Goal: Task Accomplishment & Management: Manage account settings

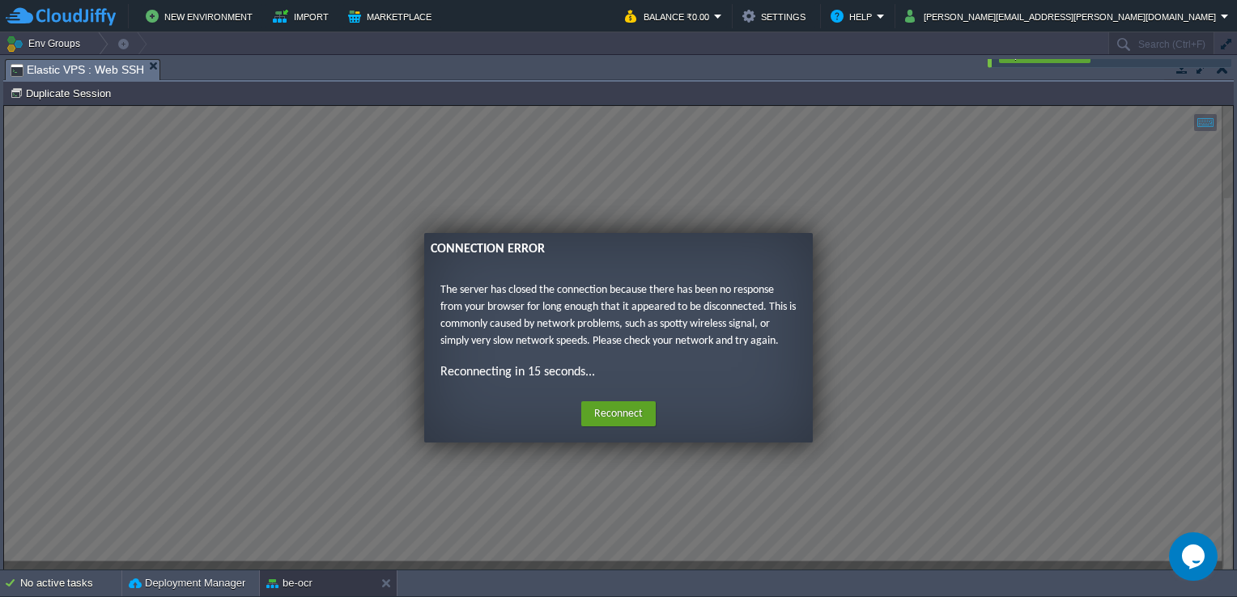
scroll to position [468, 0]
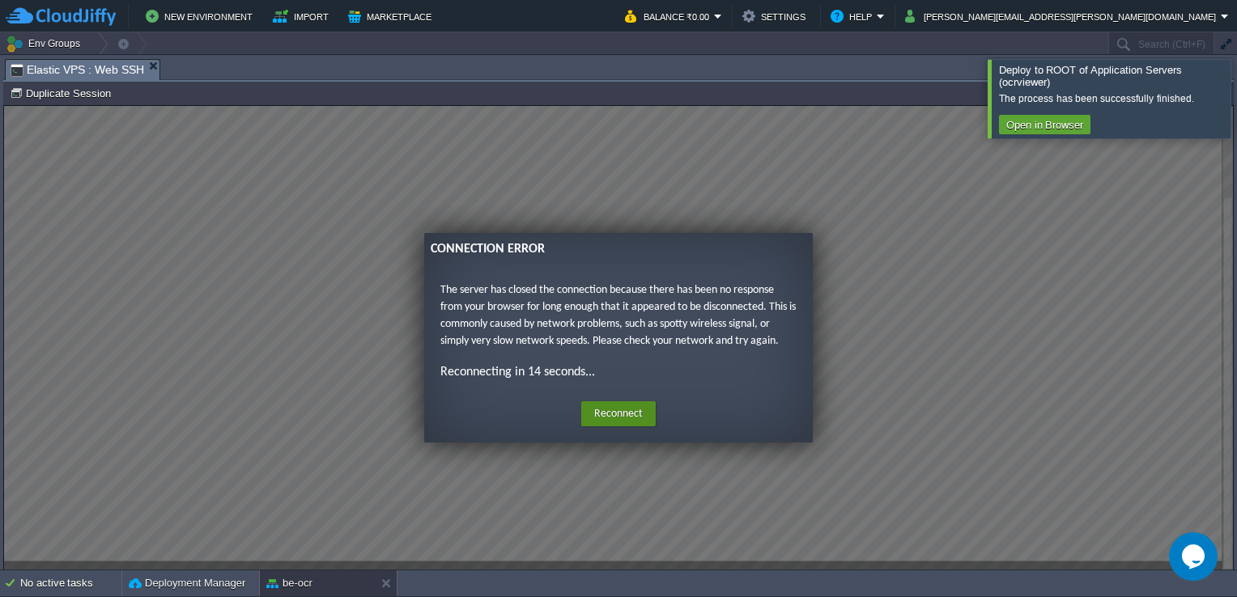
click at [643, 410] on button "Reconnect" at bounding box center [618, 414] width 74 height 26
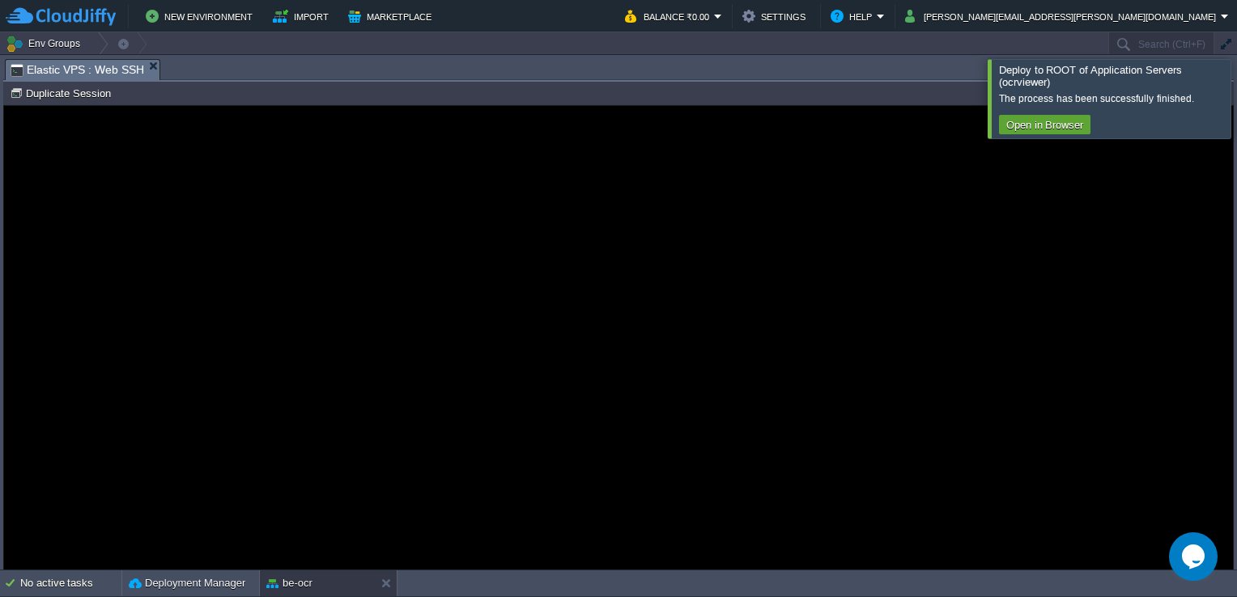
click at [1236, 102] on div at bounding box center [1256, 98] width 0 height 78
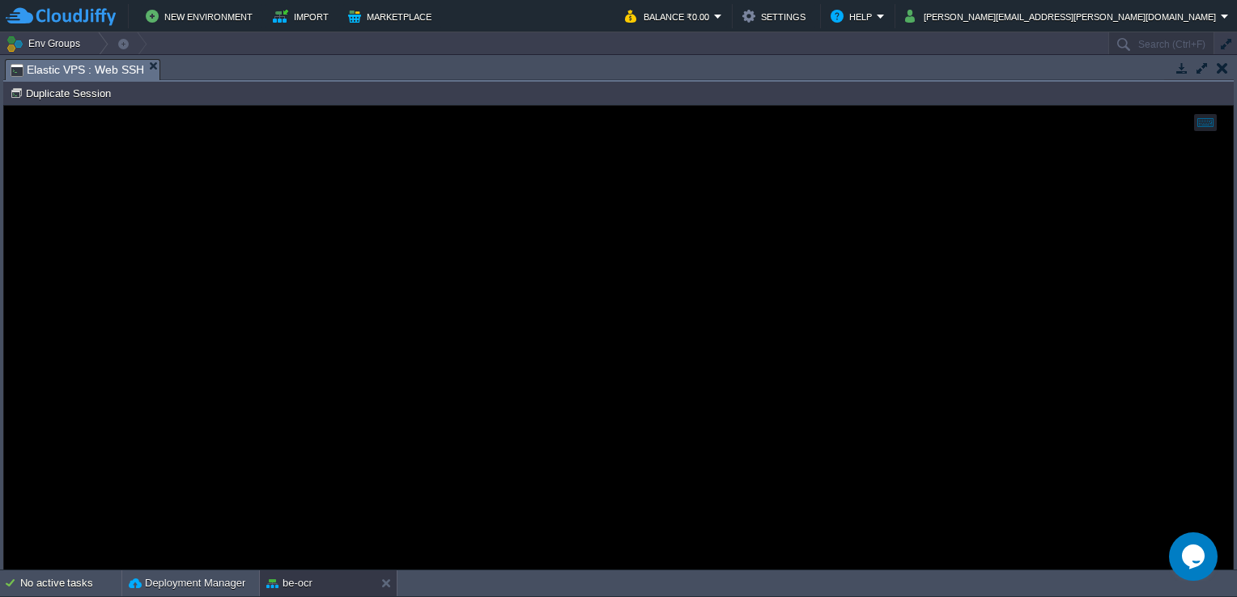
click at [1220, 68] on button "button" at bounding box center [1221, 68] width 11 height 15
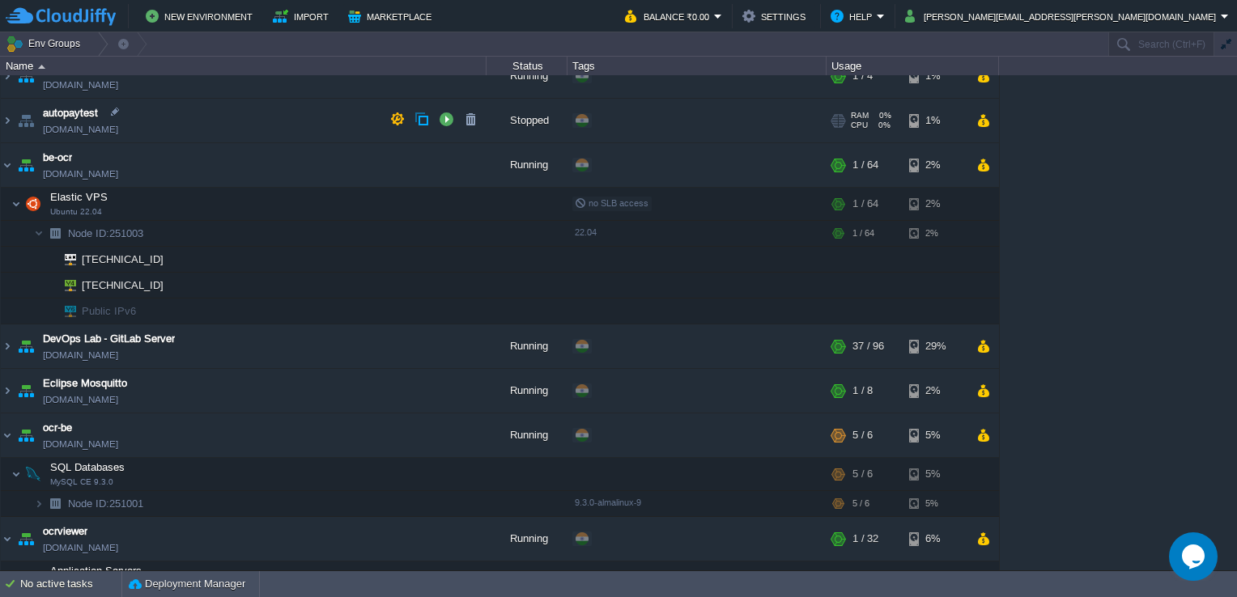
scroll to position [375, 0]
click at [410, 199] on button "button" at bounding box center [413, 204] width 15 height 15
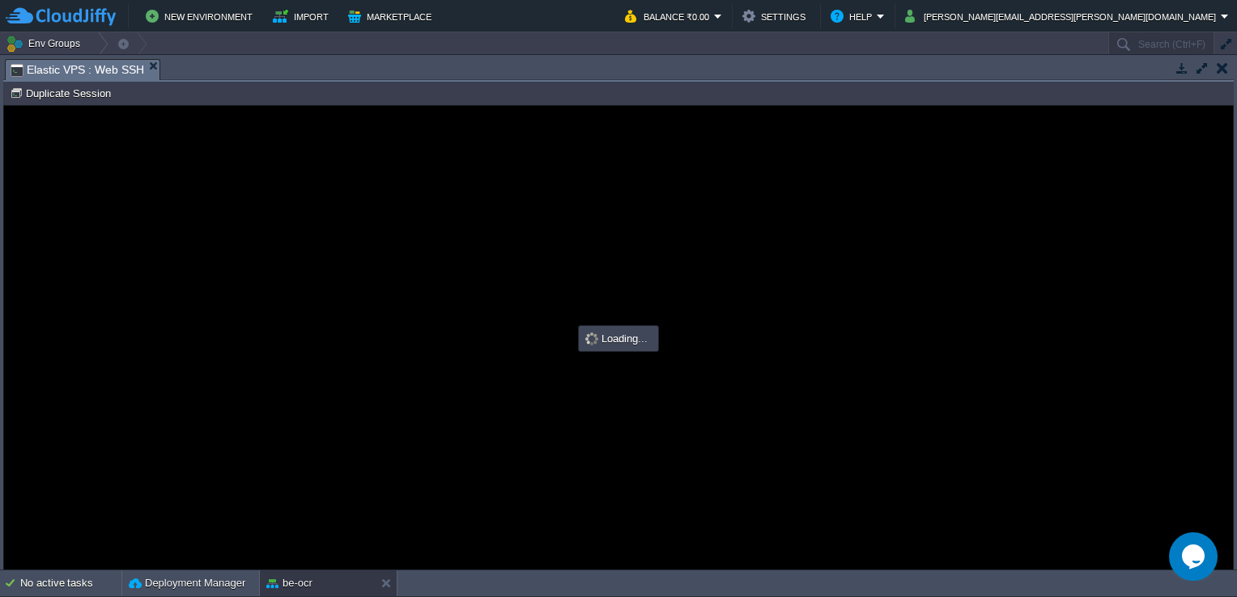
scroll to position [0, 0]
type input "#000000"
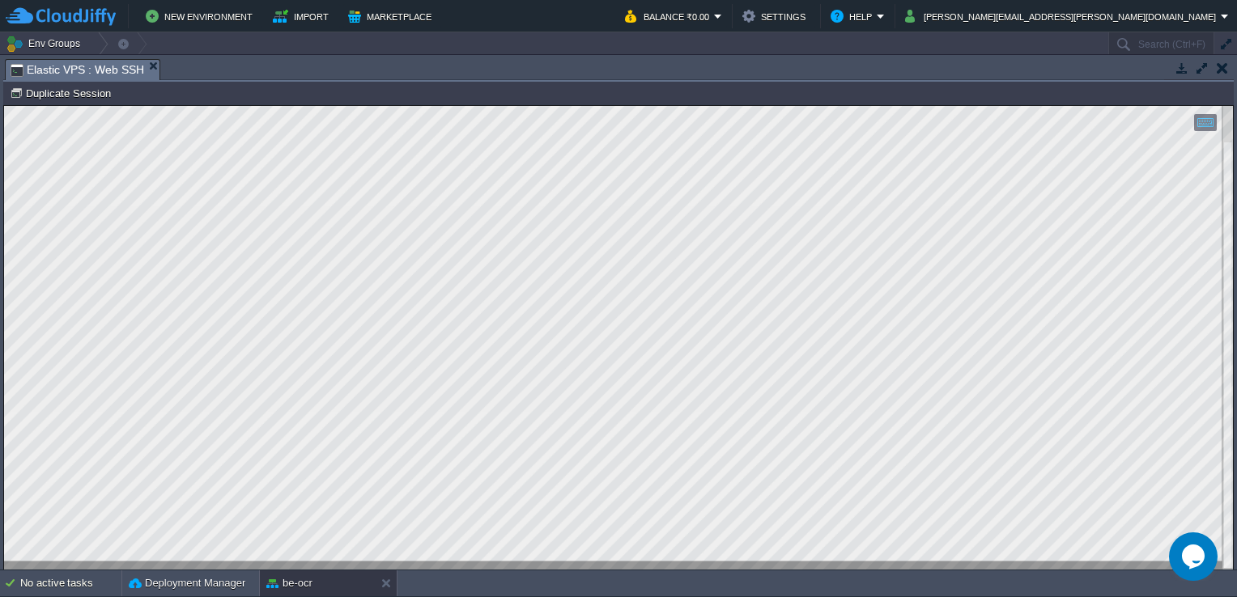
click at [297, 562] on div at bounding box center [618, 338] width 1228 height 464
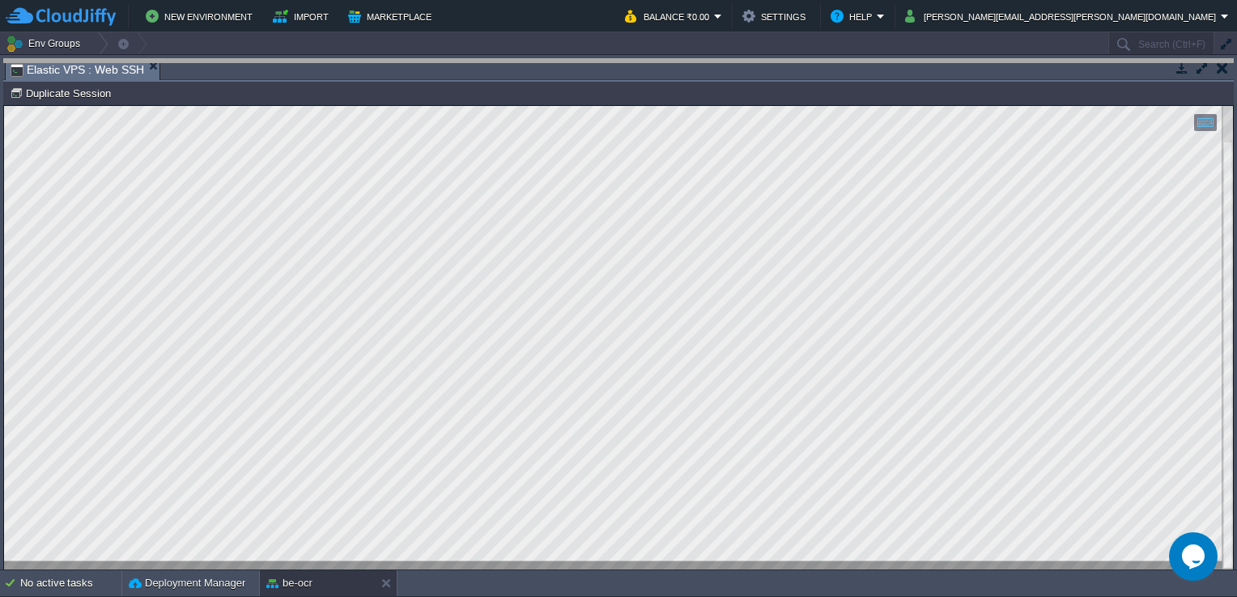
drag, startPoint x: 800, startPoint y: 70, endPoint x: 820, endPoint y: 15, distance: 59.4
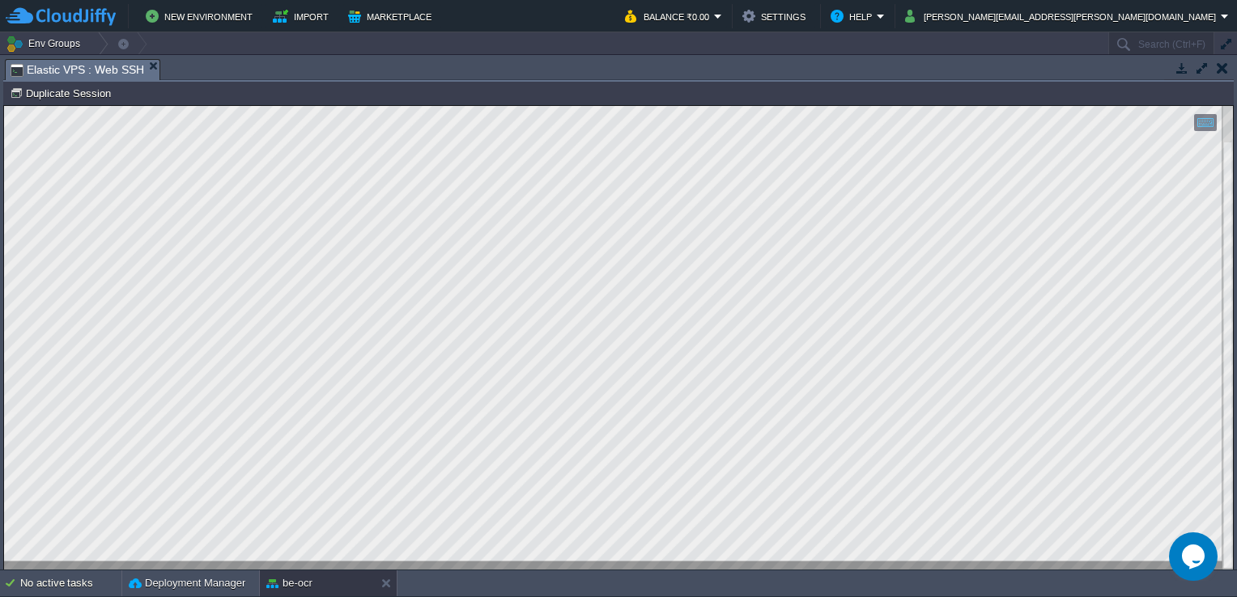
click at [970, 563] on div at bounding box center [618, 338] width 1228 height 464
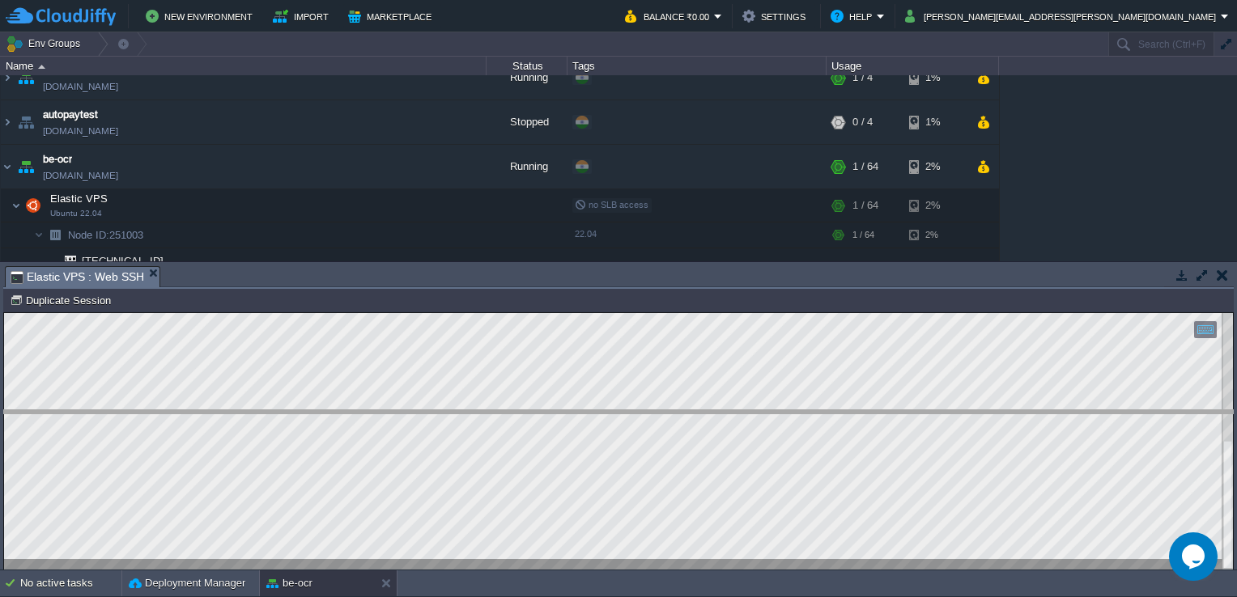
drag, startPoint x: 605, startPoint y: 274, endPoint x: 576, endPoint y: 432, distance: 161.3
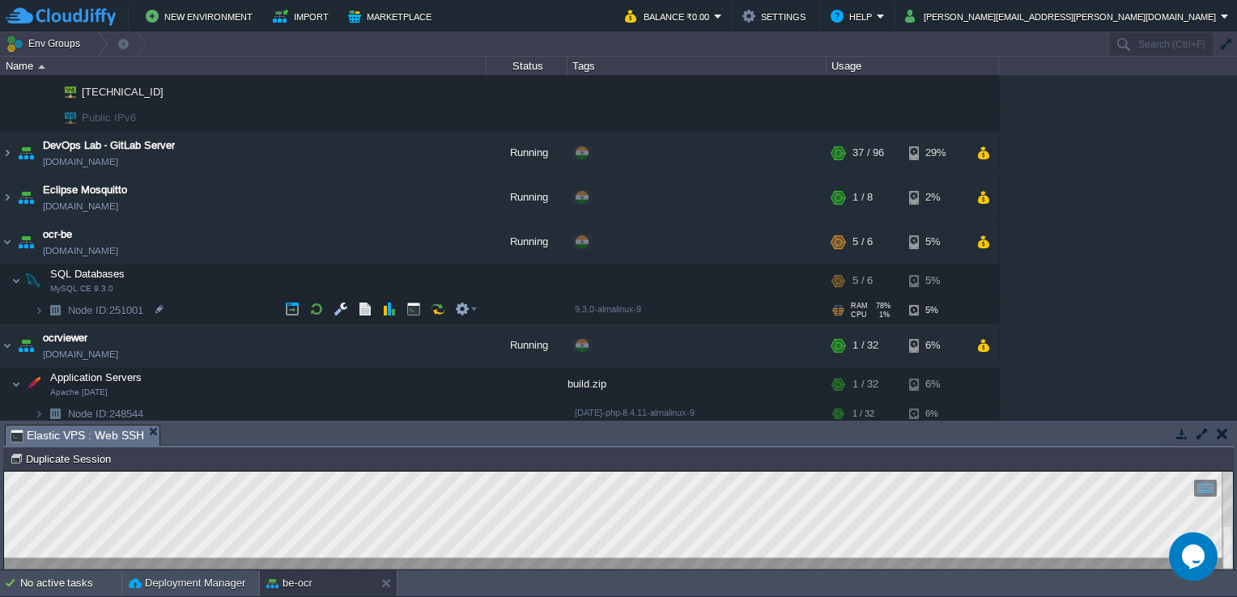
scroll to position [572, 0]
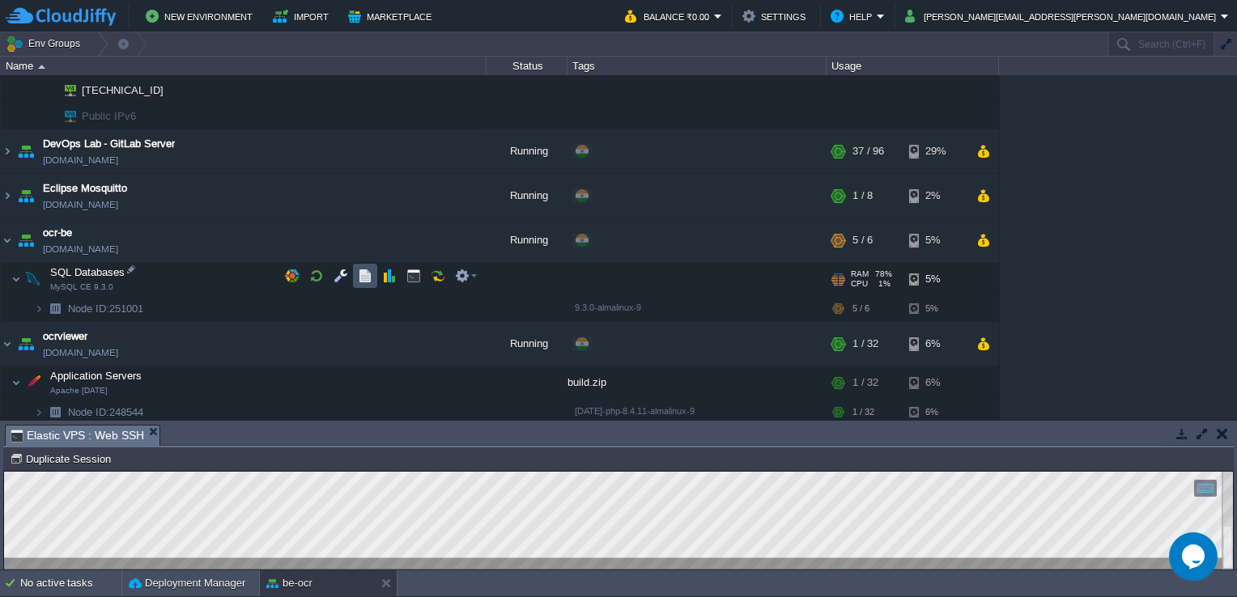
click at [363, 269] on button "button" at bounding box center [365, 276] width 15 height 15
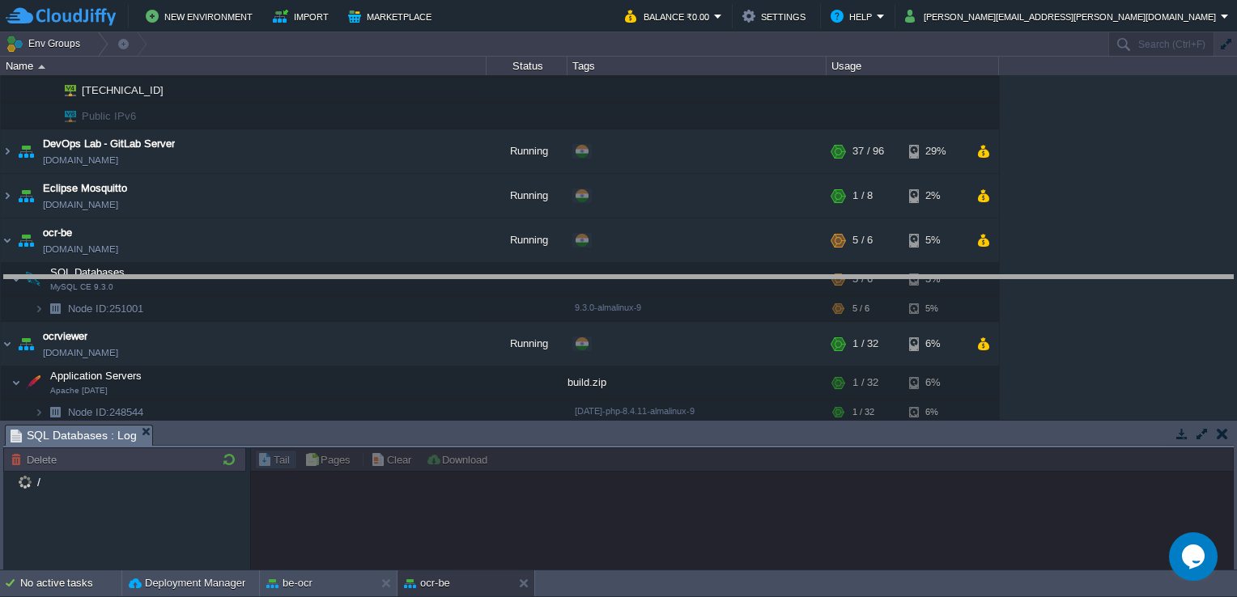
drag, startPoint x: 476, startPoint y: 435, endPoint x: 578, endPoint y: 185, distance: 270.0
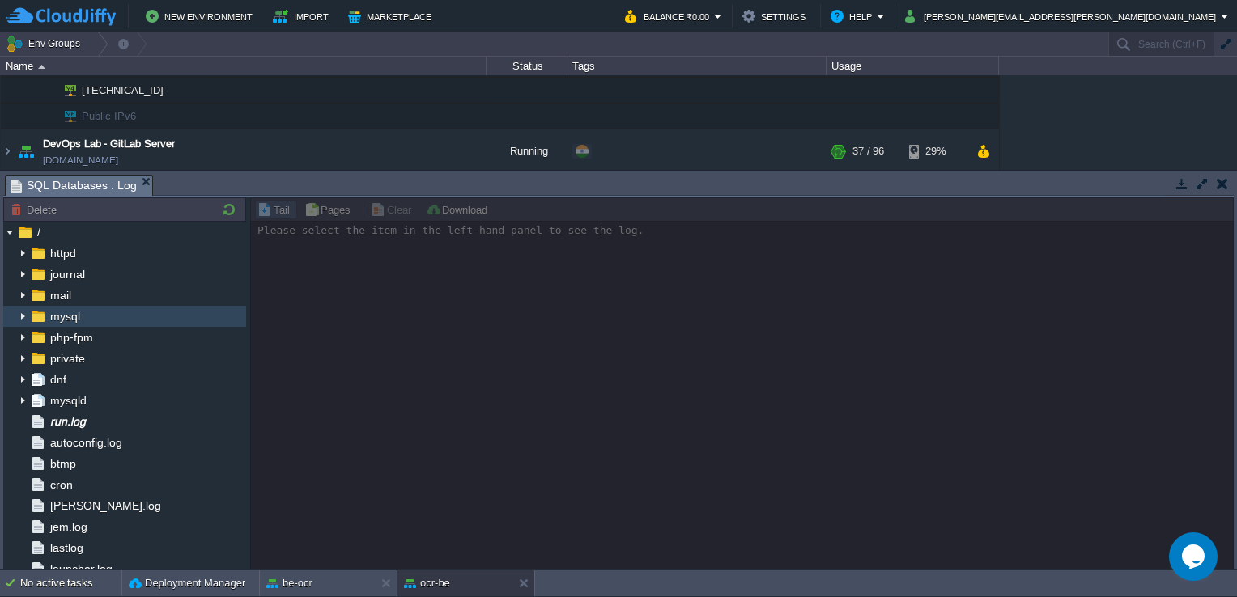
click at [64, 323] on span "mysql" at bounding box center [65, 316] width 36 height 15
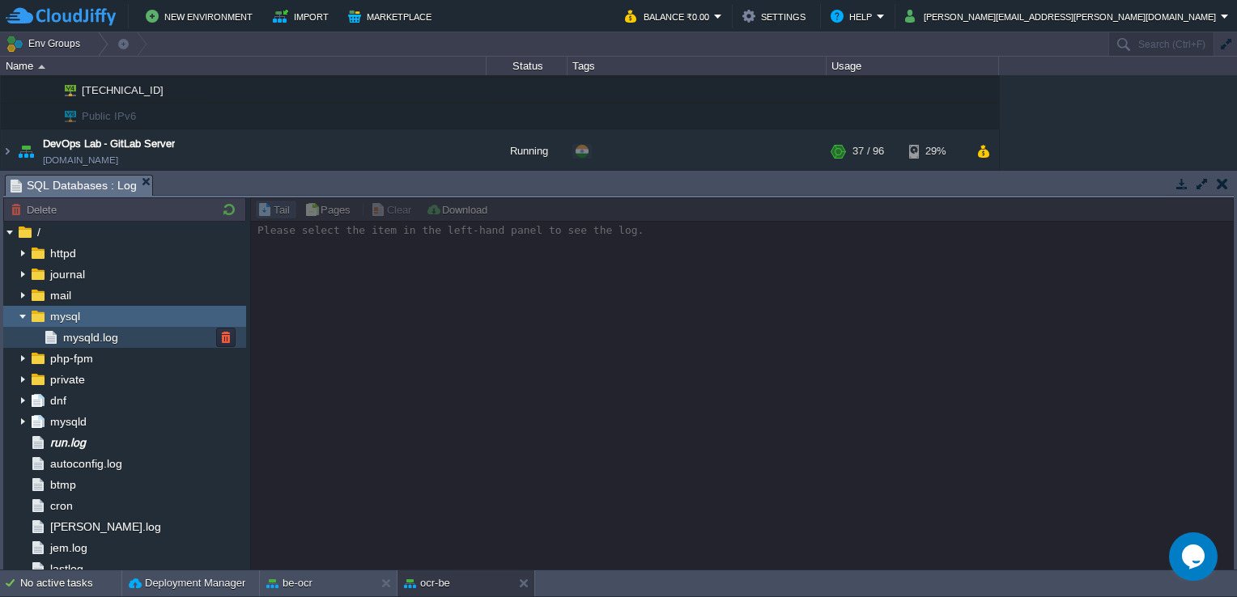
click at [80, 343] on span "mysqld.log" at bounding box center [90, 337] width 61 height 15
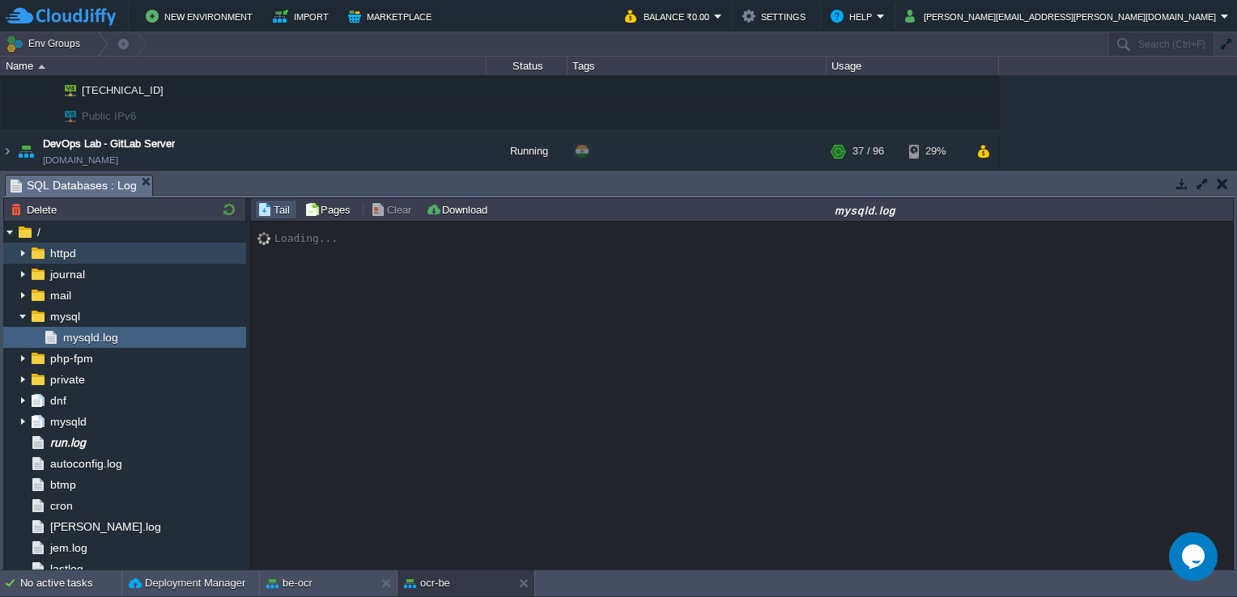
click at [21, 260] on img at bounding box center [22, 253] width 13 height 21
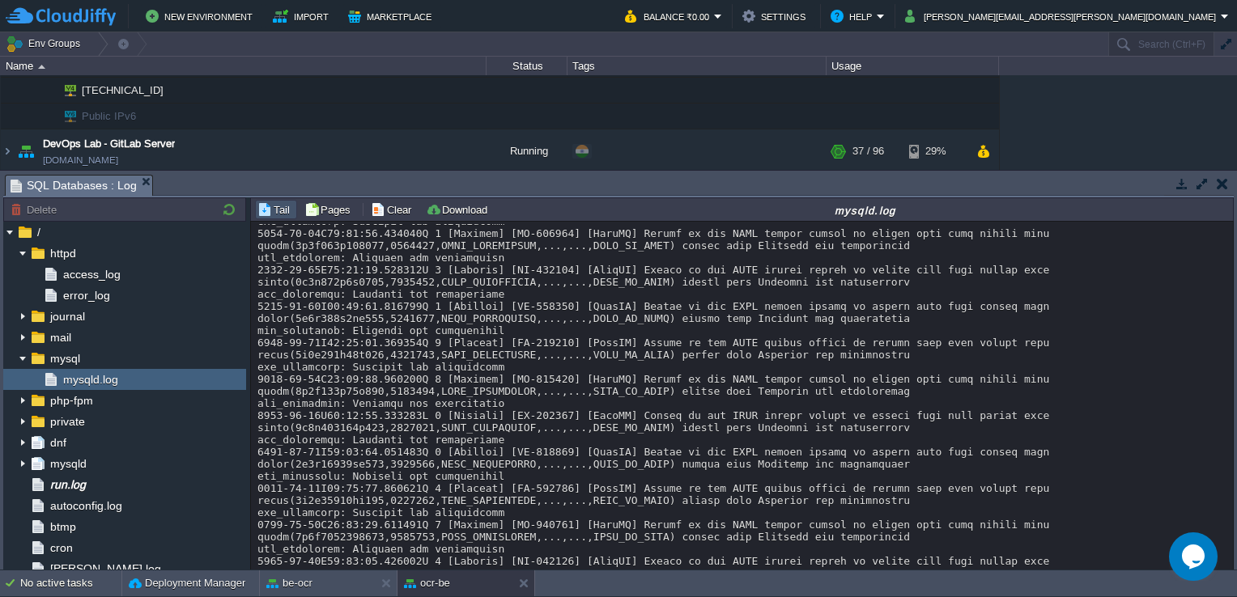
scroll to position [6334, 0]
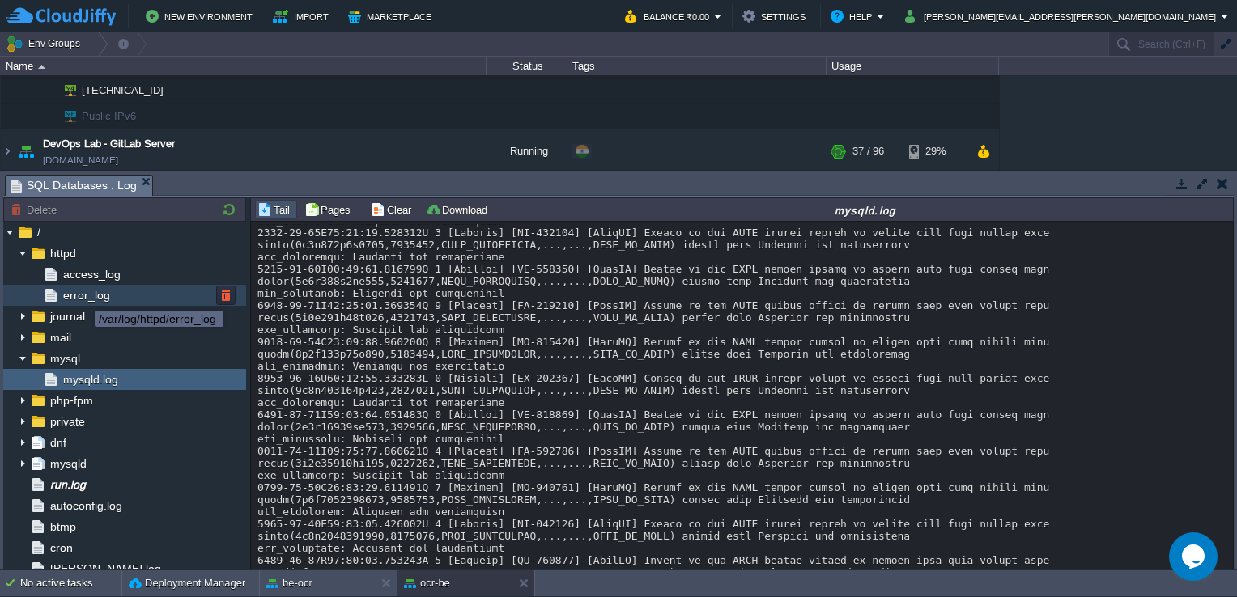
click at [83, 296] on span "error_log" at bounding box center [86, 295] width 53 height 15
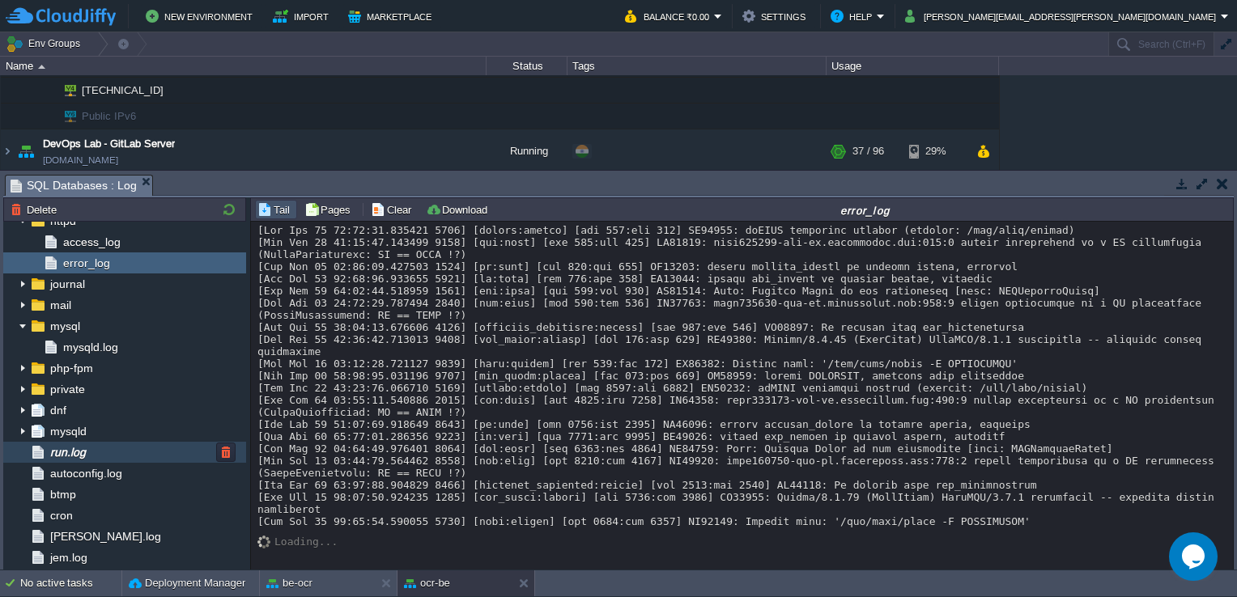
scroll to position [10, 0]
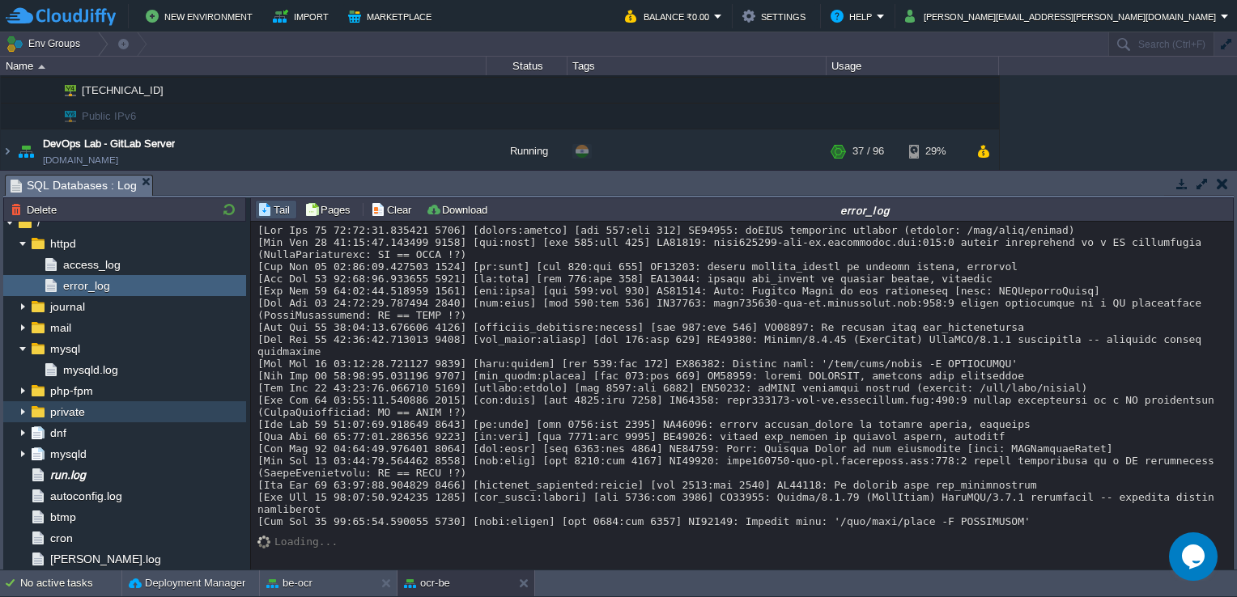
click at [19, 414] on img at bounding box center [22, 411] width 13 height 21
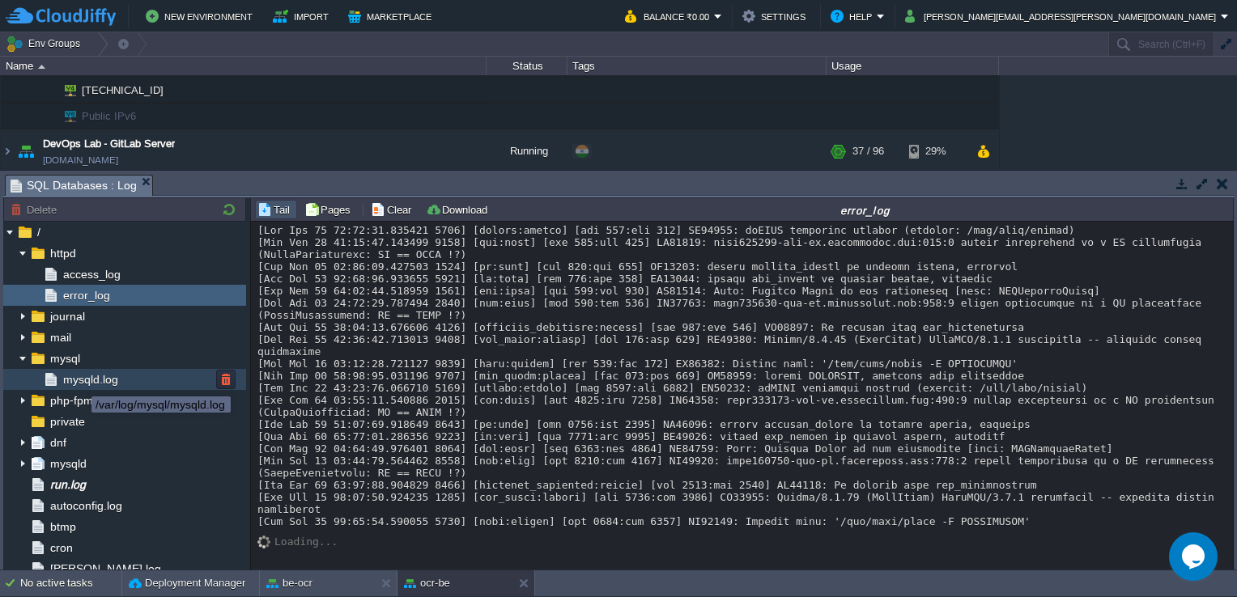
click at [79, 382] on span "mysqld.log" at bounding box center [90, 379] width 61 height 15
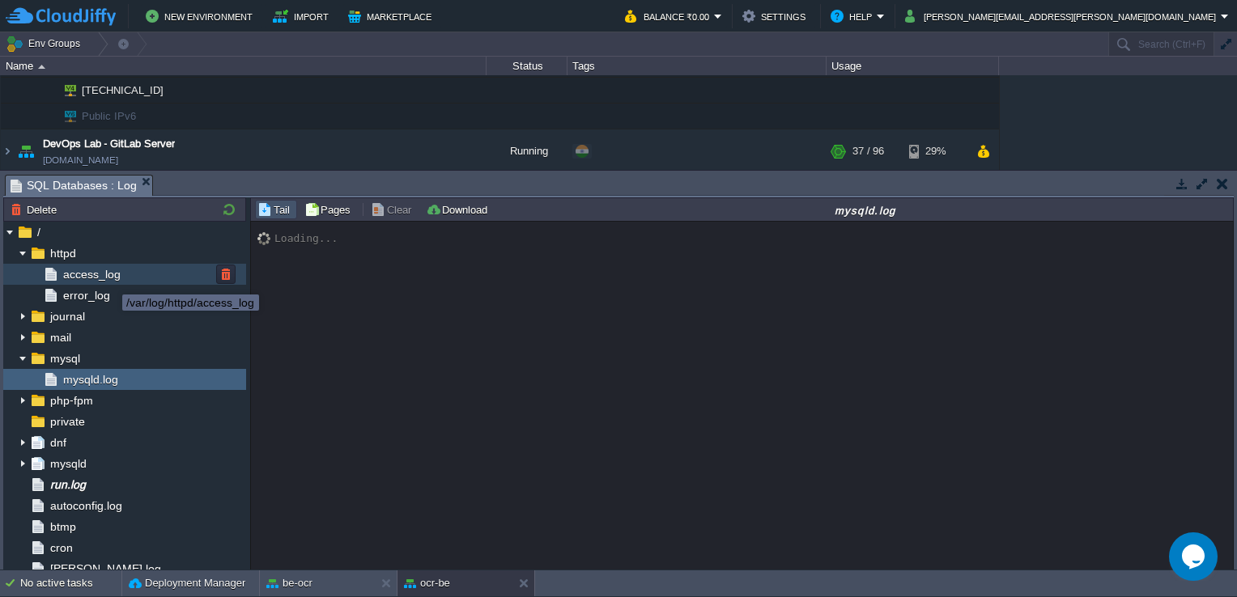
scroll to position [6613, 0]
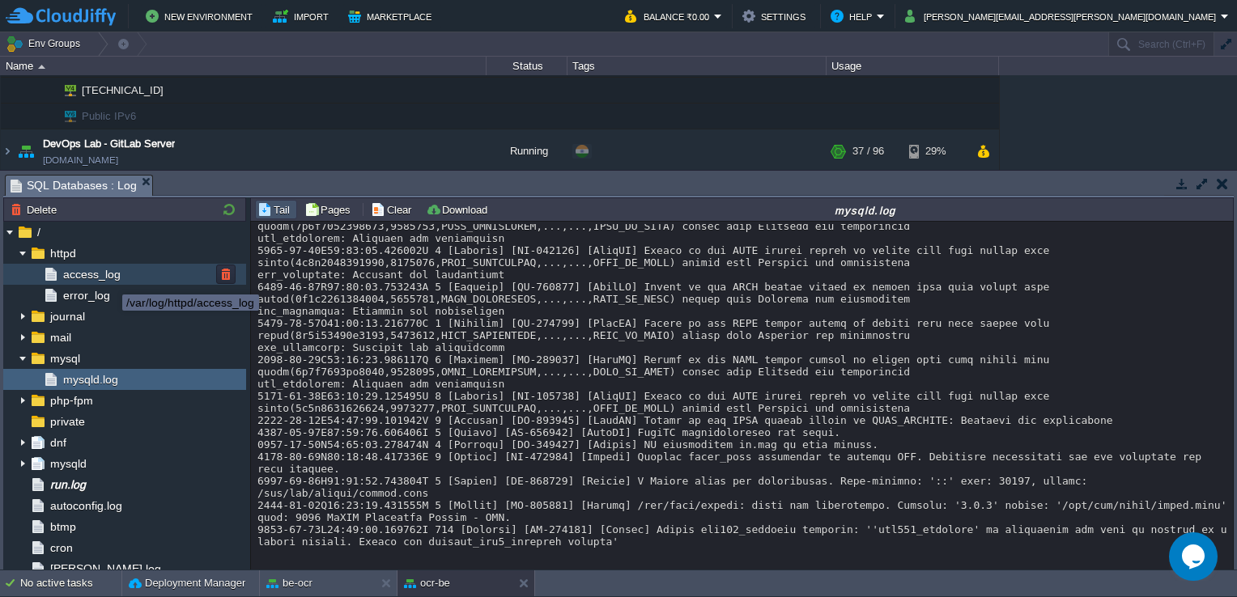
click at [110, 280] on span "access_log" at bounding box center [91, 274] width 63 height 15
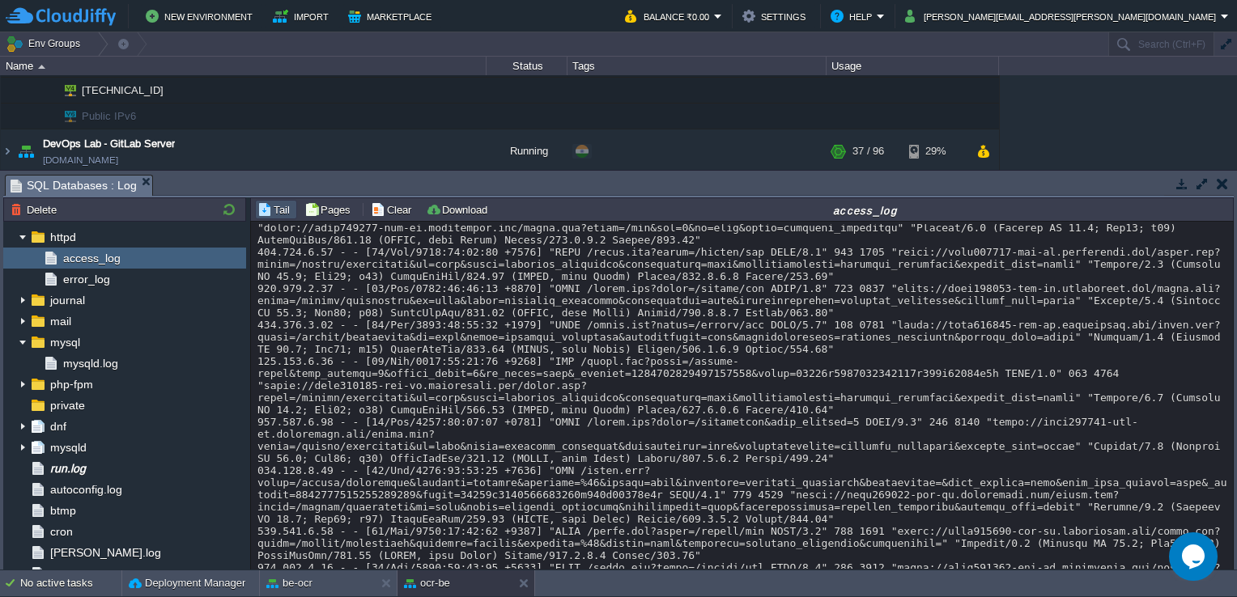
scroll to position [0, 0]
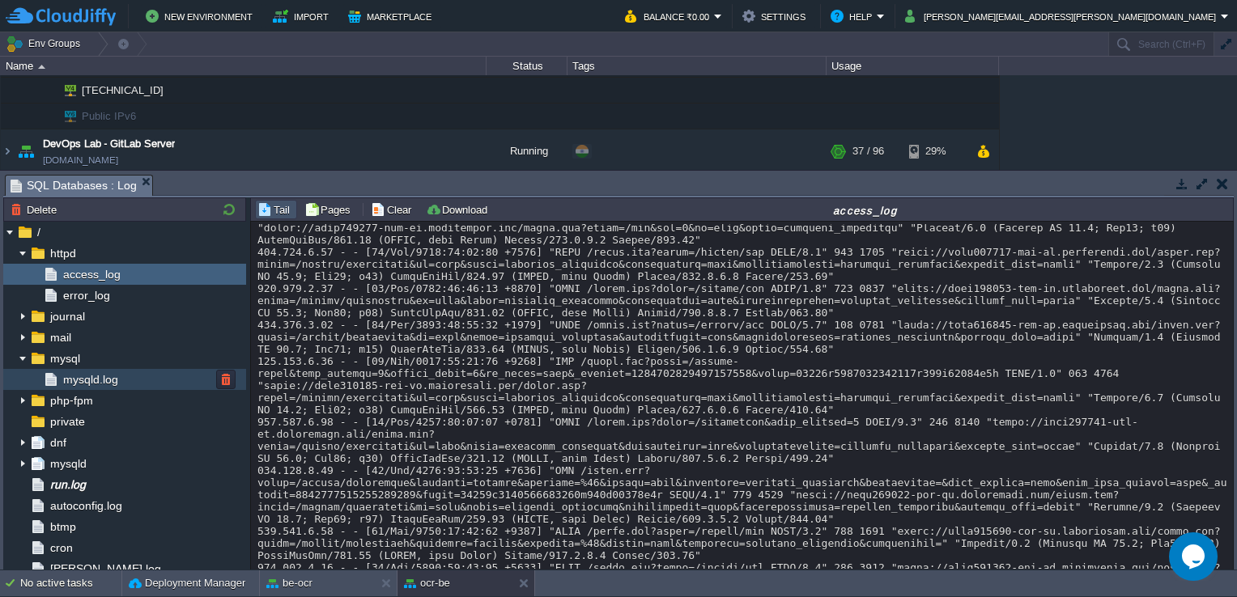
click at [78, 380] on span "mysqld.log" at bounding box center [90, 379] width 61 height 15
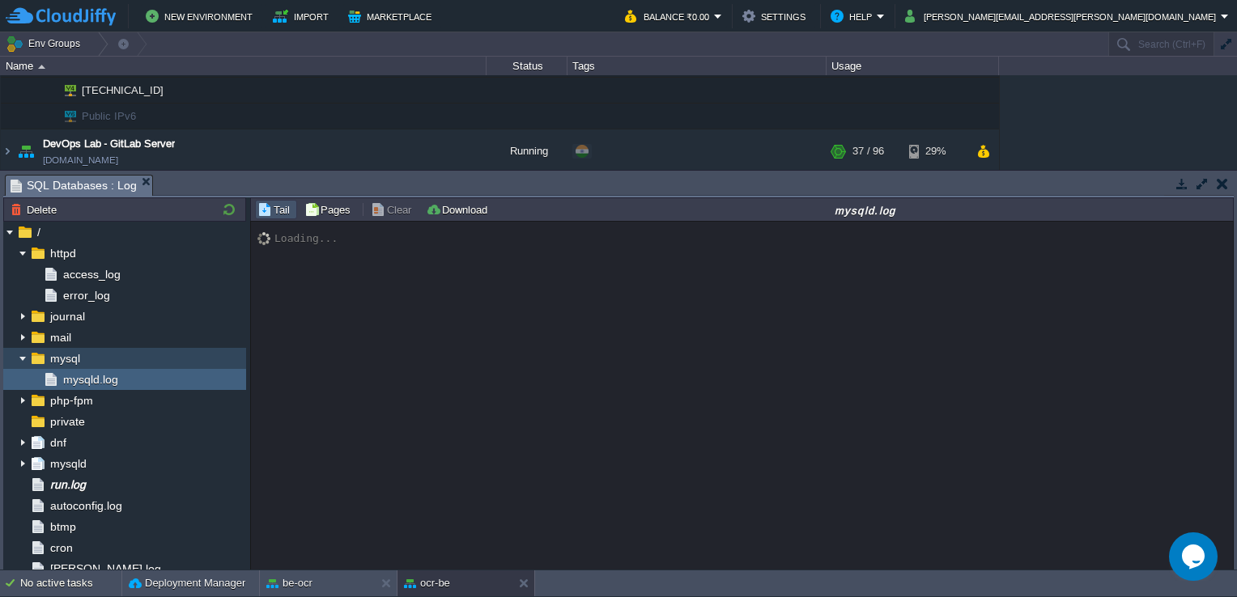
click at [15, 355] on img at bounding box center [9, 355] width 13 height 15
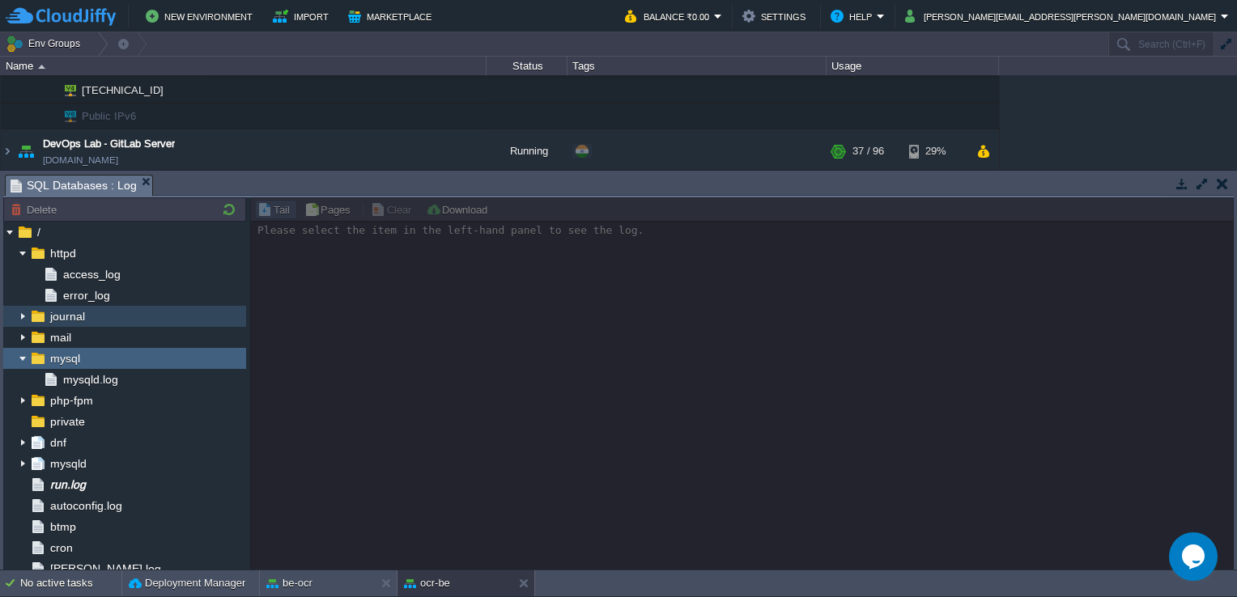
click at [20, 318] on img at bounding box center [22, 316] width 13 height 21
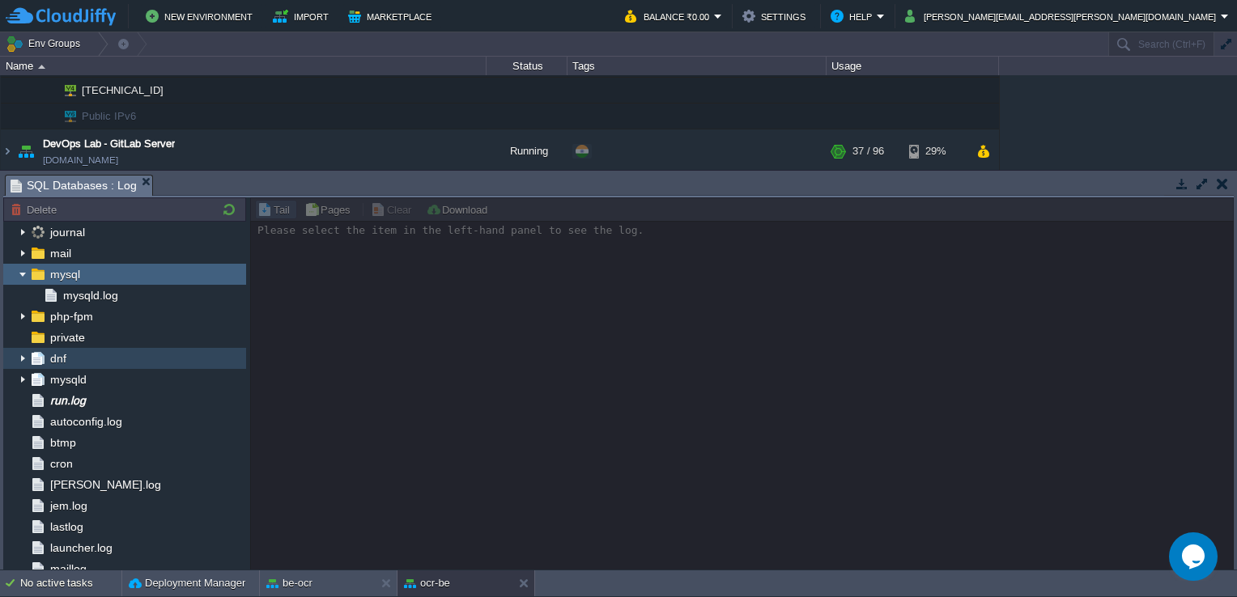
scroll to position [220, 0]
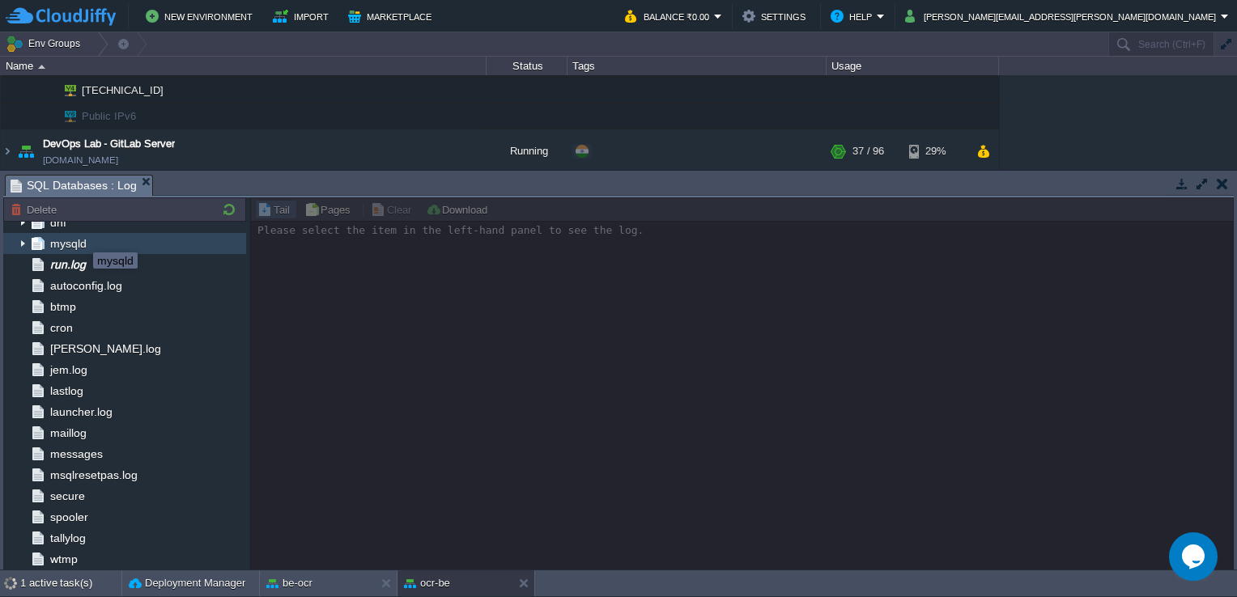
click at [81, 238] on span "mysqld" at bounding box center [68, 243] width 42 height 15
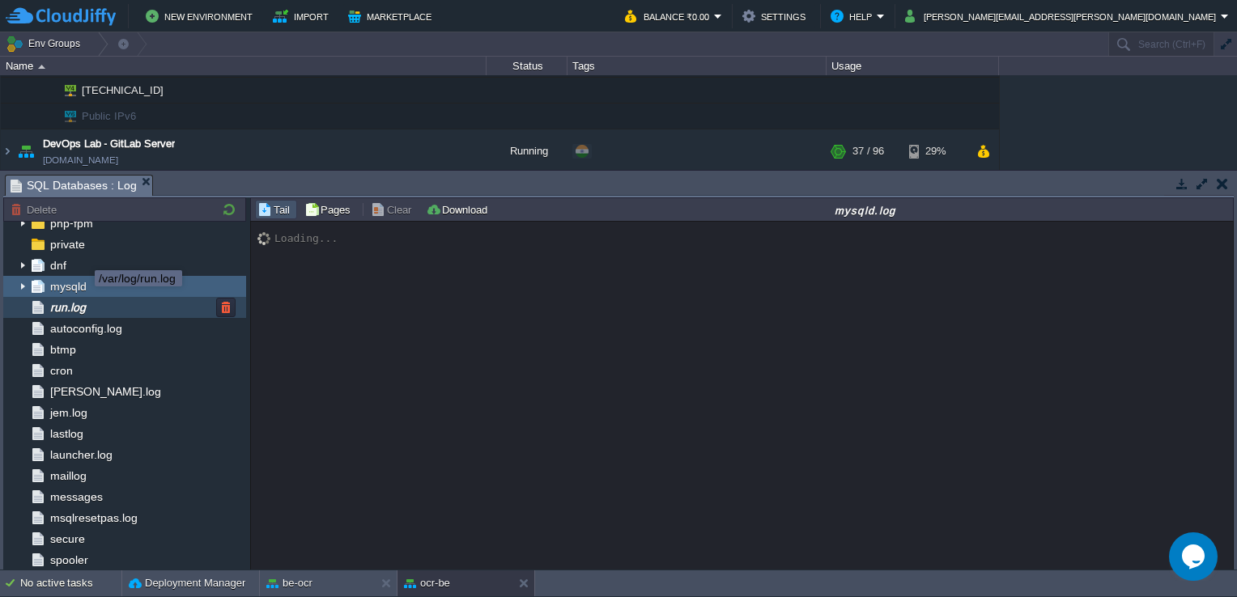
scroll to position [194, 0]
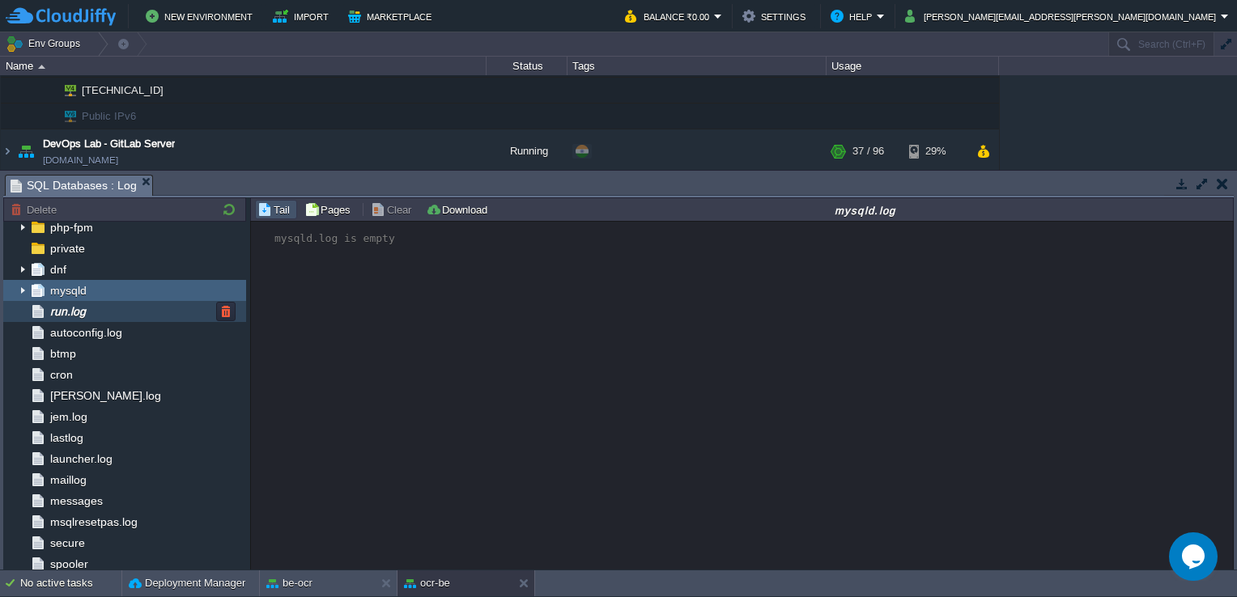
click at [108, 312] on div "run.log" at bounding box center [124, 311] width 243 height 21
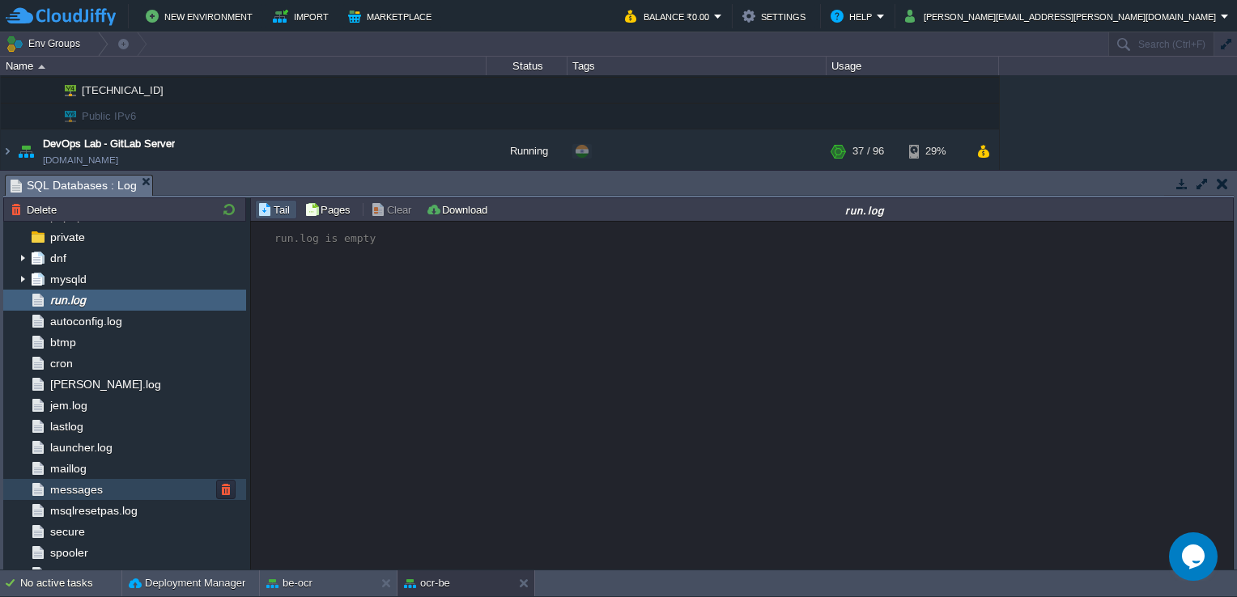
scroll to position [246, 0]
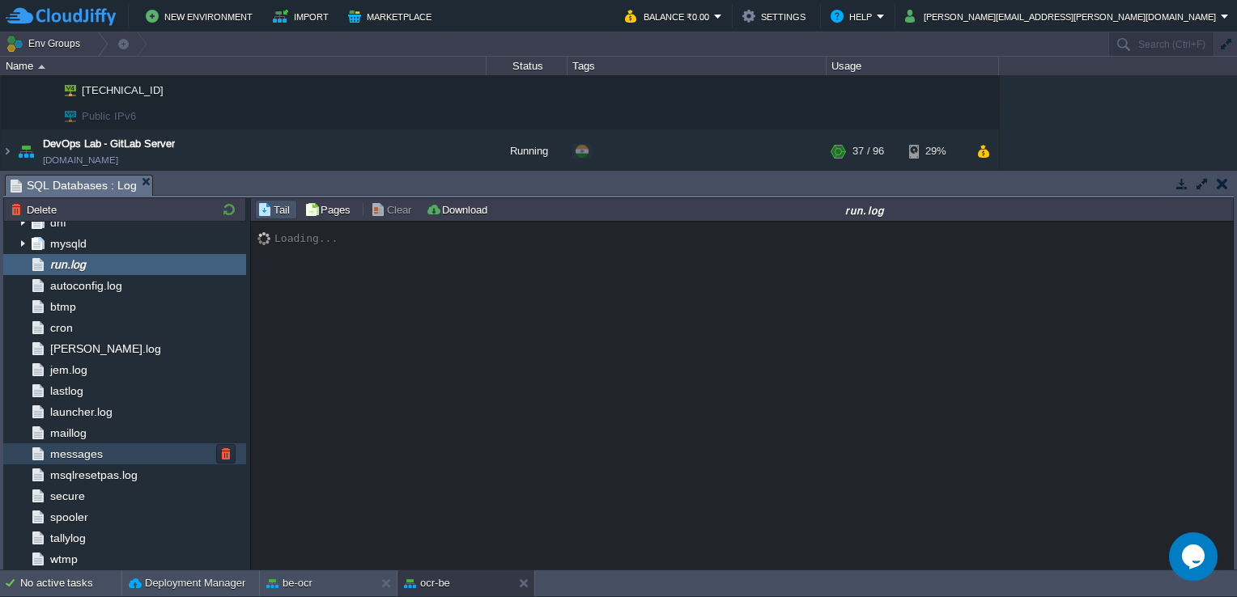
click at [110, 452] on div "messages" at bounding box center [124, 453] width 243 height 21
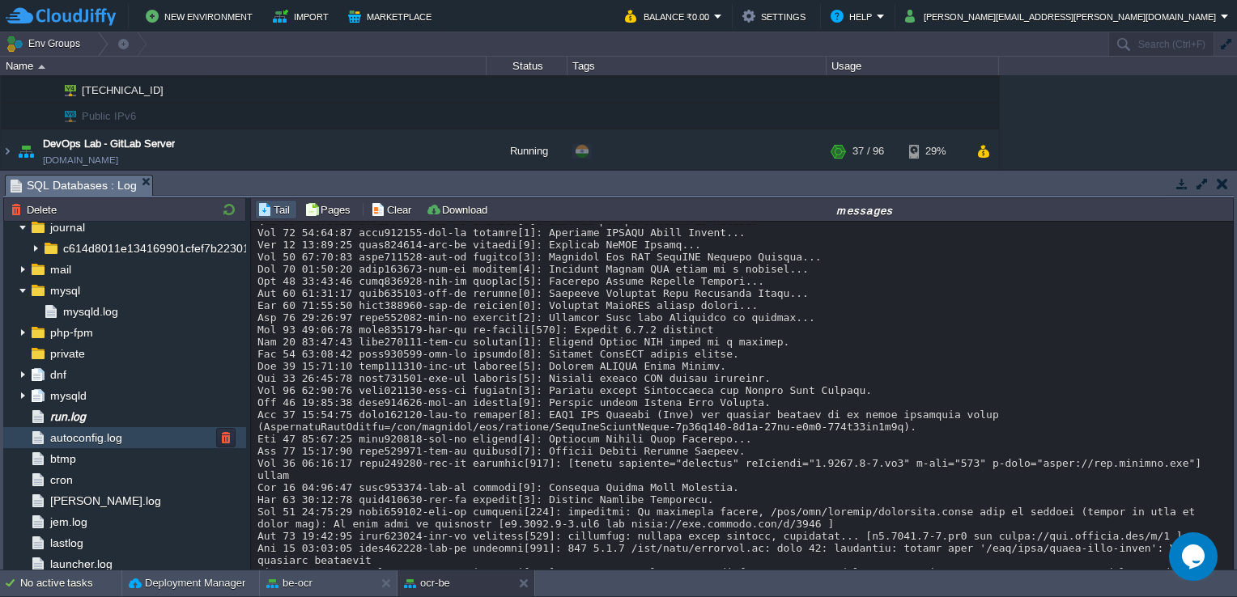
scroll to position [55, 0]
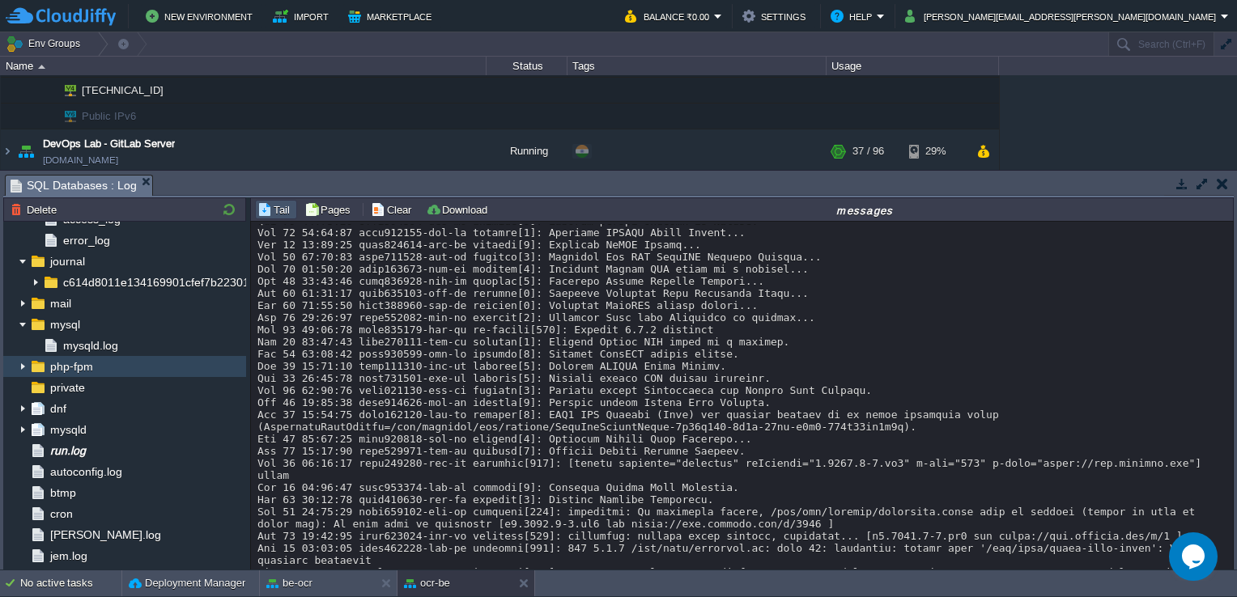
click at [21, 367] on img at bounding box center [22, 366] width 13 height 21
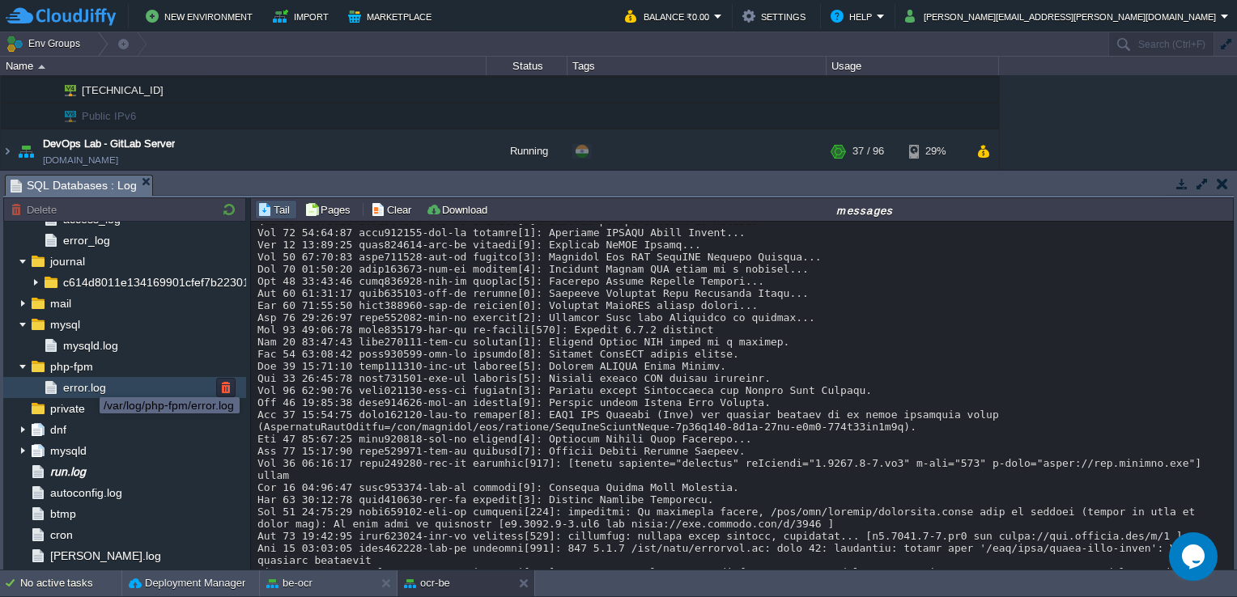
click at [83, 390] on span "error.log" at bounding box center [84, 387] width 49 height 15
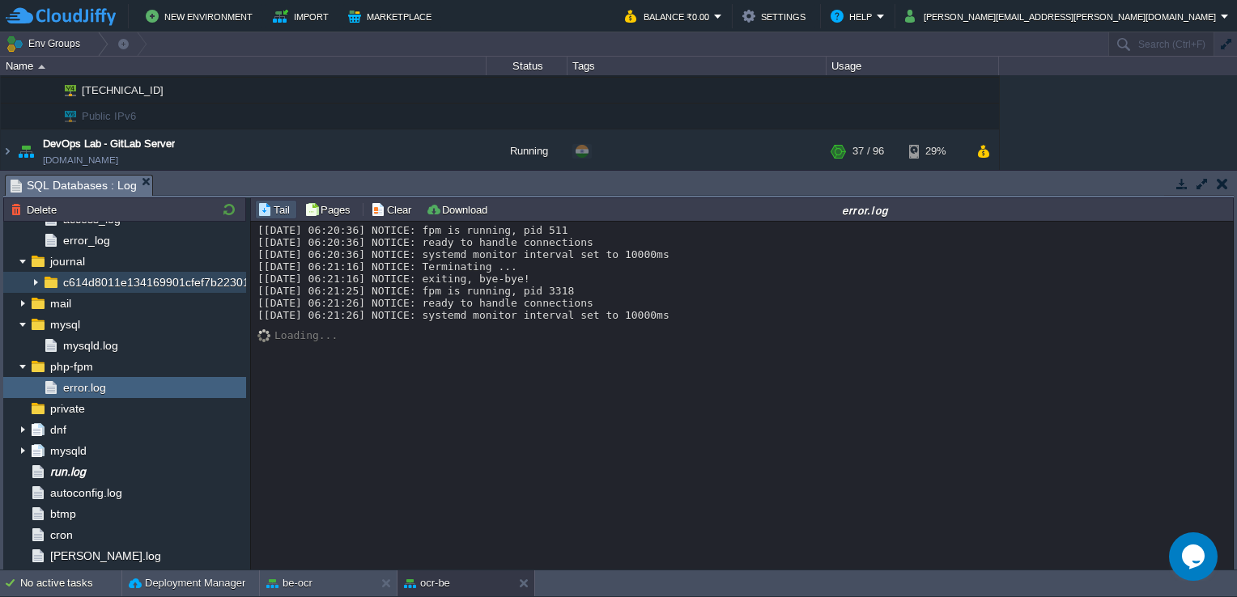
click at [36, 283] on img at bounding box center [35, 282] width 13 height 21
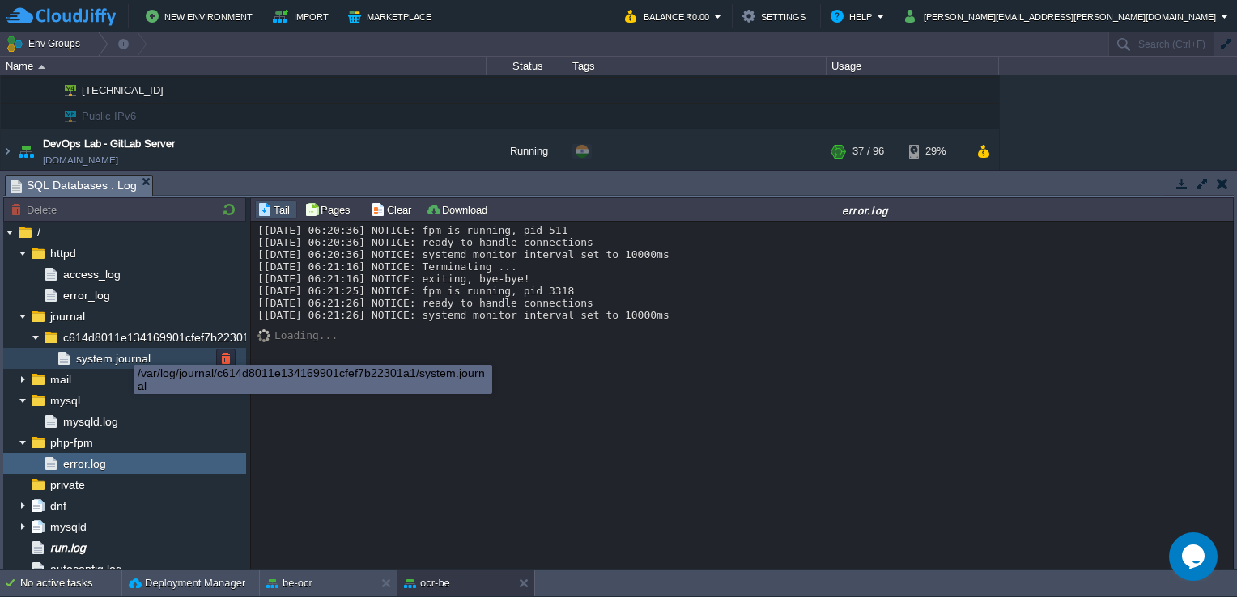
click at [121, 351] on span "system.journal" at bounding box center [113, 358] width 80 height 15
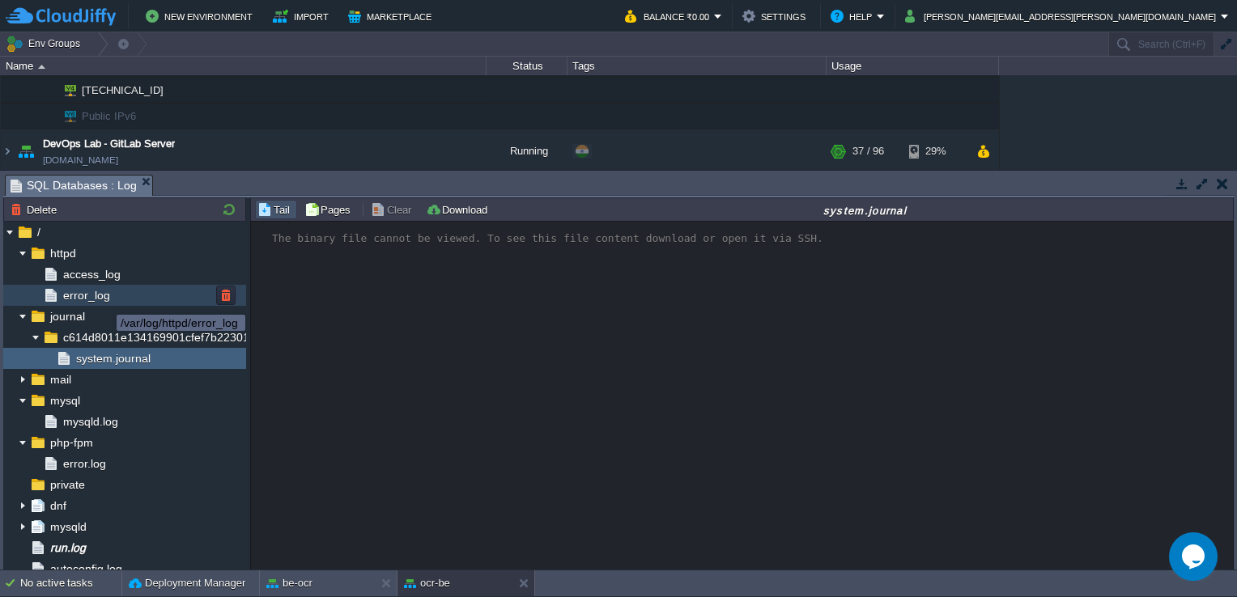
click at [87, 290] on span "error_log" at bounding box center [86, 295] width 53 height 15
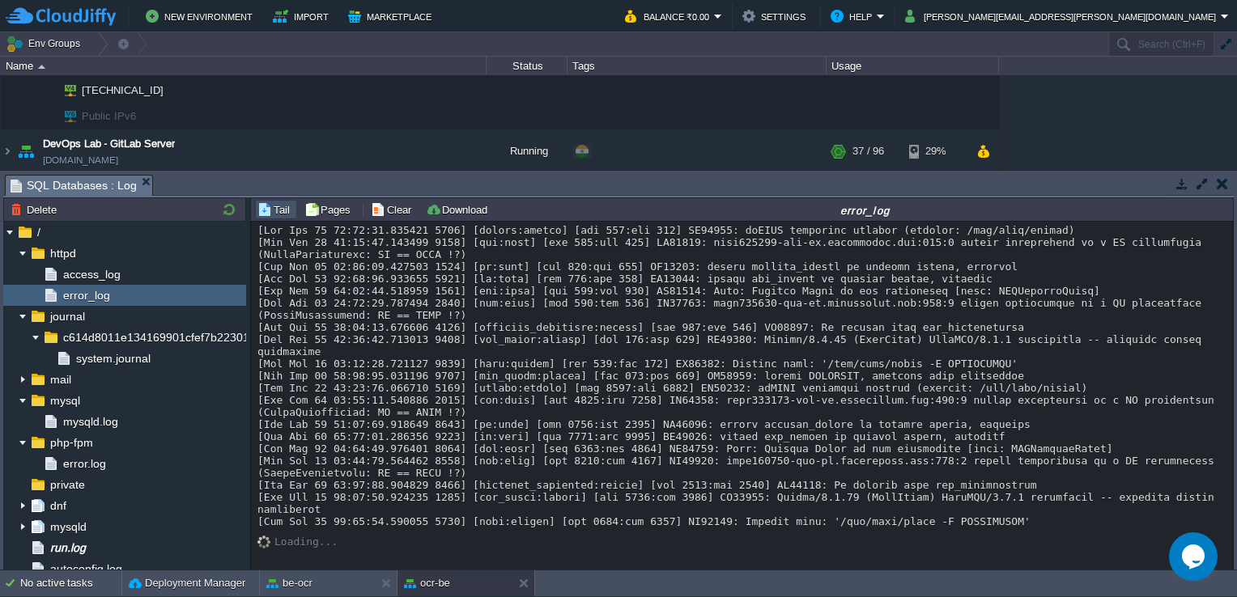
click at [1217, 183] on button "button" at bounding box center [1221, 183] width 11 height 15
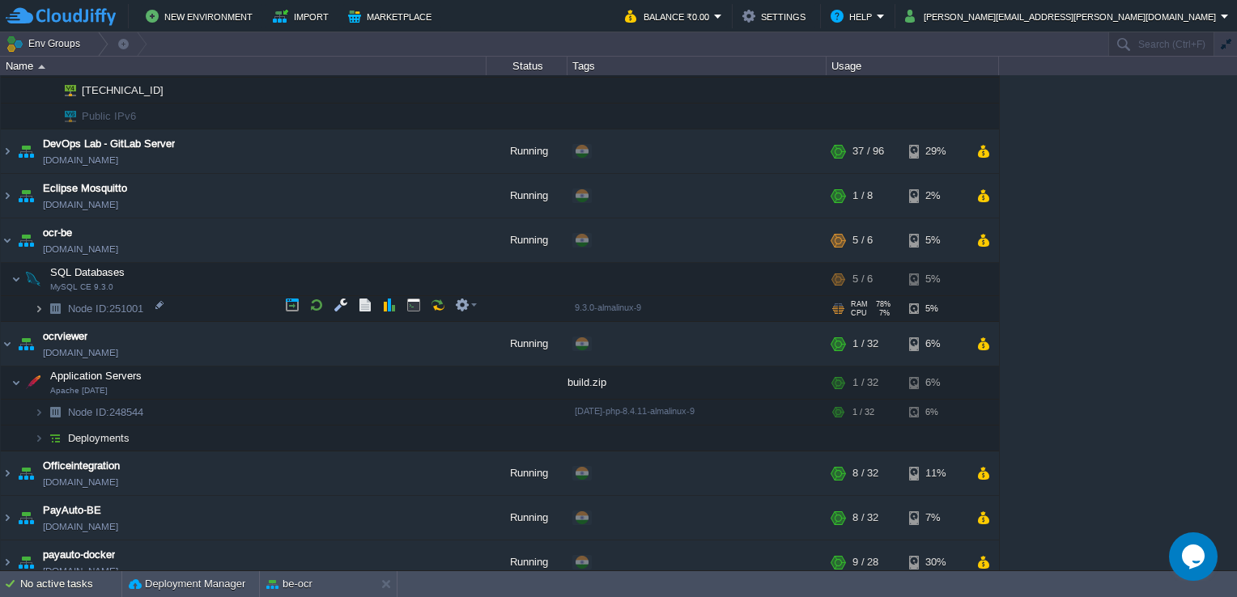
click at [42, 303] on img at bounding box center [39, 308] width 10 height 25
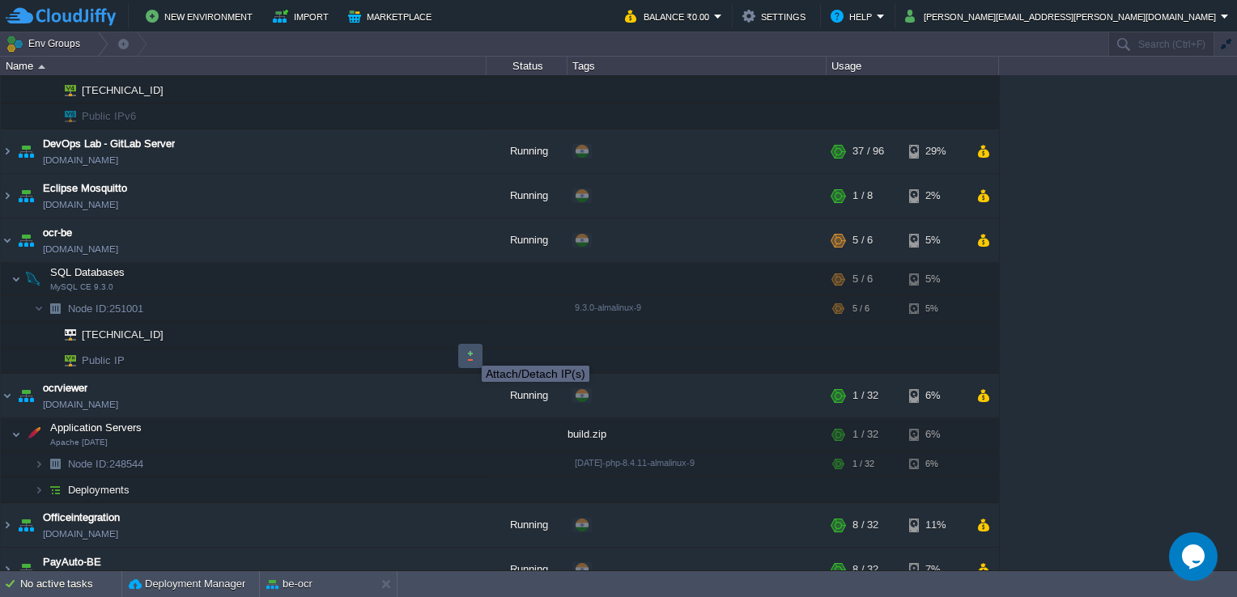
click at [471, 351] on button "button" at bounding box center [470, 356] width 15 height 15
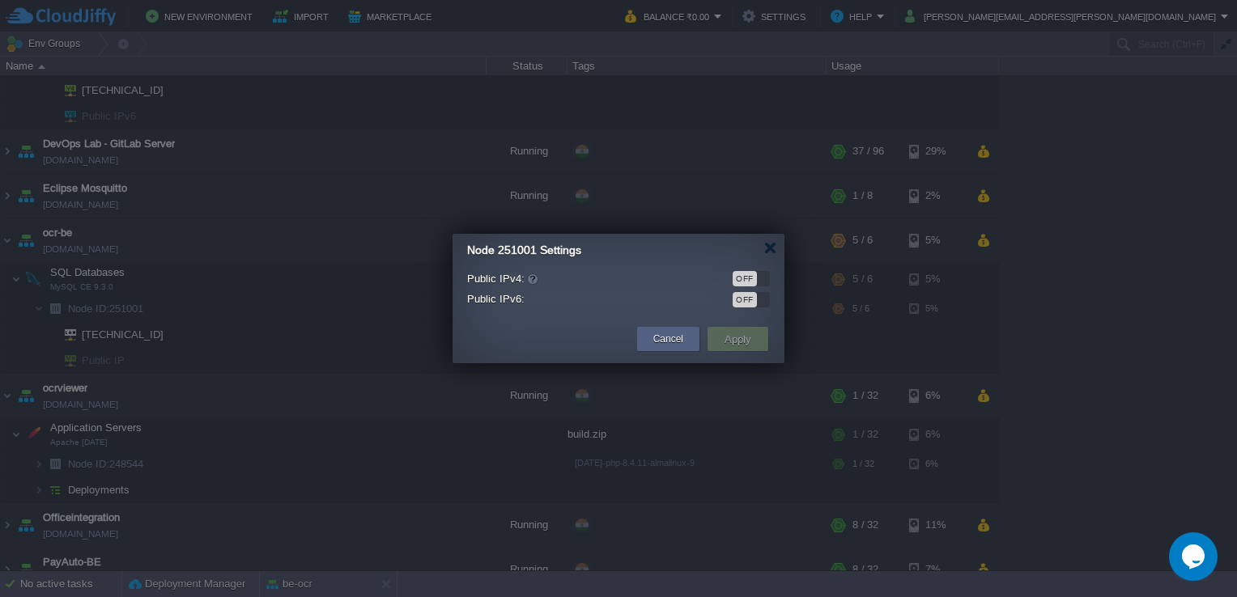
click at [753, 274] on div "OFF" at bounding box center [744, 278] width 24 height 15
click at [732, 331] on button "Apply" at bounding box center [737, 338] width 36 height 19
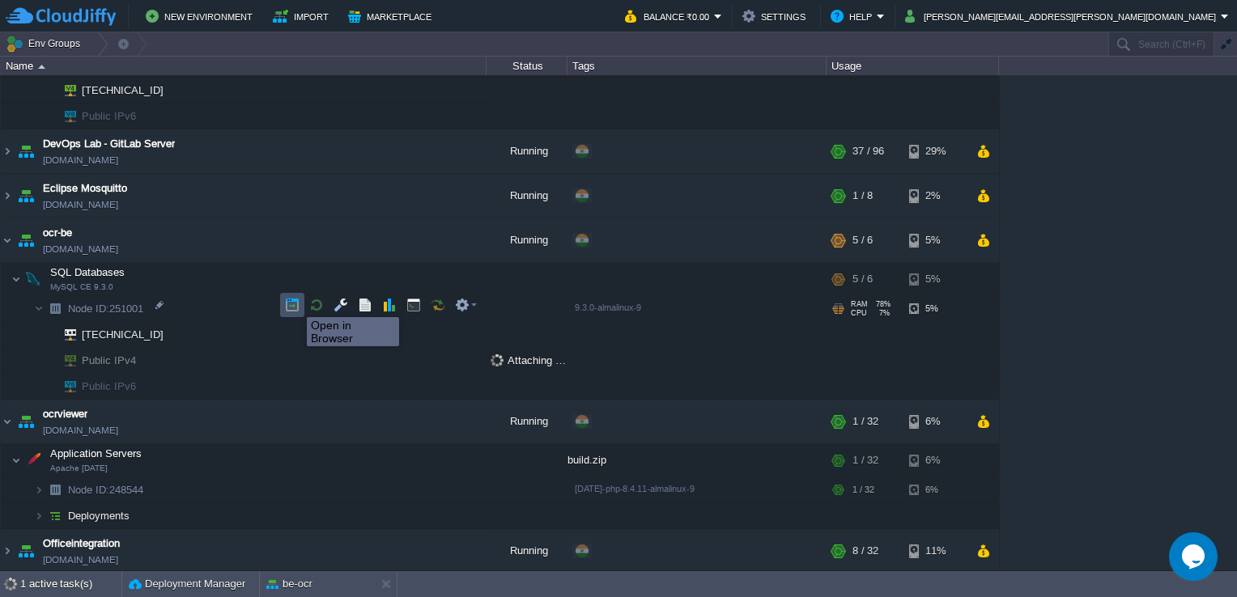
click at [295, 303] on button "button" at bounding box center [292, 305] width 15 height 15
click at [291, 301] on button "button" at bounding box center [292, 305] width 15 height 15
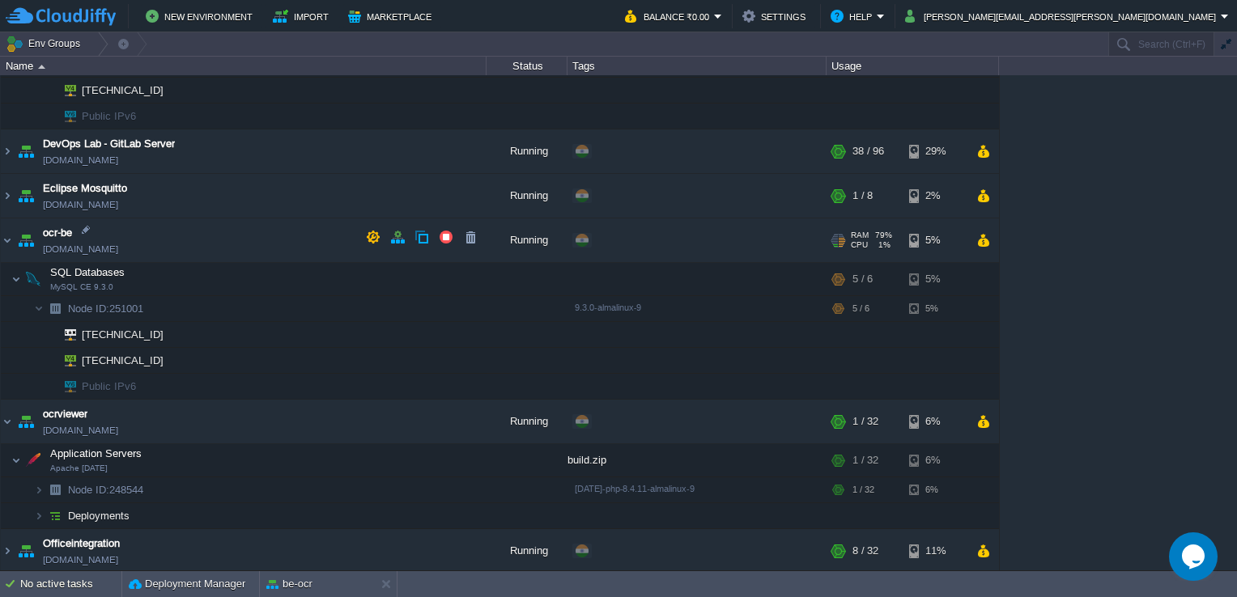
click at [104, 242] on span "[DOMAIN_NAME]" at bounding box center [80, 249] width 75 height 16
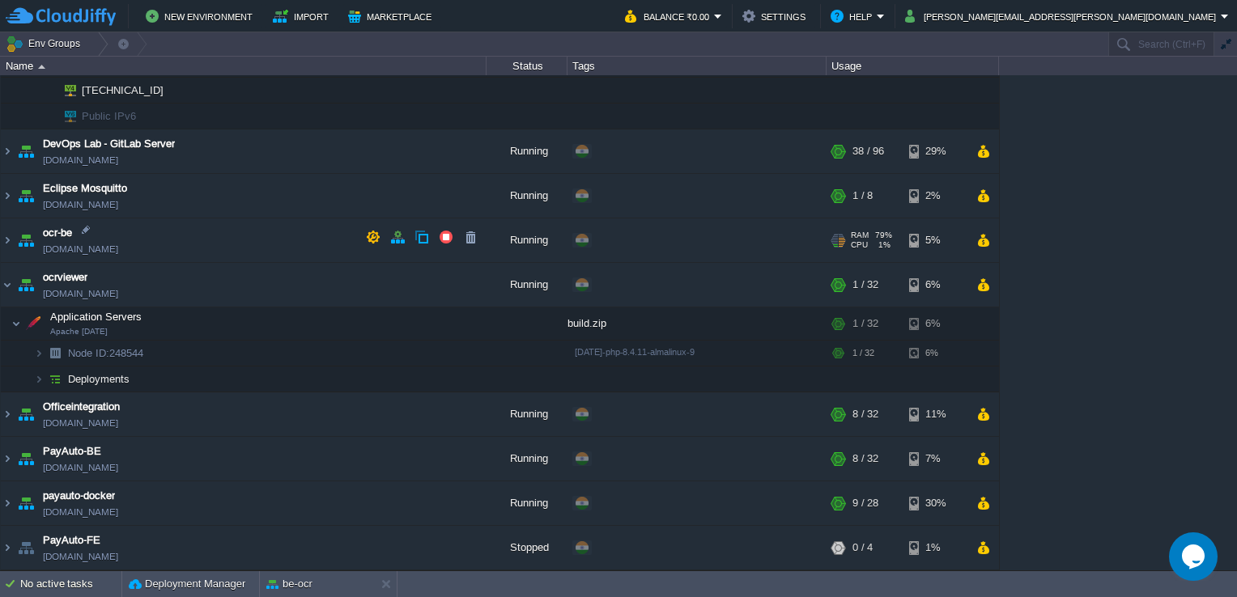
click at [87, 246] on span "[DOMAIN_NAME]" at bounding box center [80, 249] width 75 height 16
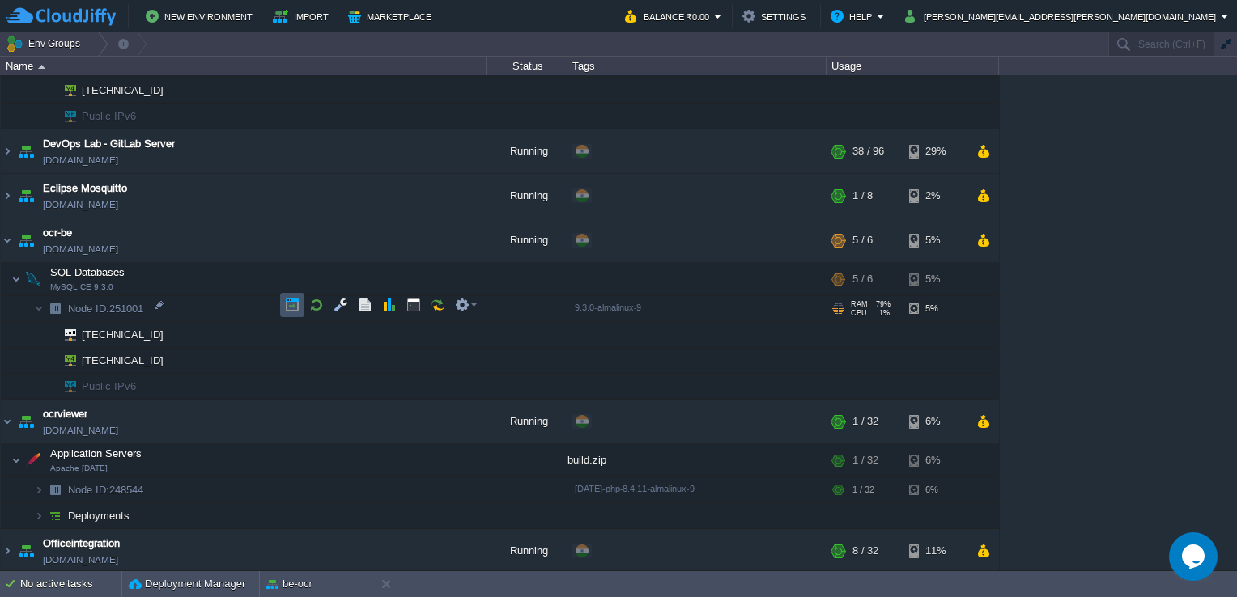
click at [288, 308] on button "button" at bounding box center [292, 305] width 15 height 15
click at [466, 358] on button "button" at bounding box center [470, 356] width 15 height 15
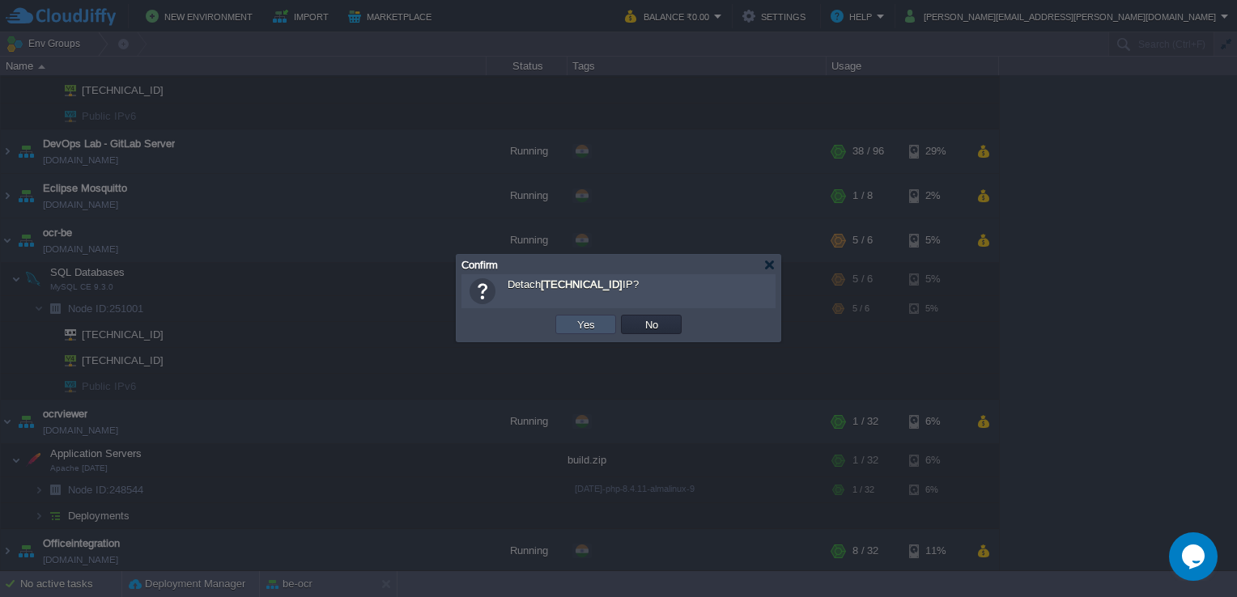
click at [596, 327] on button "Yes" at bounding box center [586, 324] width 28 height 15
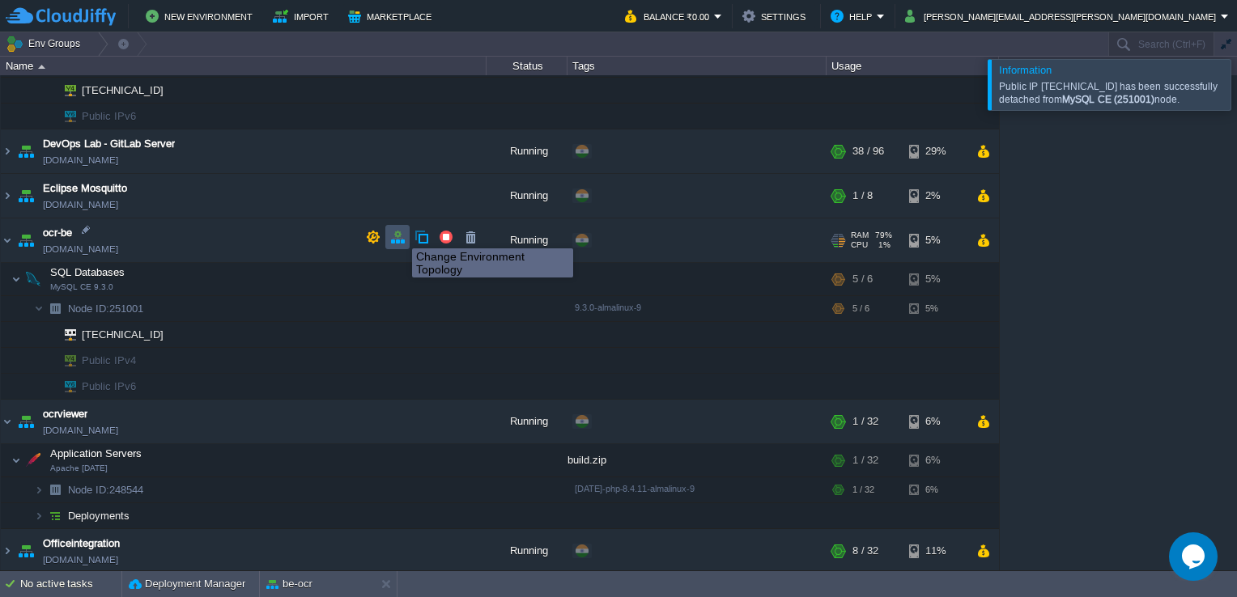
click at [400, 234] on button "button" at bounding box center [397, 237] width 15 height 15
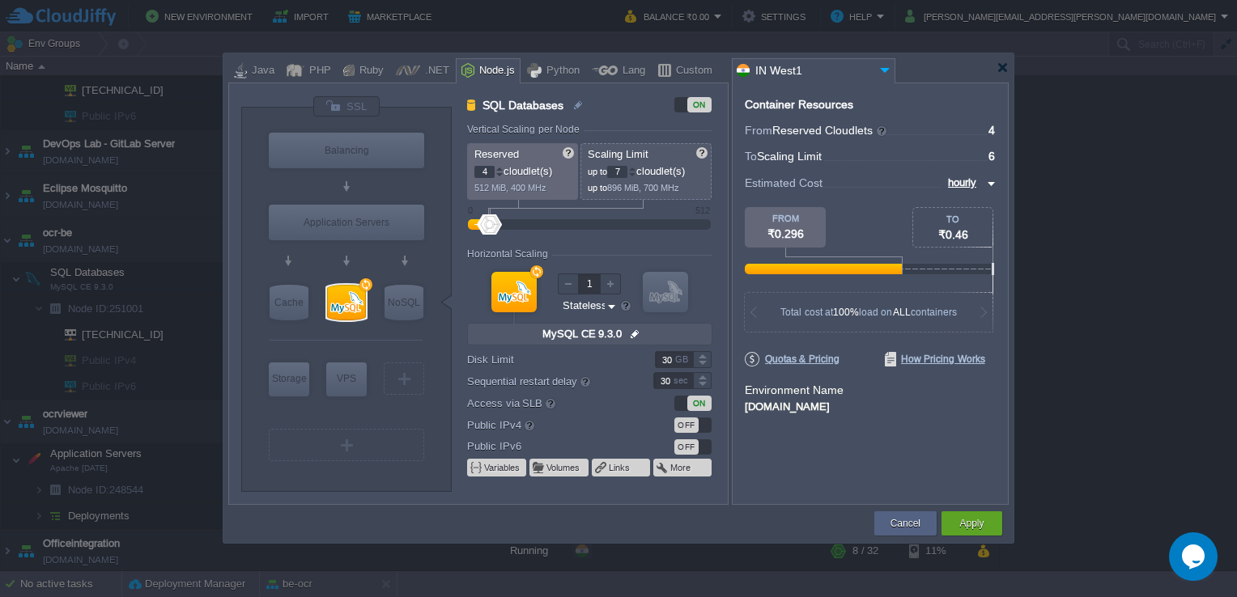
click at [635, 167] on div at bounding box center [632, 169] width 8 height 6
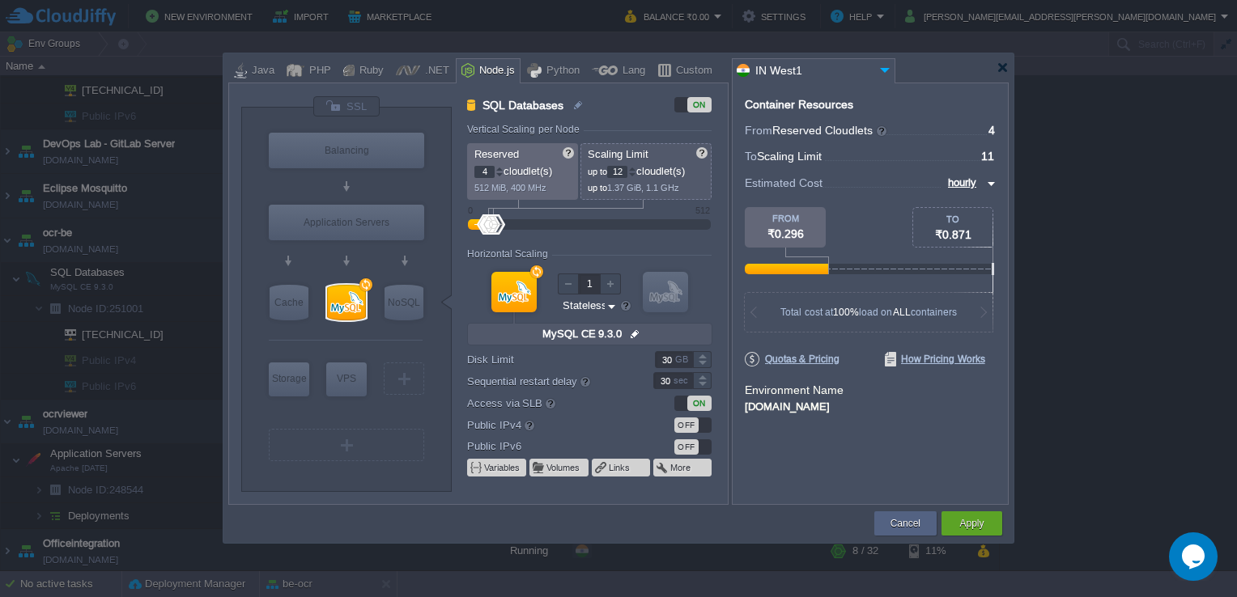
click at [635, 167] on div at bounding box center [632, 169] width 8 height 6
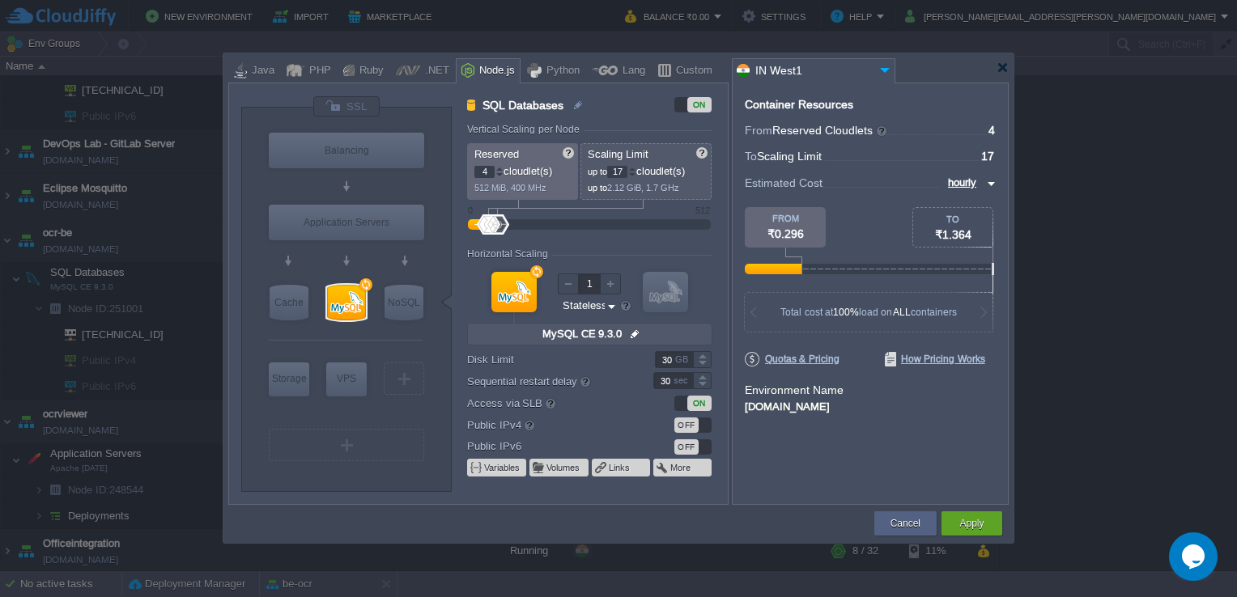
click at [635, 167] on div at bounding box center [632, 169] width 8 height 6
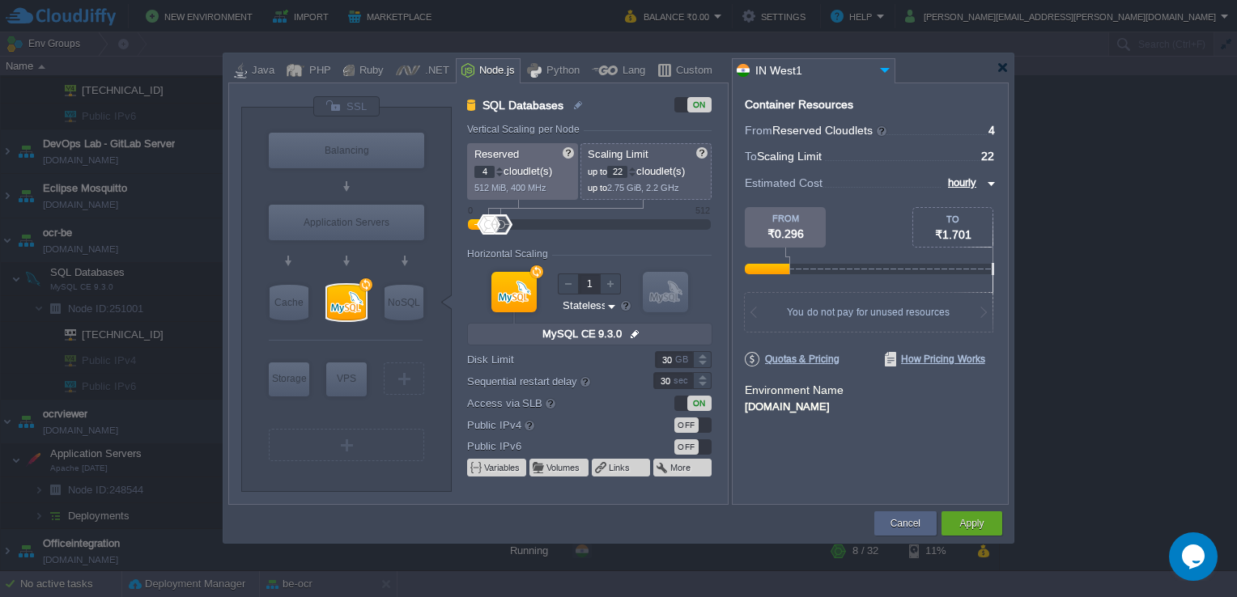
click at [635, 167] on div at bounding box center [632, 169] width 8 height 6
type input "24"
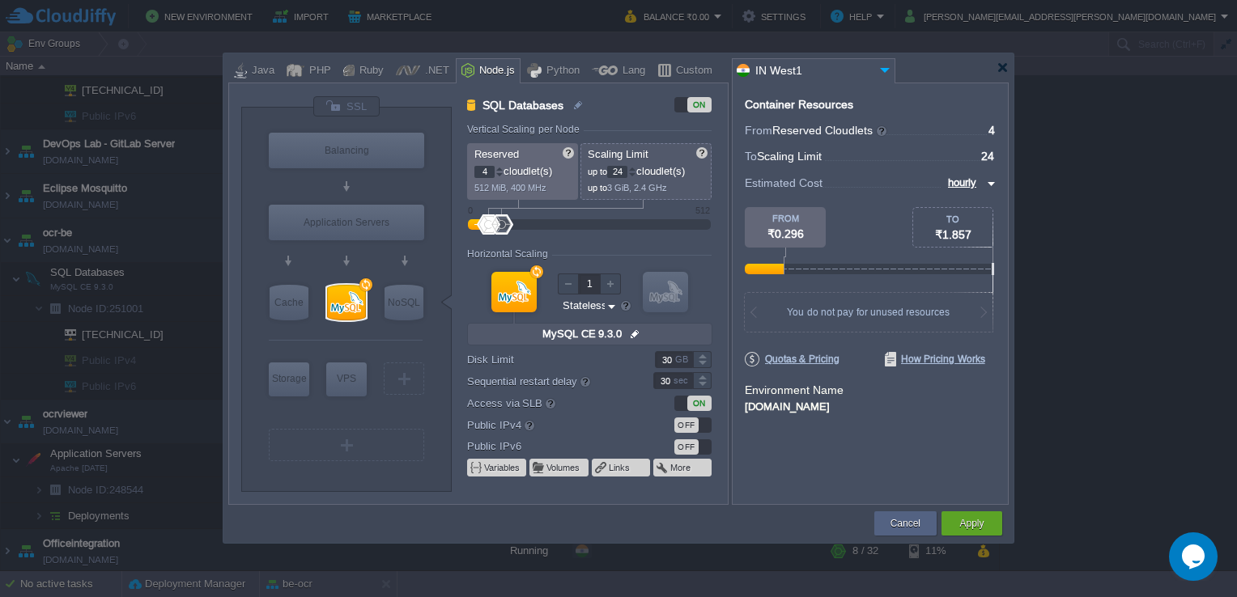
click at [636, 173] on div at bounding box center [632, 175] width 8 height 6
click at [499, 168] on div at bounding box center [499, 169] width 8 height 6
type input "8"
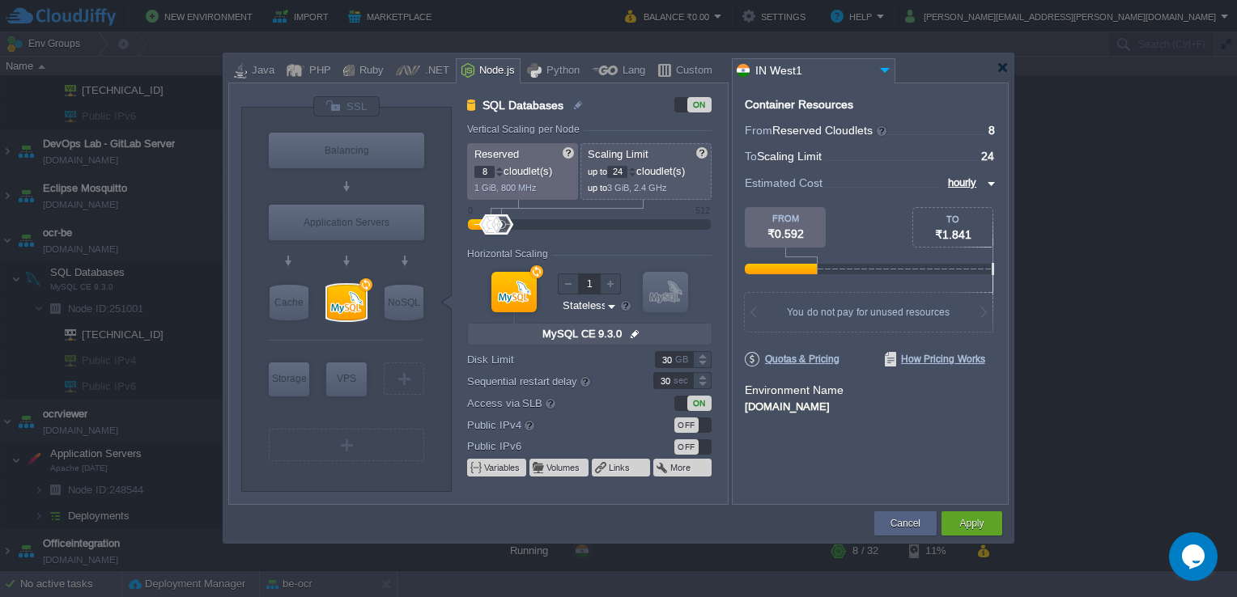
click at [496, 167] on div at bounding box center [499, 169] width 8 height 6
click at [964, 524] on button "Apply" at bounding box center [971, 523] width 24 height 16
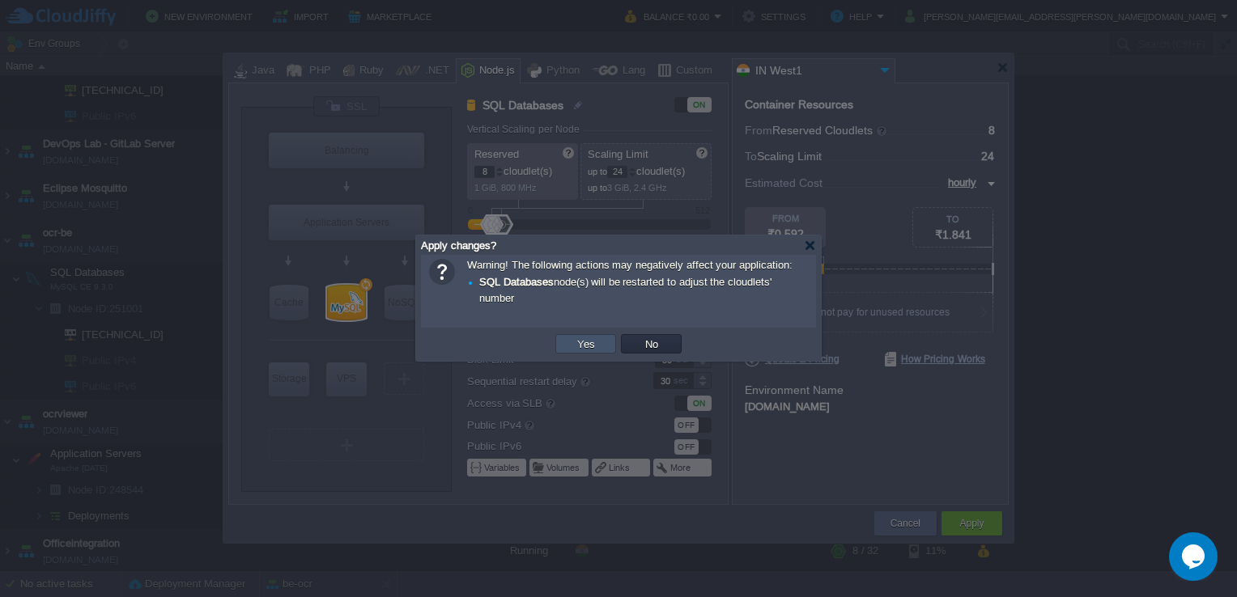
click at [585, 348] on button "Yes" at bounding box center [586, 344] width 28 height 15
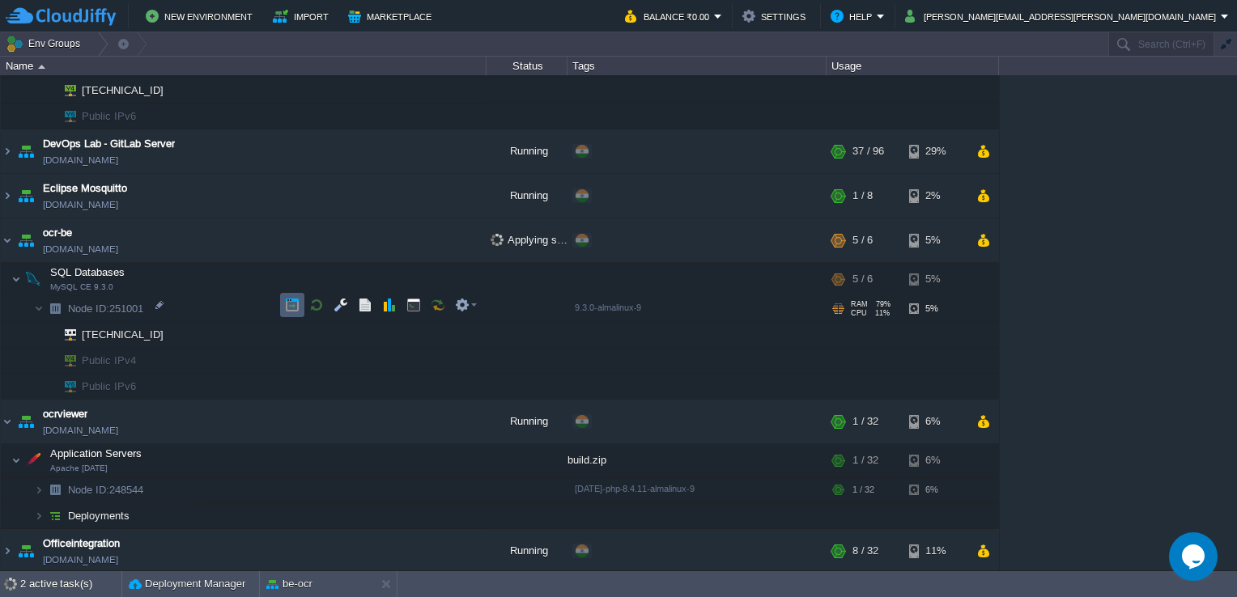
click at [285, 305] on button "button" at bounding box center [292, 305] width 15 height 15
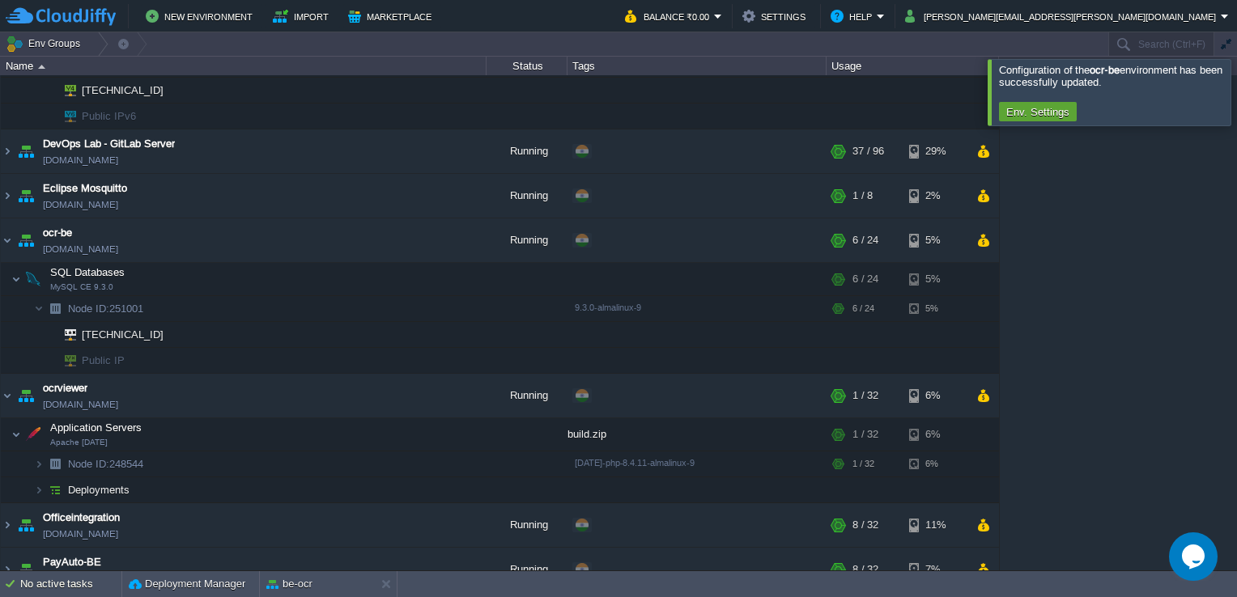
click at [1236, 102] on div at bounding box center [1256, 92] width 0 height 66
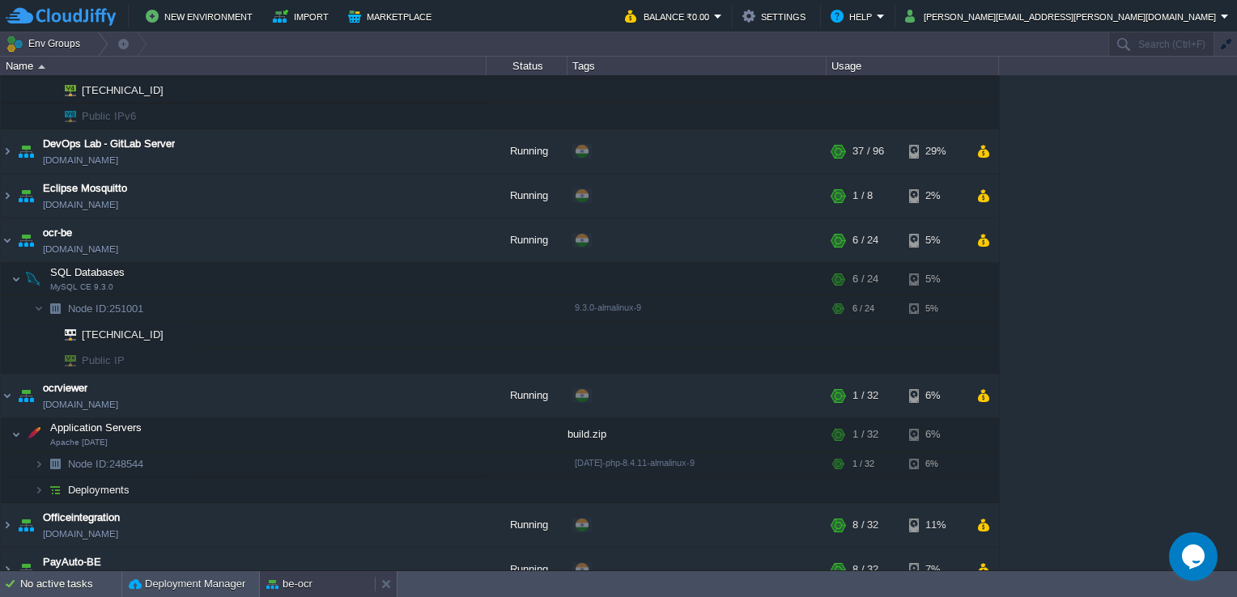
click at [295, 591] on button "be-ocr" at bounding box center [289, 584] width 46 height 16
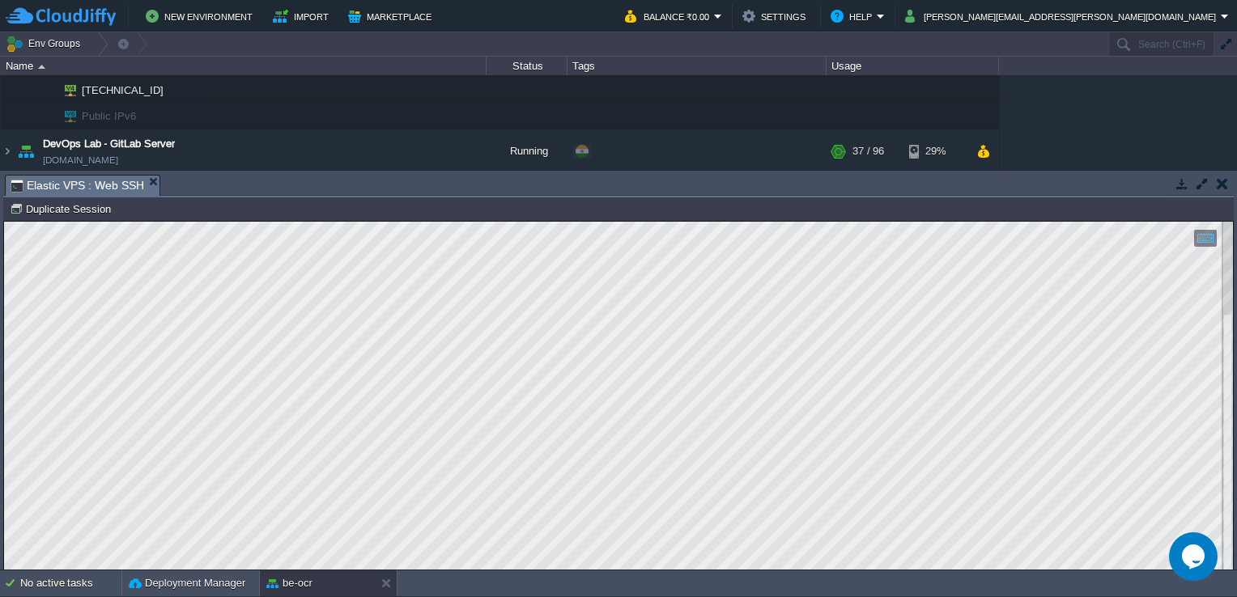
click at [1201, 183] on button "button" at bounding box center [1201, 183] width 15 height 15
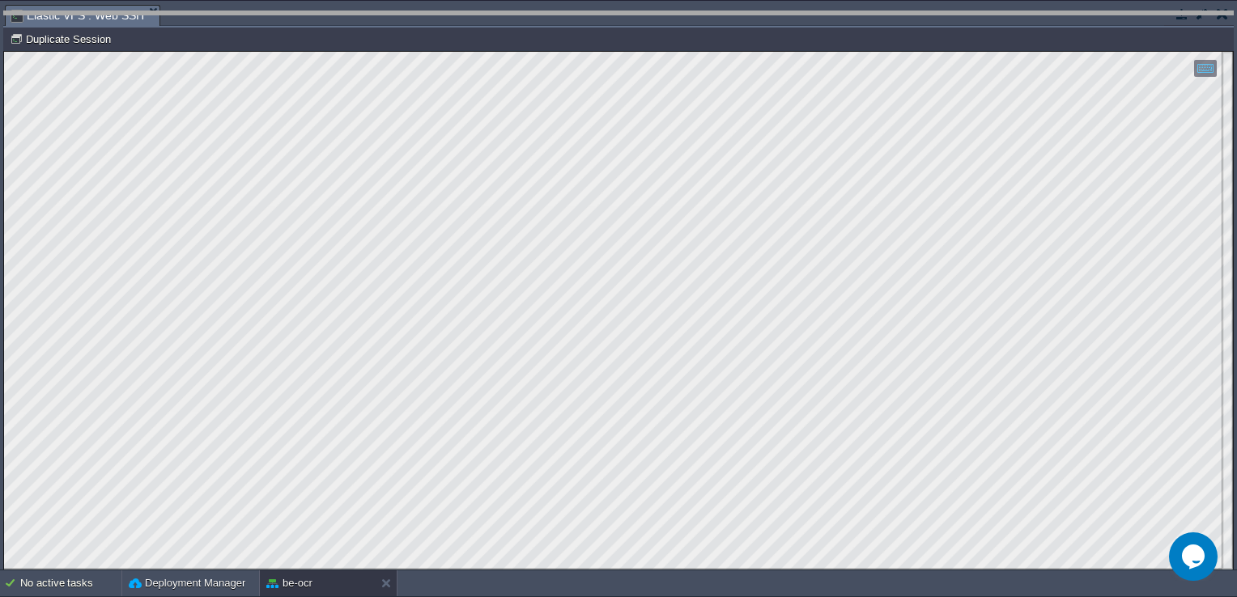
drag, startPoint x: 575, startPoint y: 13, endPoint x: 567, endPoint y: 575, distance: 561.7
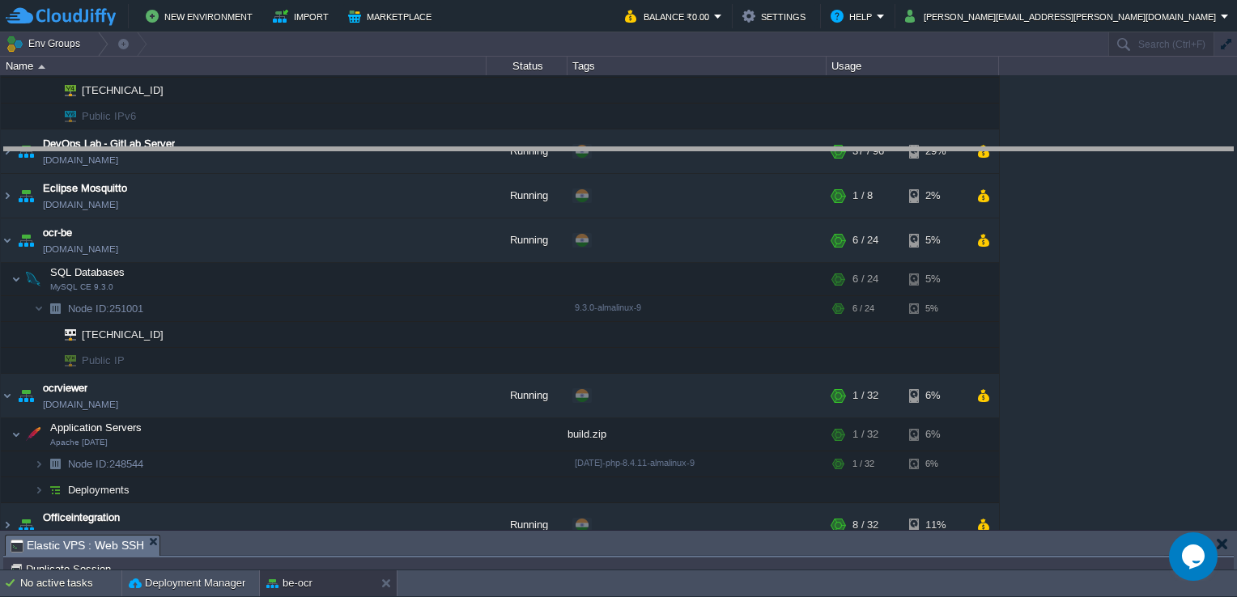
drag, startPoint x: 255, startPoint y: 547, endPoint x: 380, endPoint y: 159, distance: 407.9
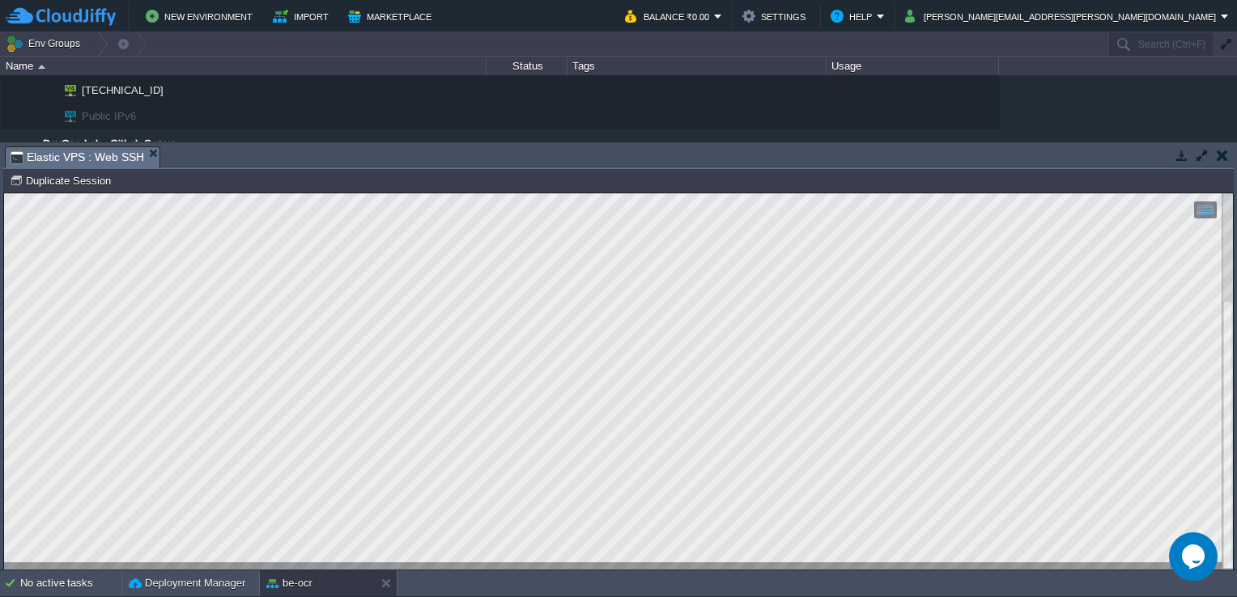
drag, startPoint x: 4, startPoint y: 573, endPoint x: -1, endPoint y: 381, distance: 191.8
click at [4, 193] on html "Copy: Ctrl + Shift + C Paste: Ctrl + V Settings: Ctrl + Shift + Alt 0" at bounding box center [618, 193] width 1228 height 0
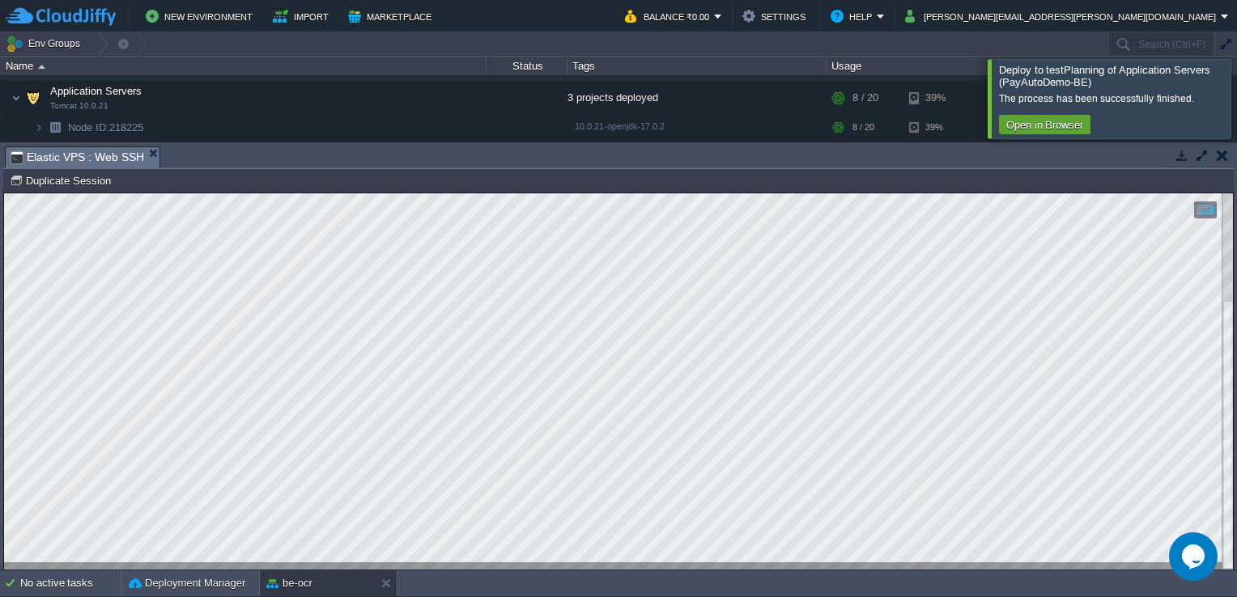
scroll to position [1216, 0]
click at [1236, 93] on div at bounding box center [1256, 98] width 0 height 78
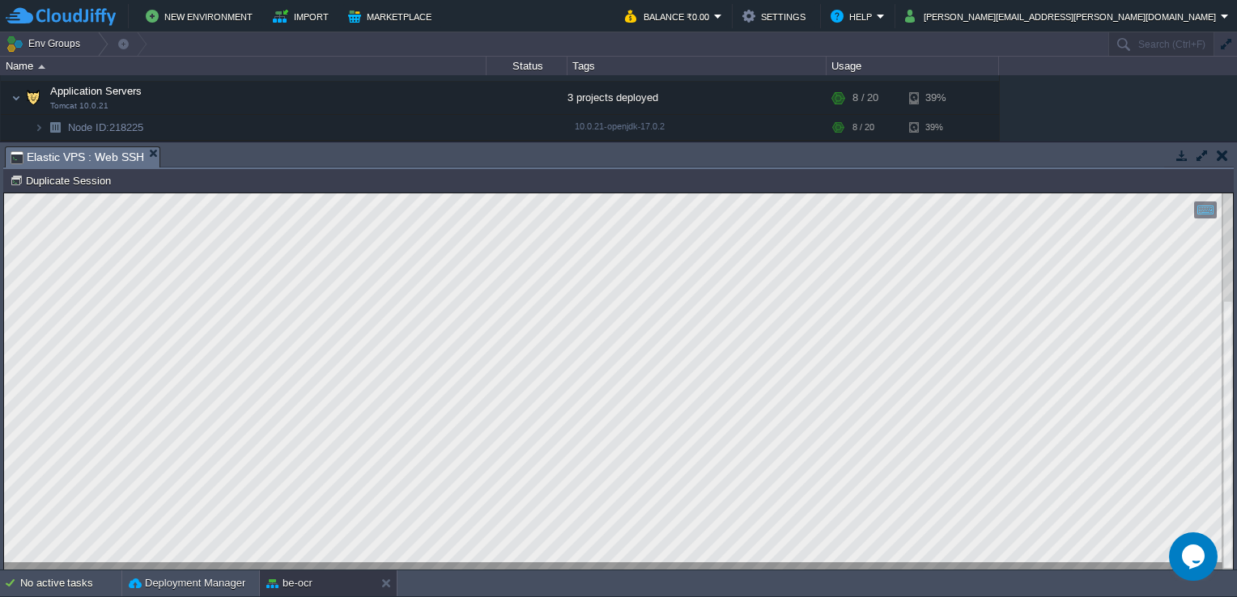
click at [1219, 153] on button "button" at bounding box center [1221, 155] width 11 height 15
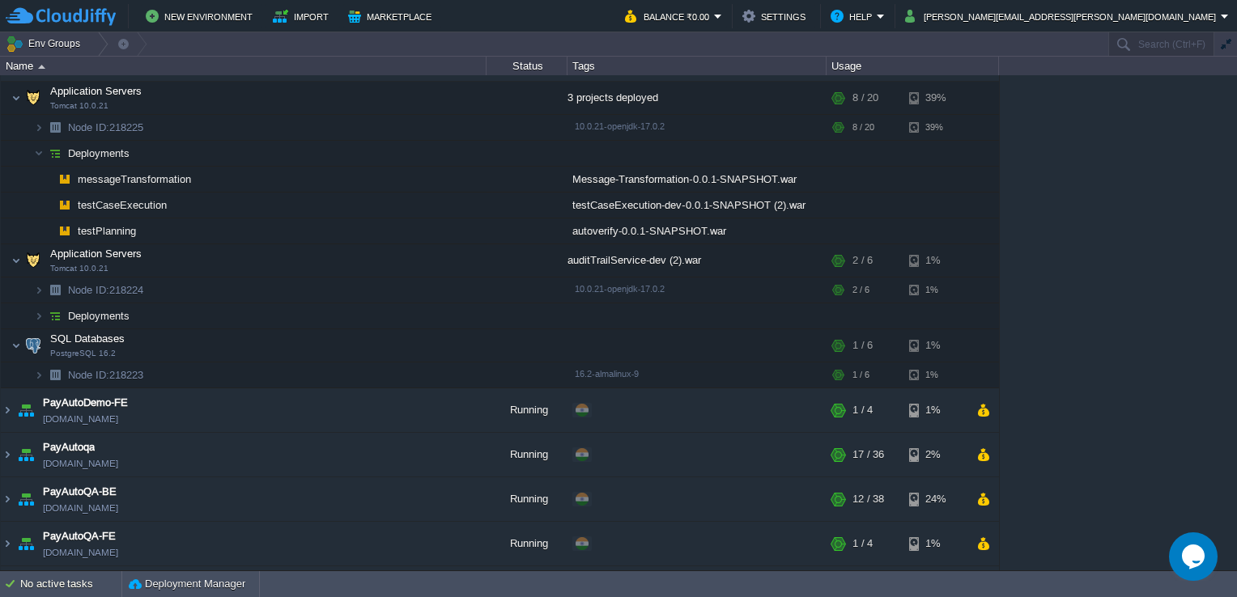
scroll to position [950, 0]
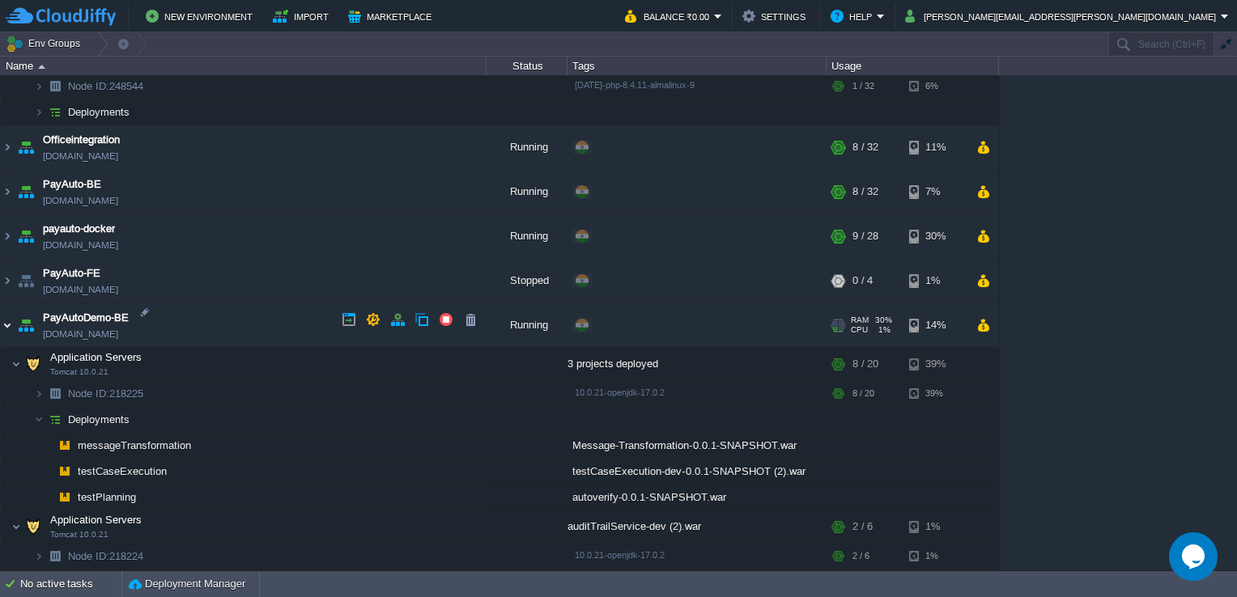
click at [3, 318] on img at bounding box center [7, 325] width 13 height 44
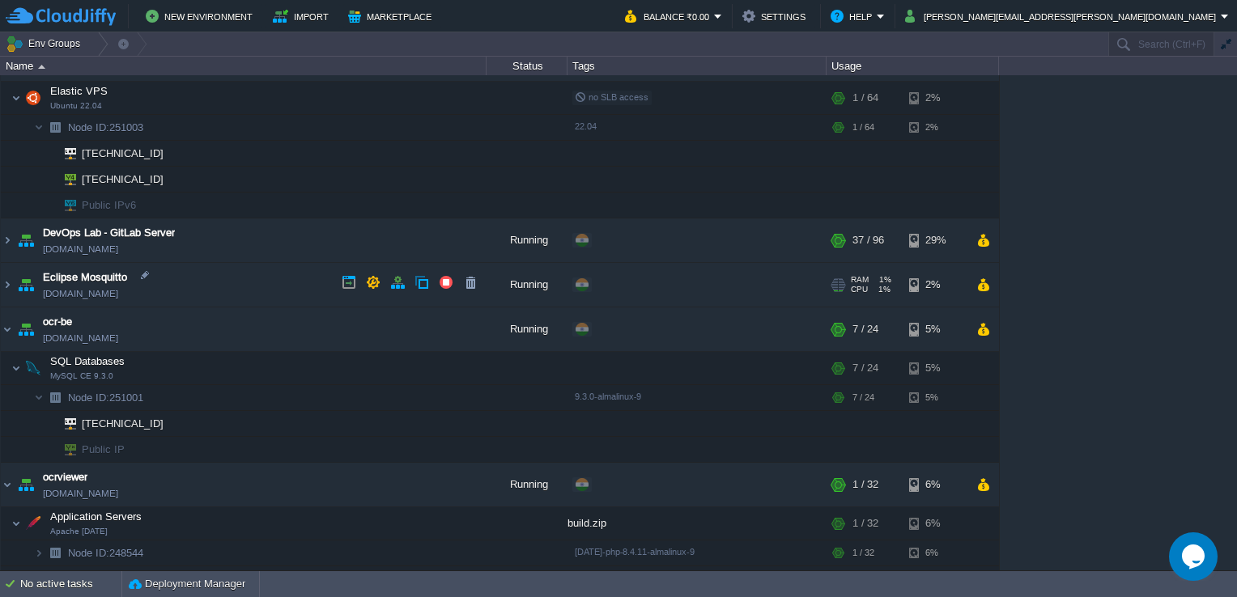
scroll to position [386, 0]
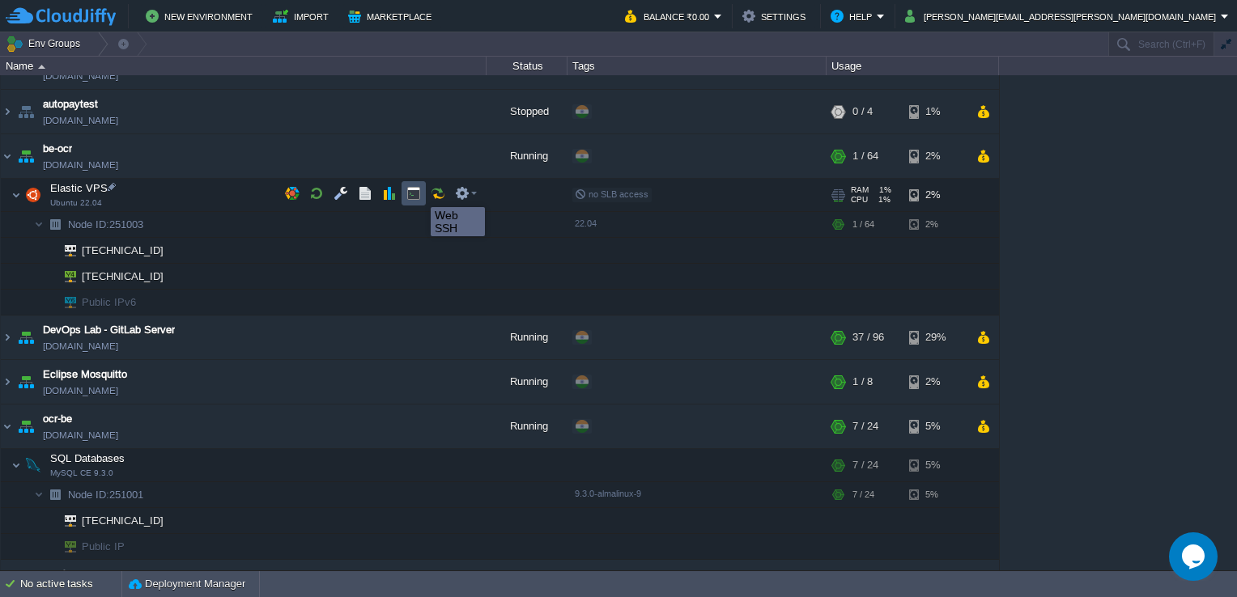
click at [418, 193] on button "button" at bounding box center [413, 193] width 15 height 15
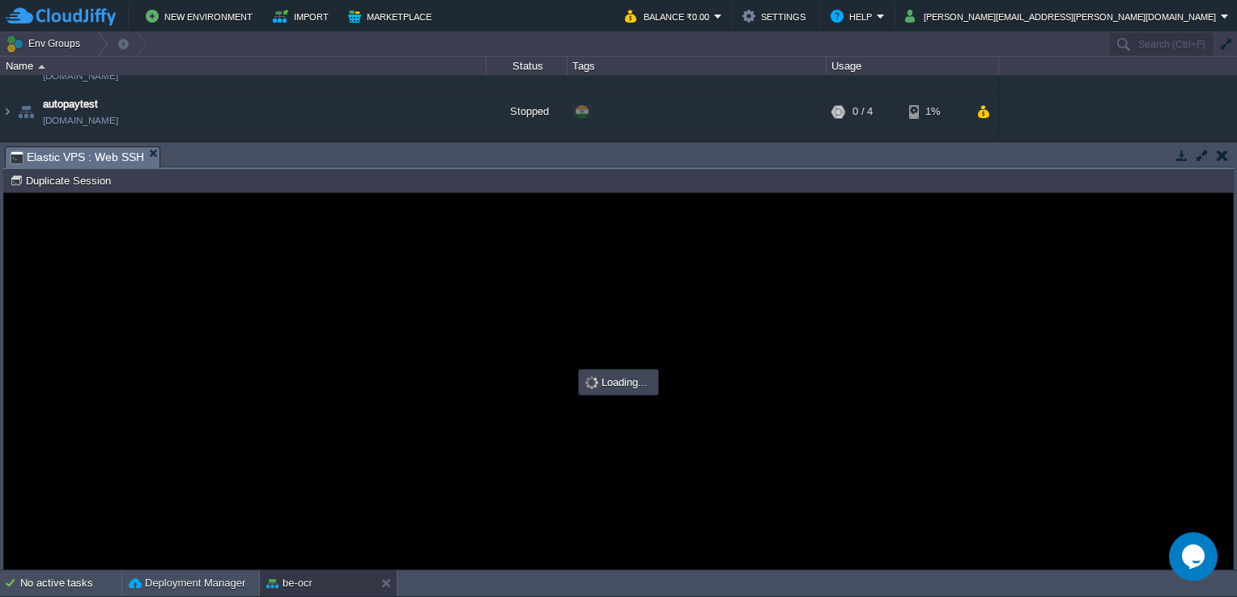
scroll to position [0, 0]
type input "#000000"
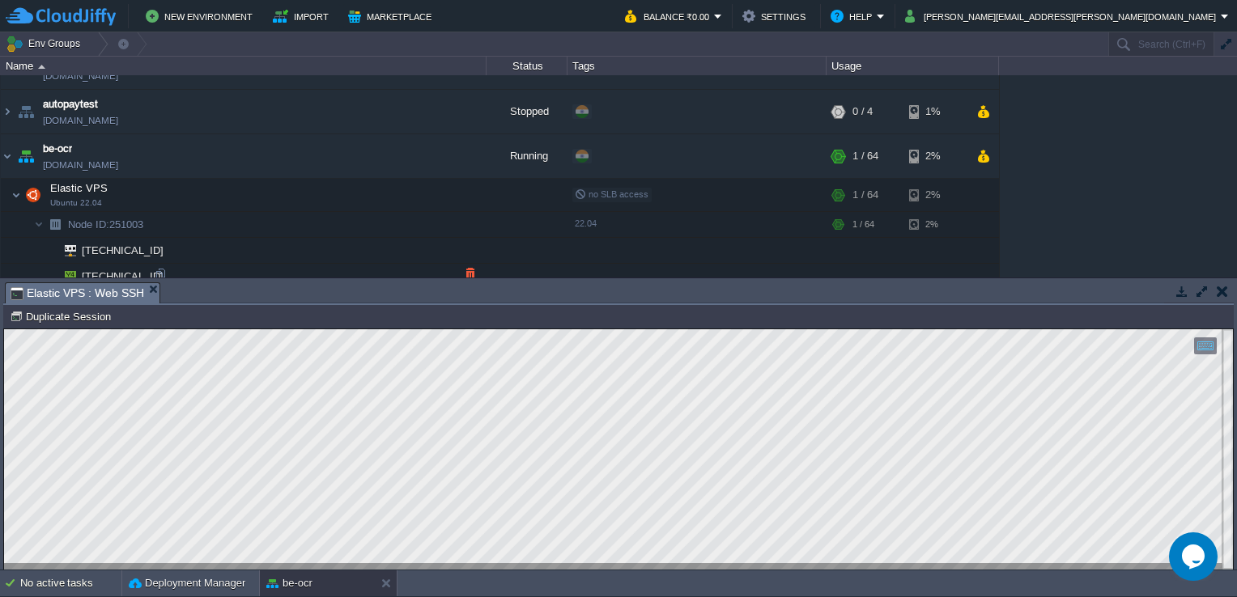
scroll to position [448, 0]
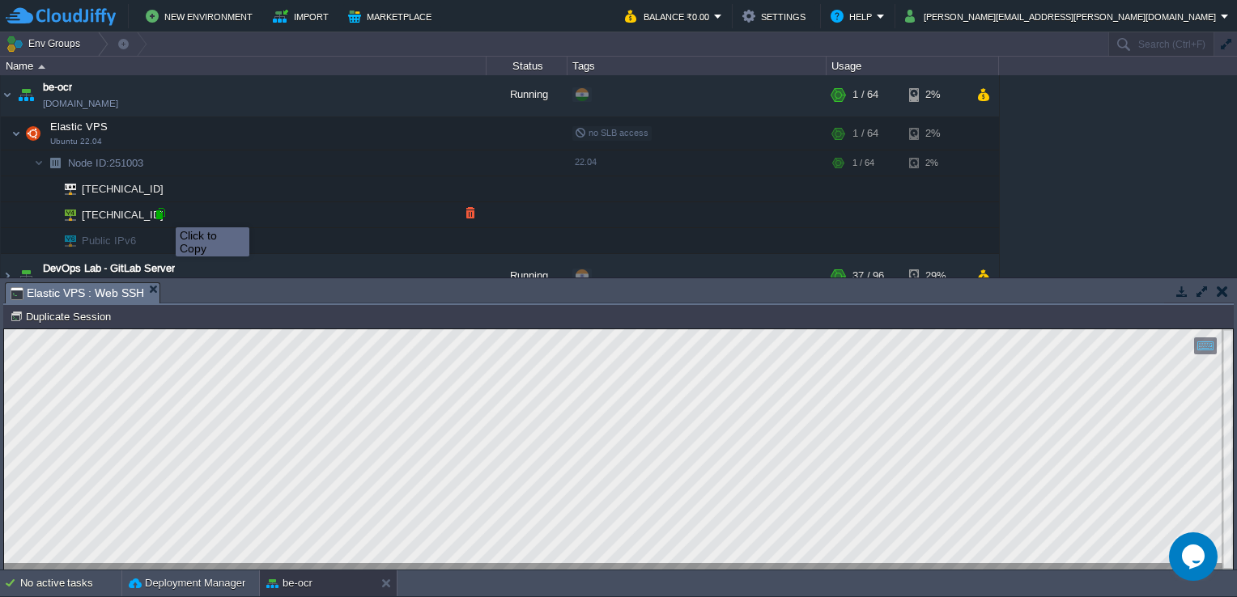
click at [163, 213] on div at bounding box center [160, 213] width 15 height 15
click at [100, 100] on span "[DOMAIN_NAME]" at bounding box center [80, 103] width 75 height 16
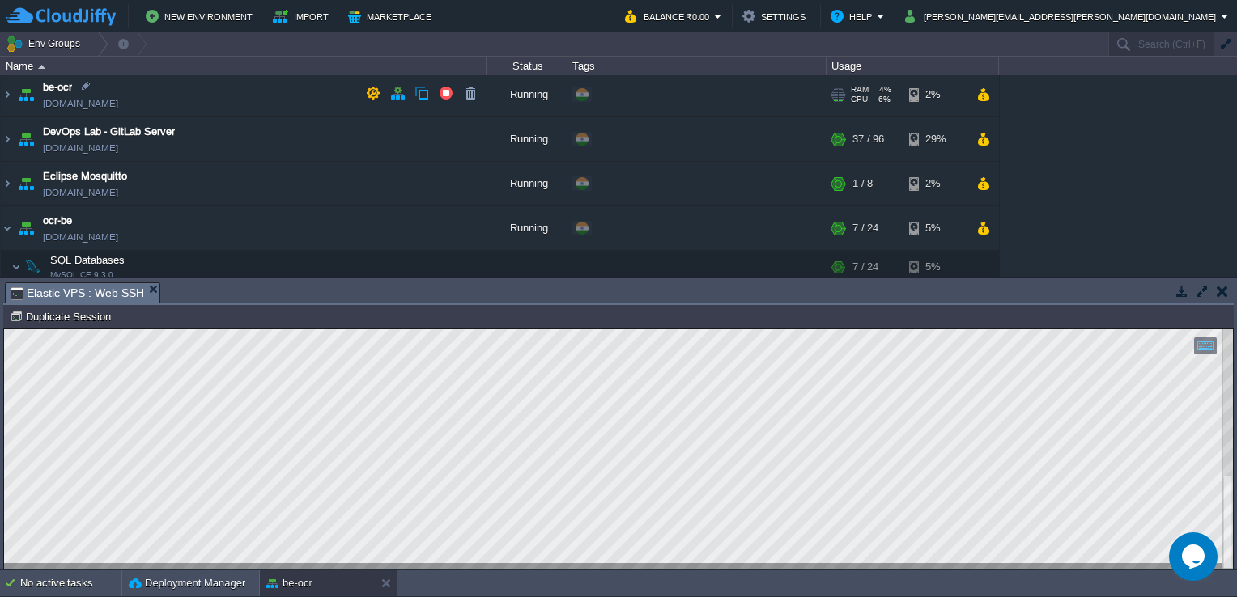
click at [100, 100] on span "[DOMAIN_NAME]" at bounding box center [80, 103] width 75 height 16
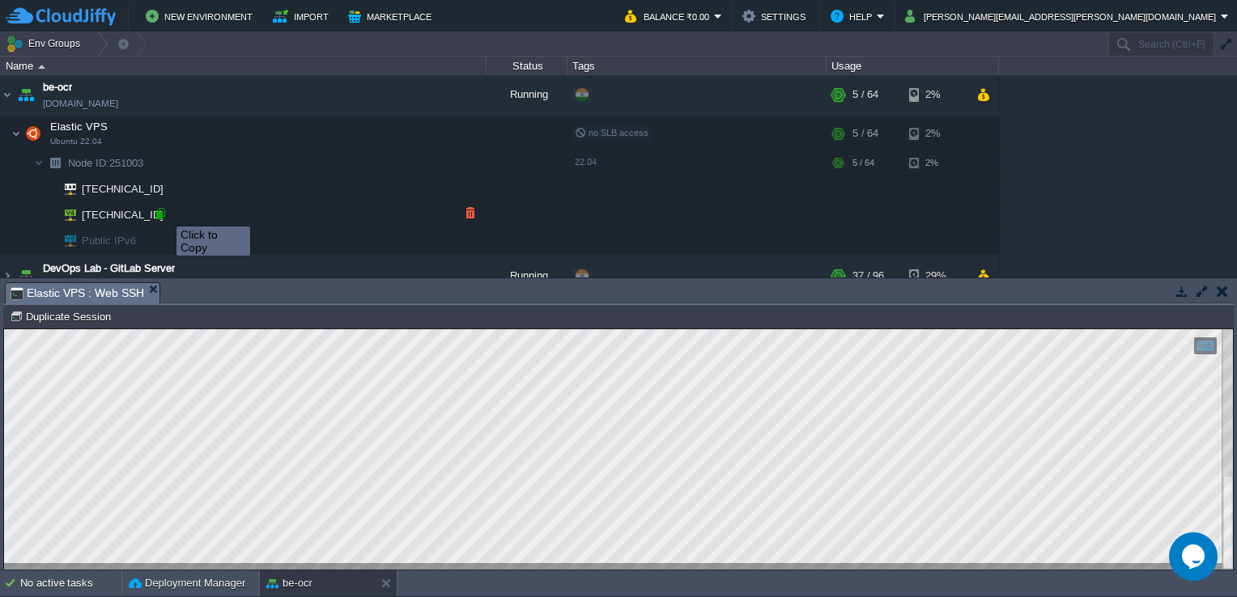
click at [164, 212] on div at bounding box center [160, 213] width 15 height 15
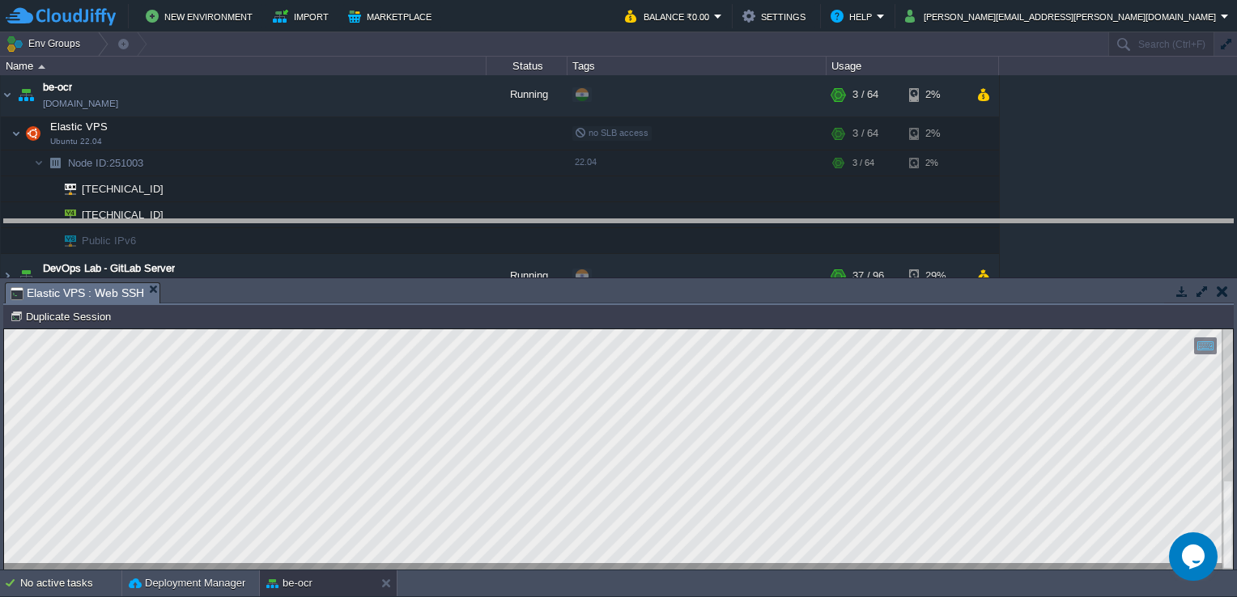
drag, startPoint x: 481, startPoint y: 294, endPoint x: 491, endPoint y: 112, distance: 182.3
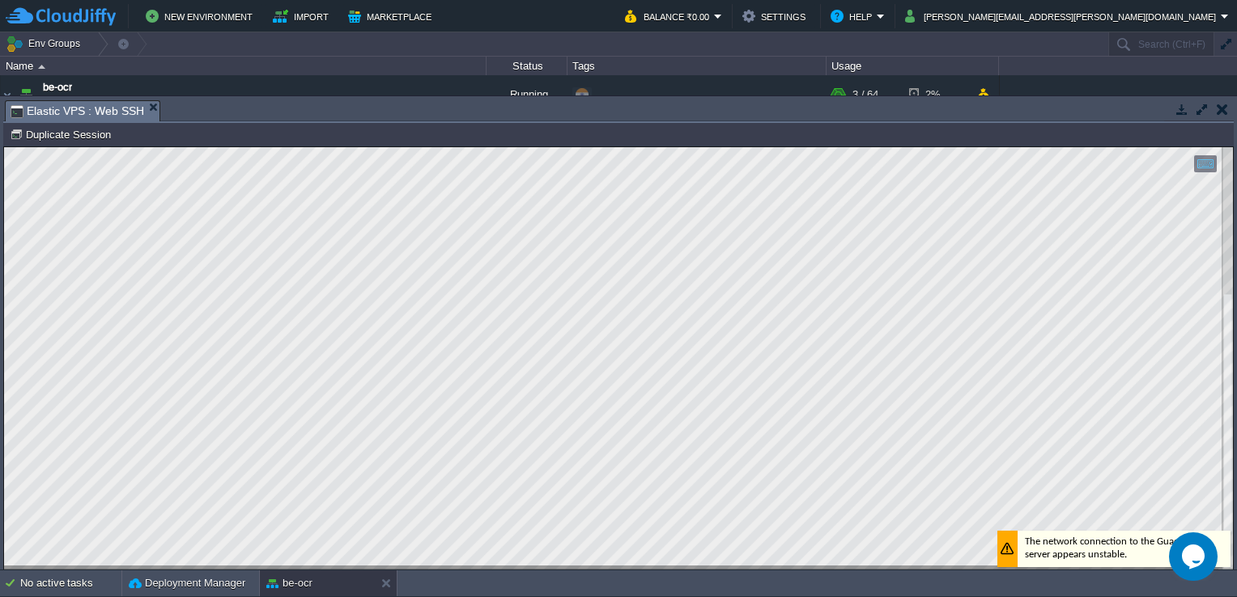
click at [1217, 108] on button "button" at bounding box center [1221, 109] width 11 height 15
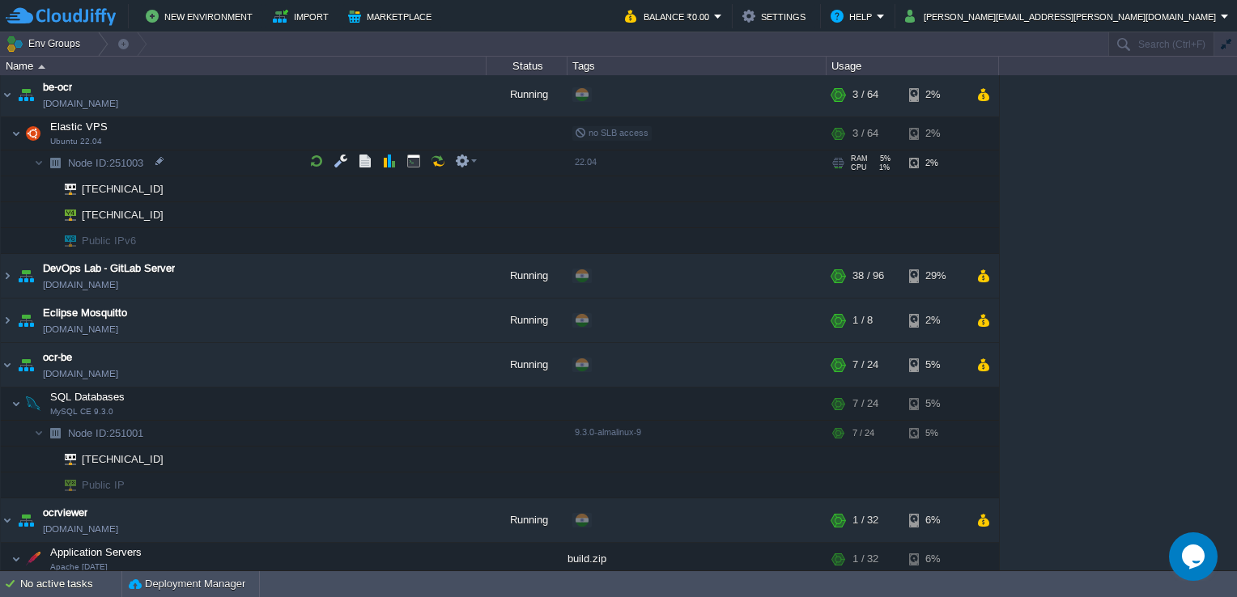
scroll to position [435, 0]
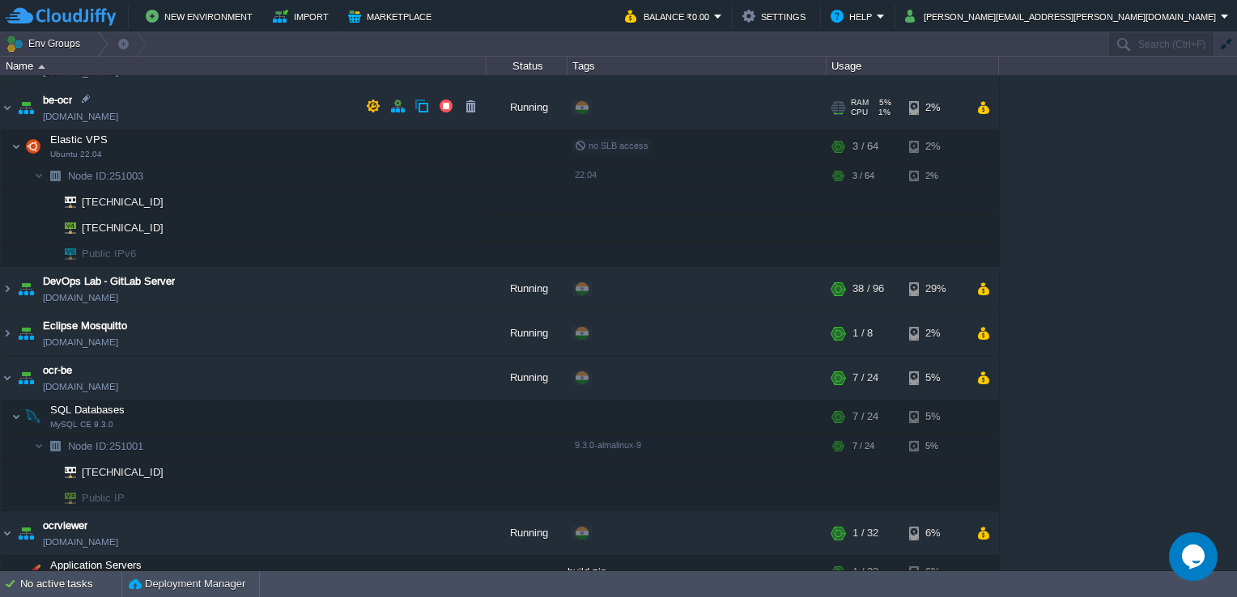
click at [92, 111] on span "[DOMAIN_NAME]" at bounding box center [80, 116] width 75 height 16
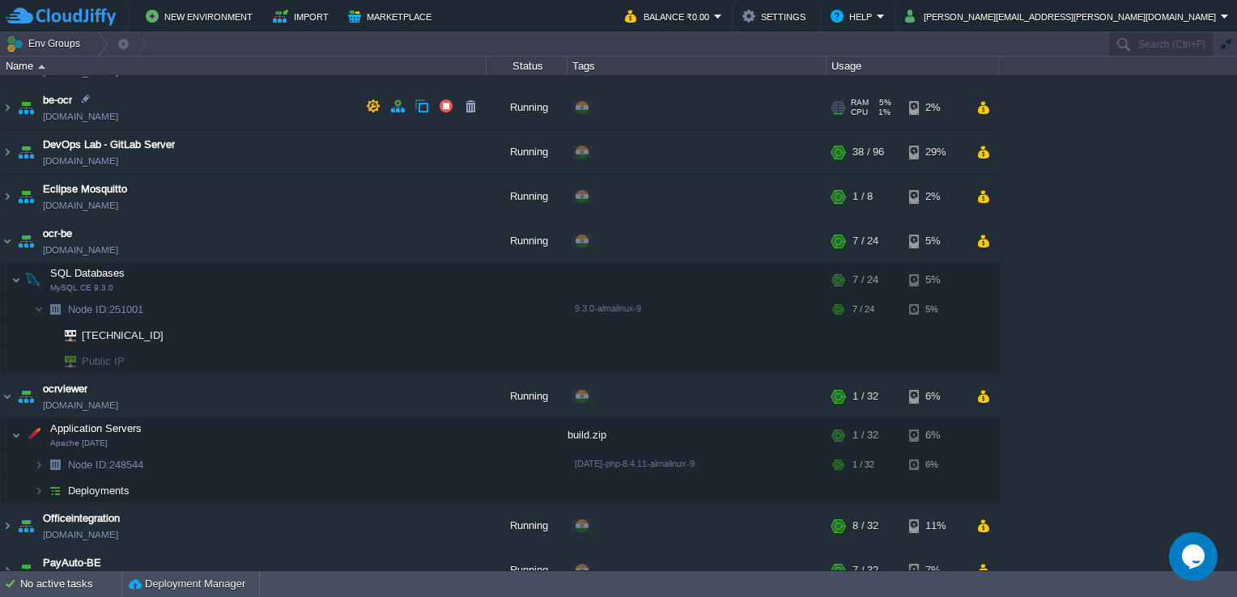
click at [92, 111] on span "[DOMAIN_NAME]" at bounding box center [80, 116] width 75 height 16
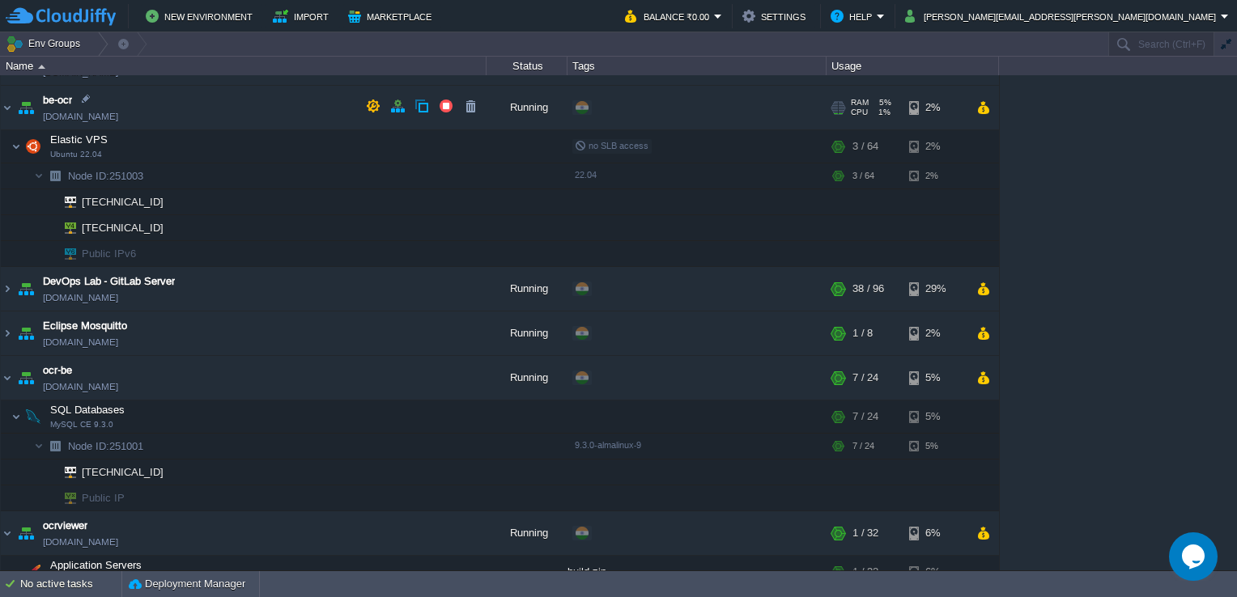
click at [125, 114] on td "be-ocr [DOMAIN_NAME]" at bounding box center [244, 108] width 486 height 45
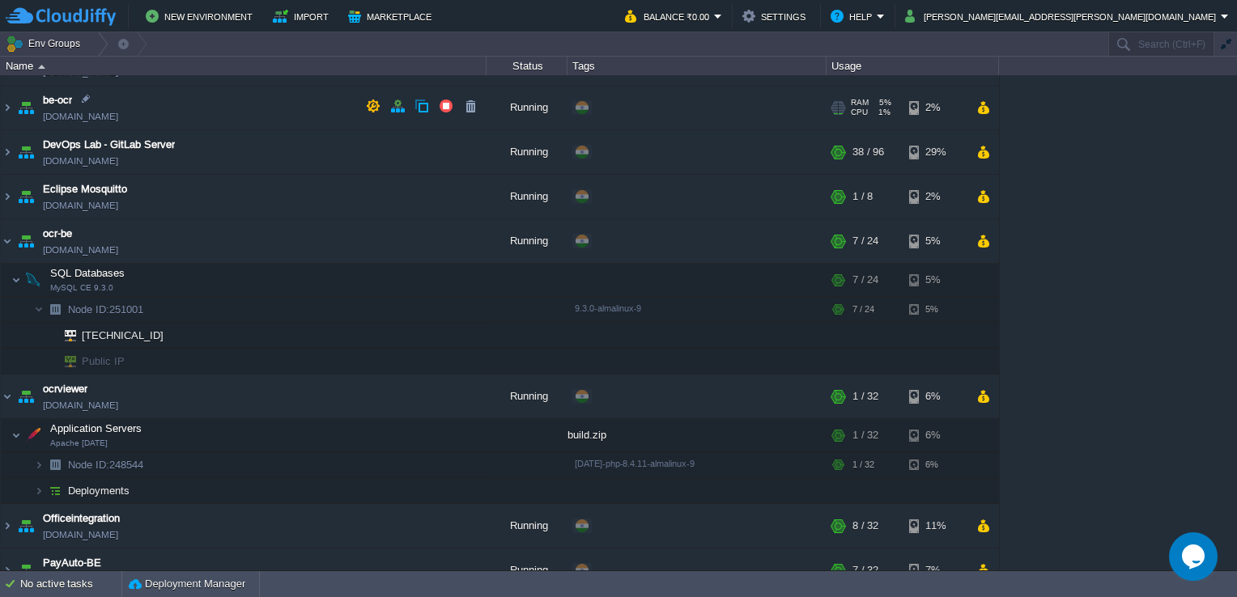
click at [164, 115] on td "be-ocr [DOMAIN_NAME]" at bounding box center [244, 108] width 486 height 45
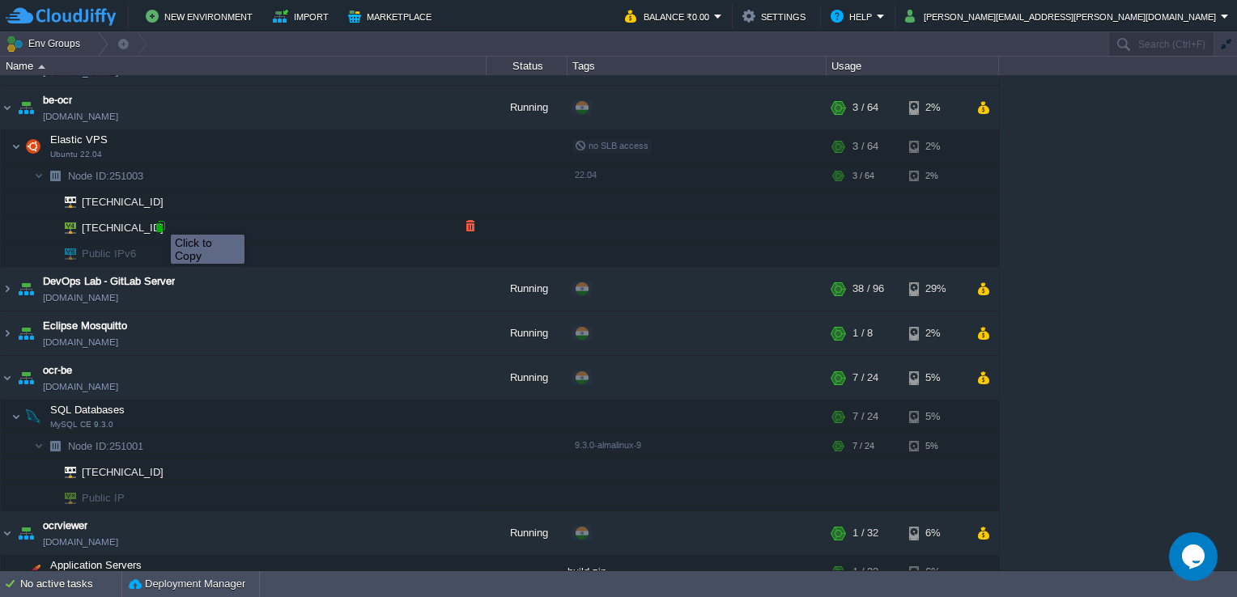
click at [159, 220] on div at bounding box center [160, 226] width 15 height 15
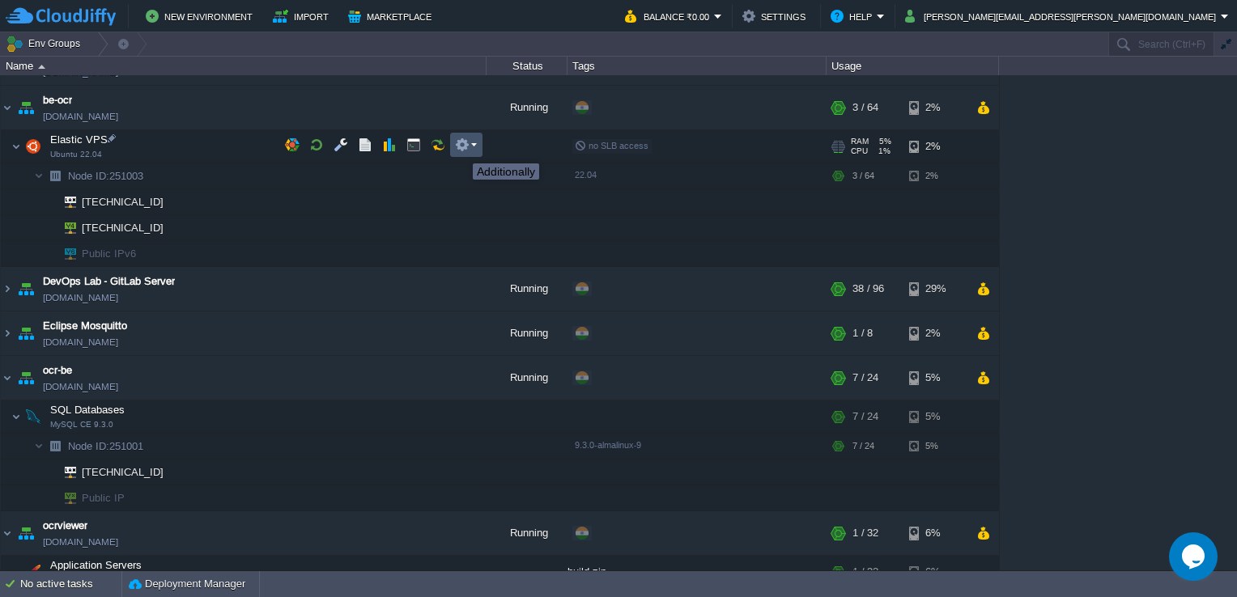
click at [460, 149] on button "button" at bounding box center [462, 145] width 15 height 15
click at [473, 139] on em at bounding box center [466, 145] width 22 height 15
click at [466, 141] on button "button" at bounding box center [462, 145] width 15 height 15
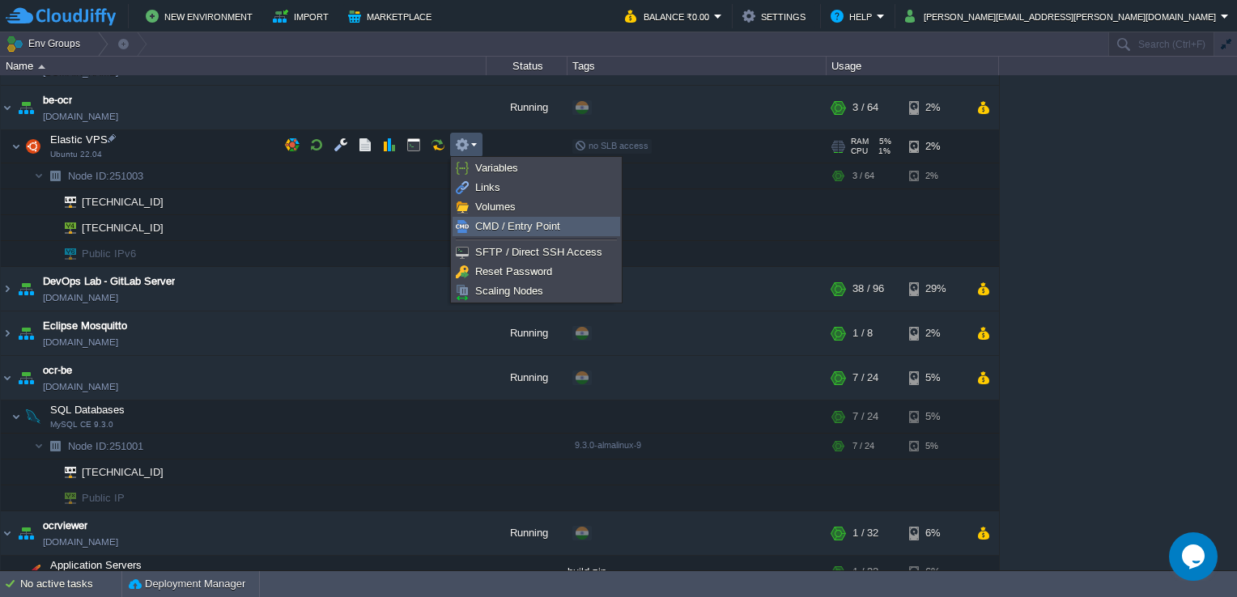
click at [527, 223] on span "CMD / Entry Point" at bounding box center [517, 226] width 85 height 12
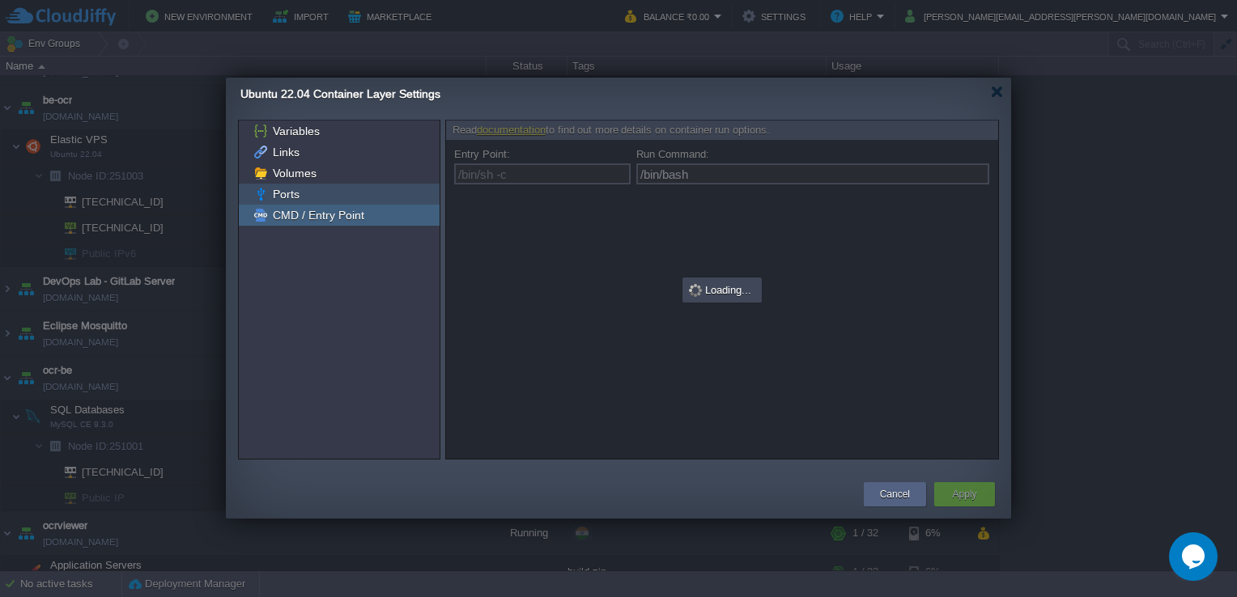
click at [291, 188] on span "Ports" at bounding box center [285, 194] width 32 height 15
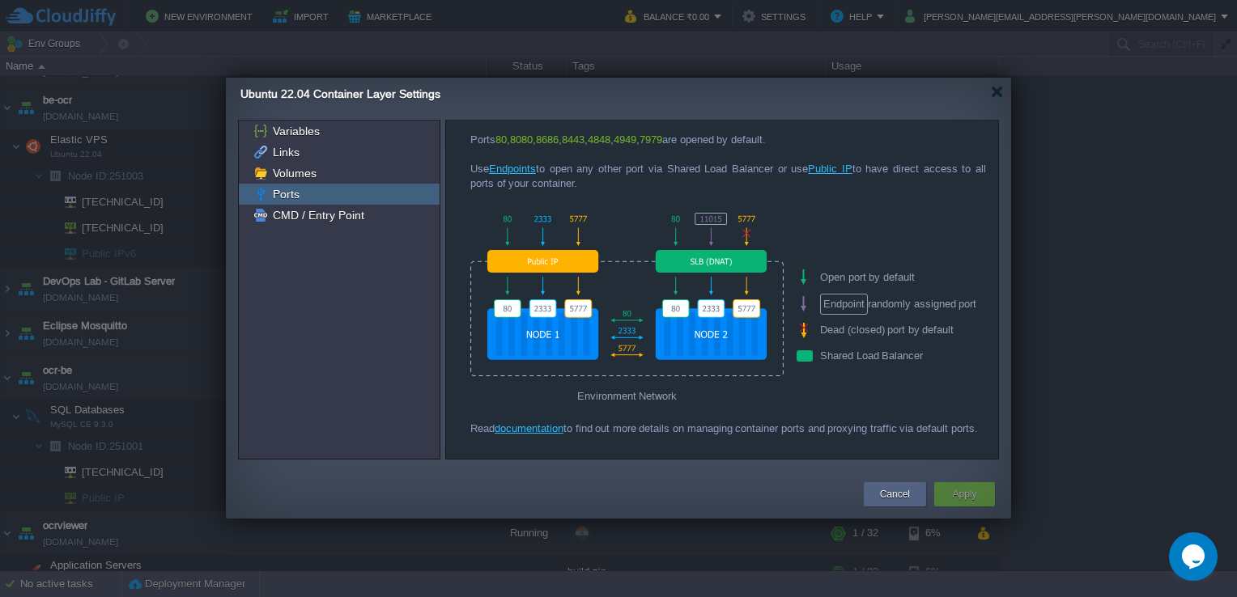
click at [304, 186] on div "Ports" at bounding box center [339, 194] width 201 height 21
click at [575, 252] on div at bounding box center [626, 294] width 313 height 174
click at [698, 269] on div at bounding box center [626, 294] width 313 height 174
click at [312, 170] on span "Volumes" at bounding box center [293, 173] width 49 height 15
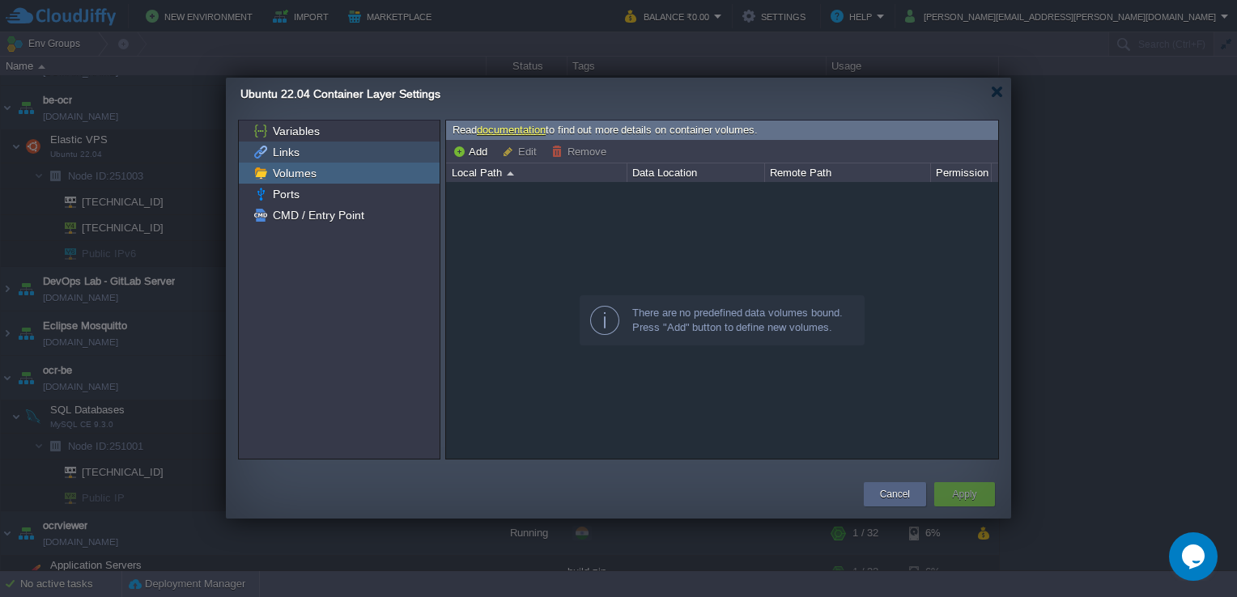
click at [303, 159] on div "Links" at bounding box center [339, 152] width 201 height 21
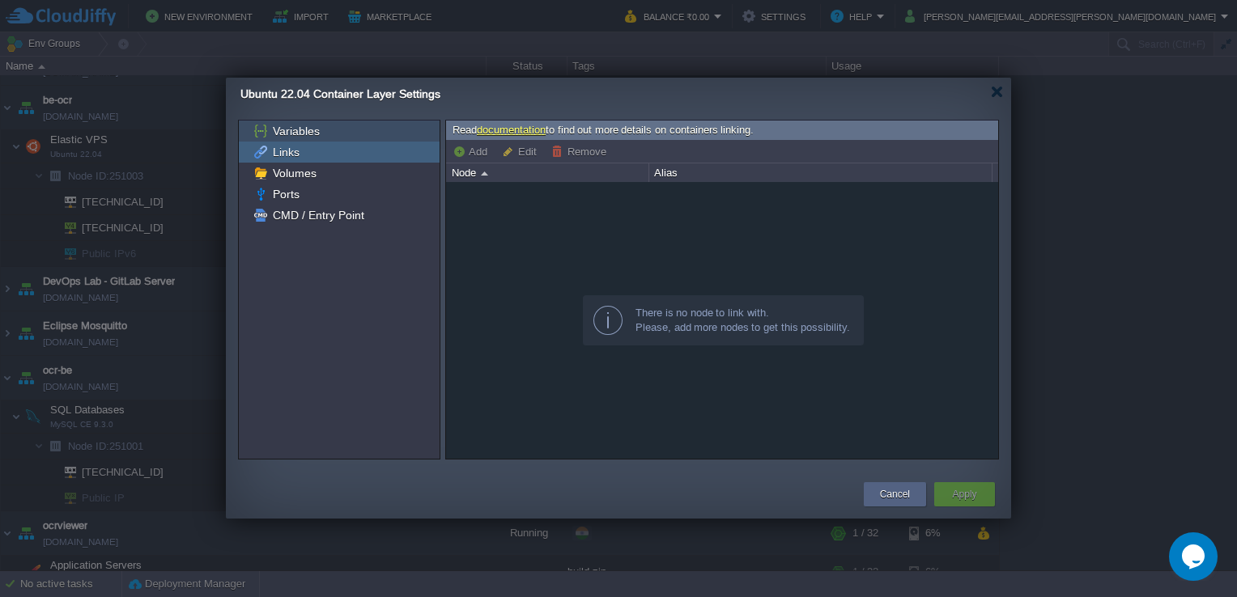
click at [308, 139] on div "Variables" at bounding box center [339, 131] width 201 height 21
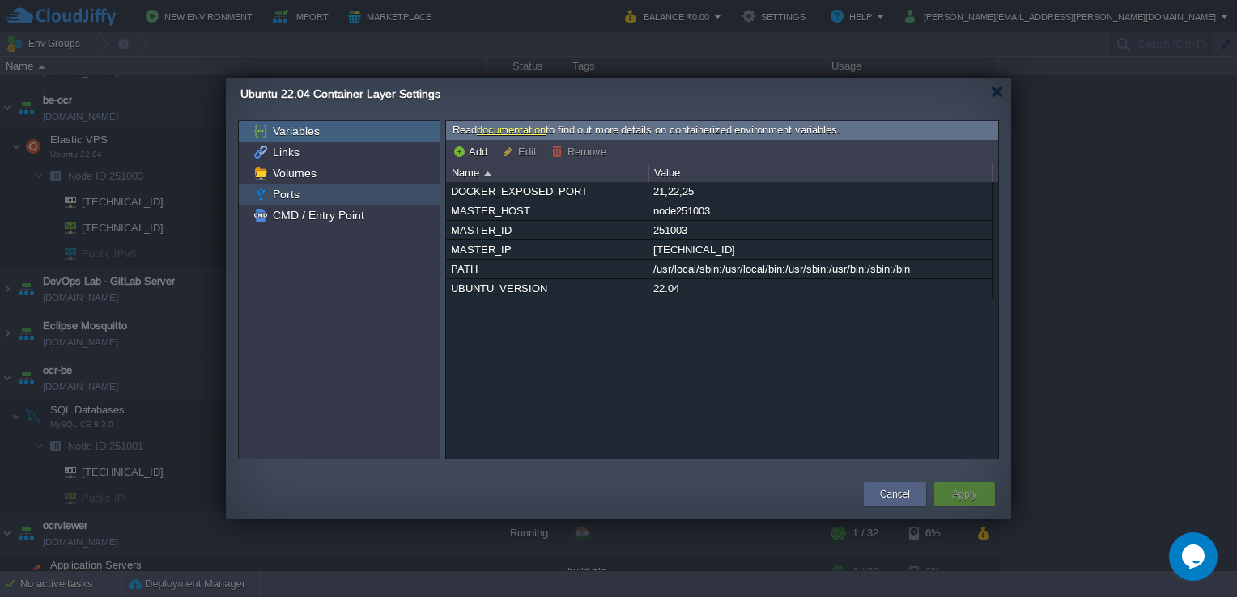
click at [299, 193] on span "Ports" at bounding box center [285, 194] width 32 height 15
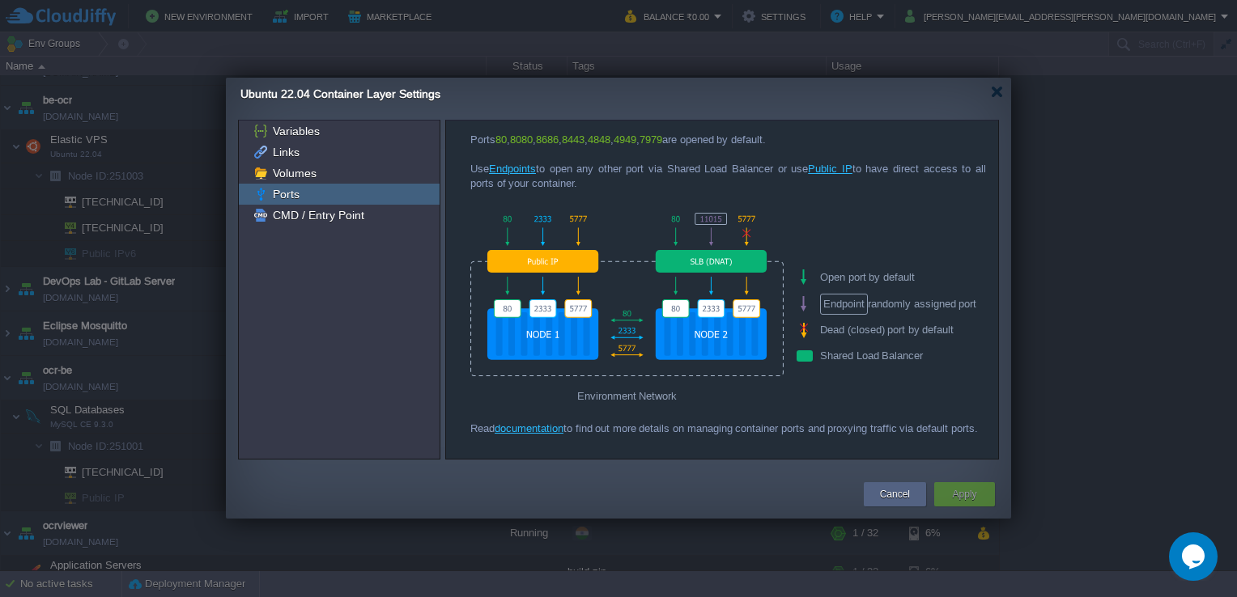
click at [699, 259] on div at bounding box center [626, 294] width 313 height 174
click at [554, 342] on div at bounding box center [626, 294] width 313 height 174
click at [833, 168] on link "Public IP" at bounding box center [830, 169] width 45 height 12
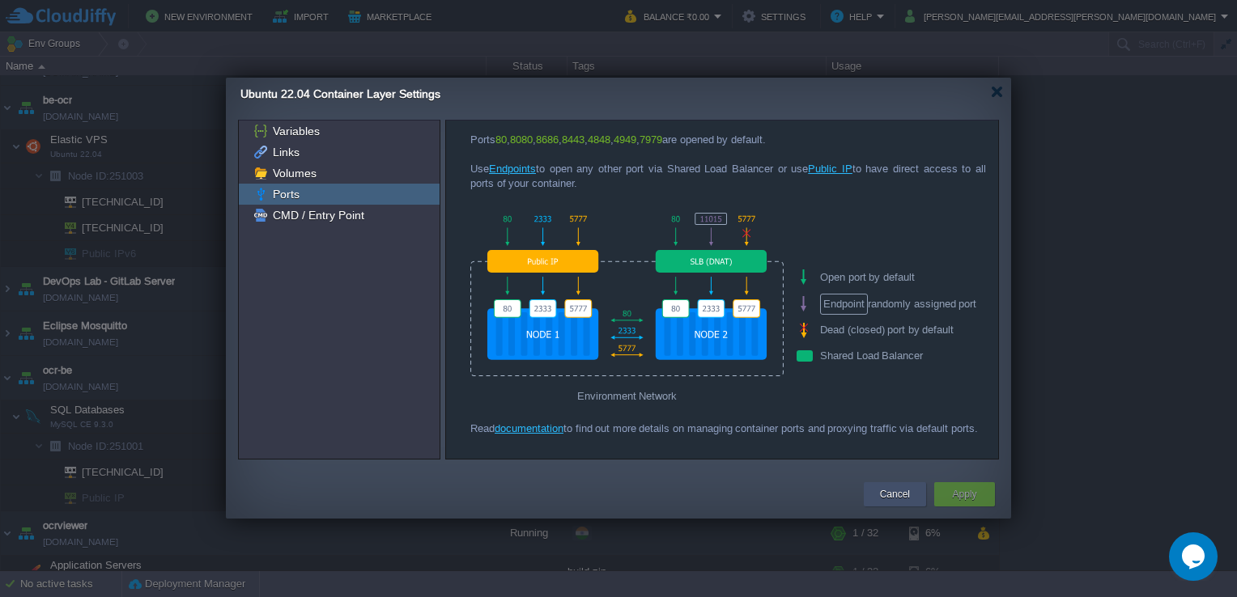
click at [890, 494] on button "Cancel" at bounding box center [895, 494] width 30 height 16
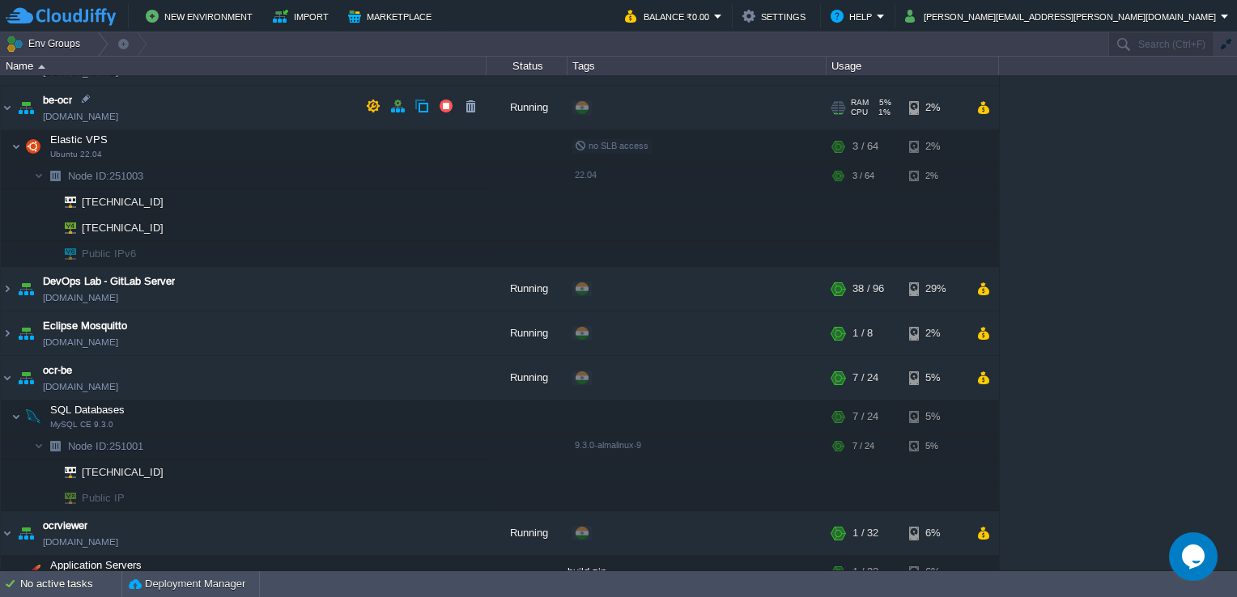
click at [125, 113] on td "be-ocr [DOMAIN_NAME]" at bounding box center [244, 108] width 486 height 45
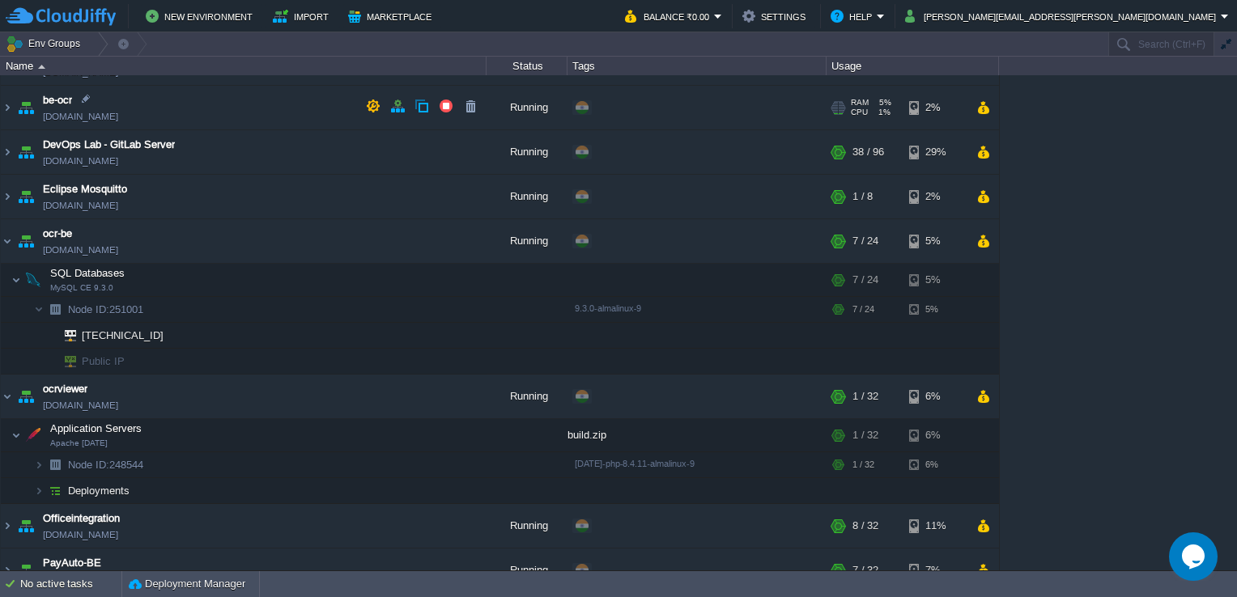
click at [139, 113] on td "be-ocr [DOMAIN_NAME]" at bounding box center [244, 108] width 486 height 45
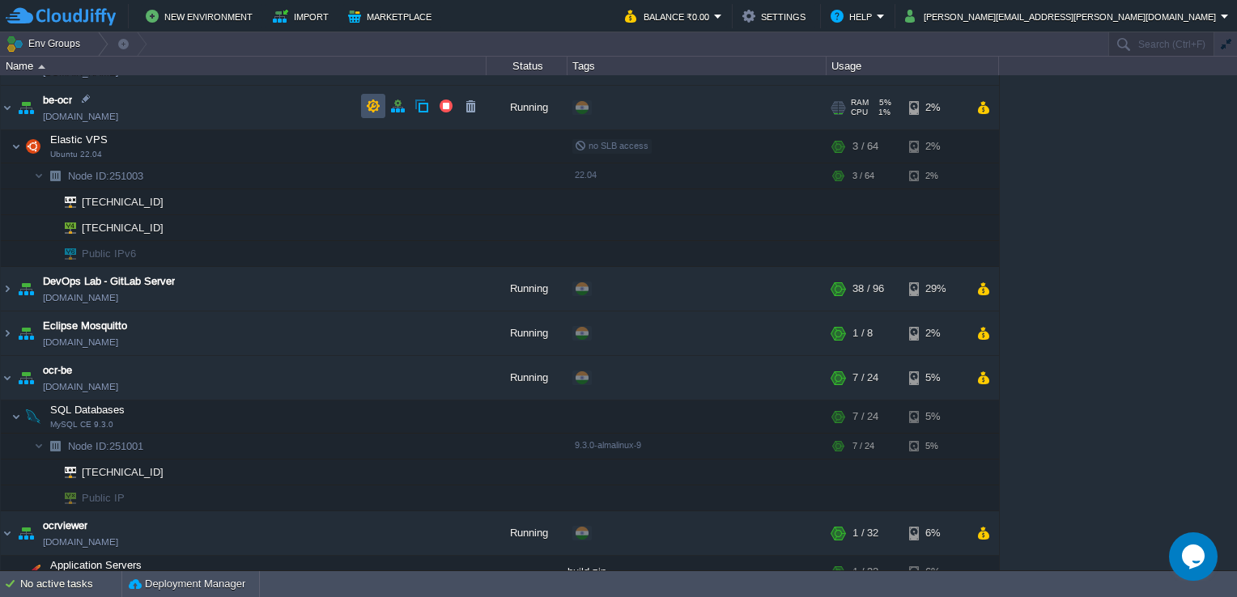
click at [366, 104] on button "button" at bounding box center [373, 106] width 15 height 15
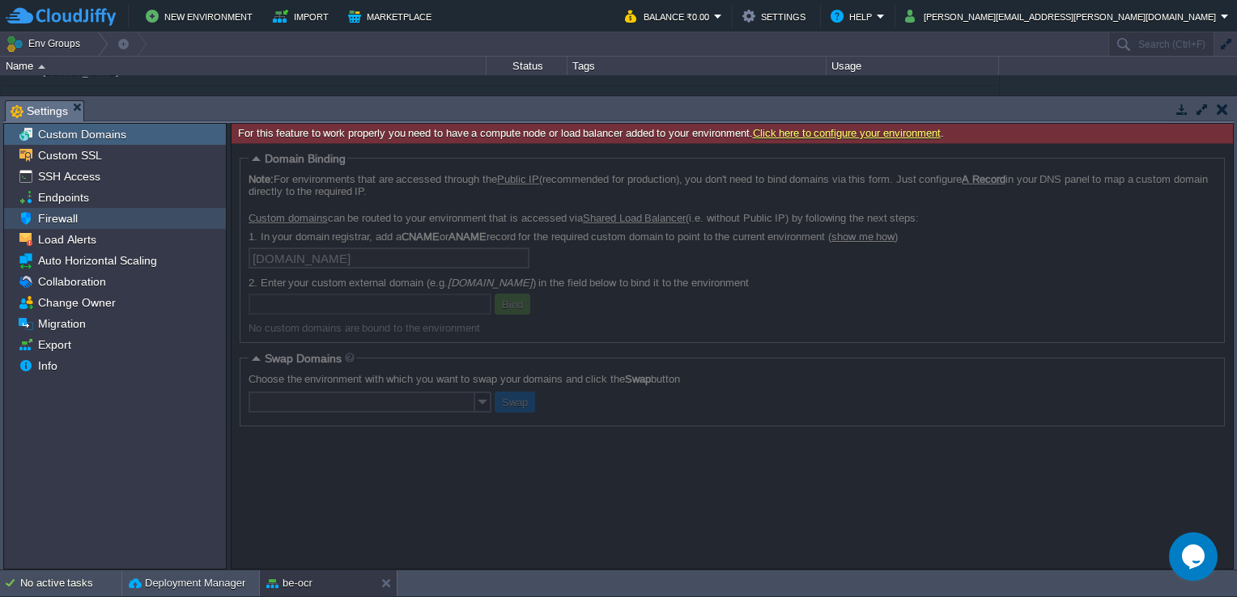
click at [71, 211] on span "Firewall" at bounding box center [57, 218] width 45 height 15
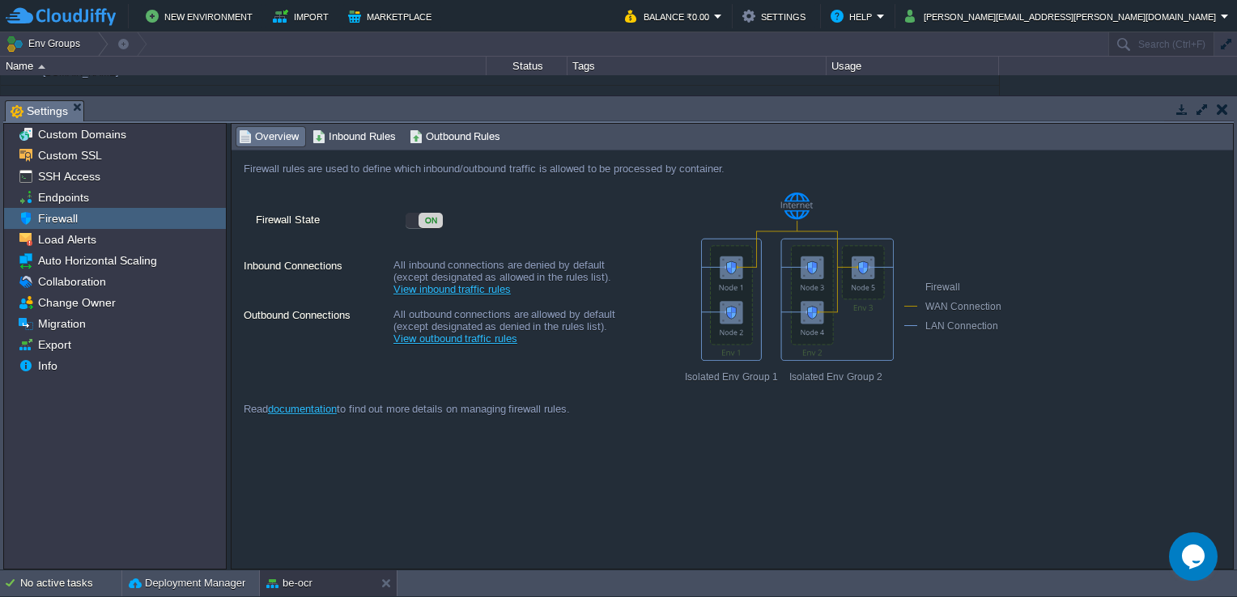
click at [437, 291] on link "View inbound traffic rules" at bounding box center [451, 289] width 117 height 12
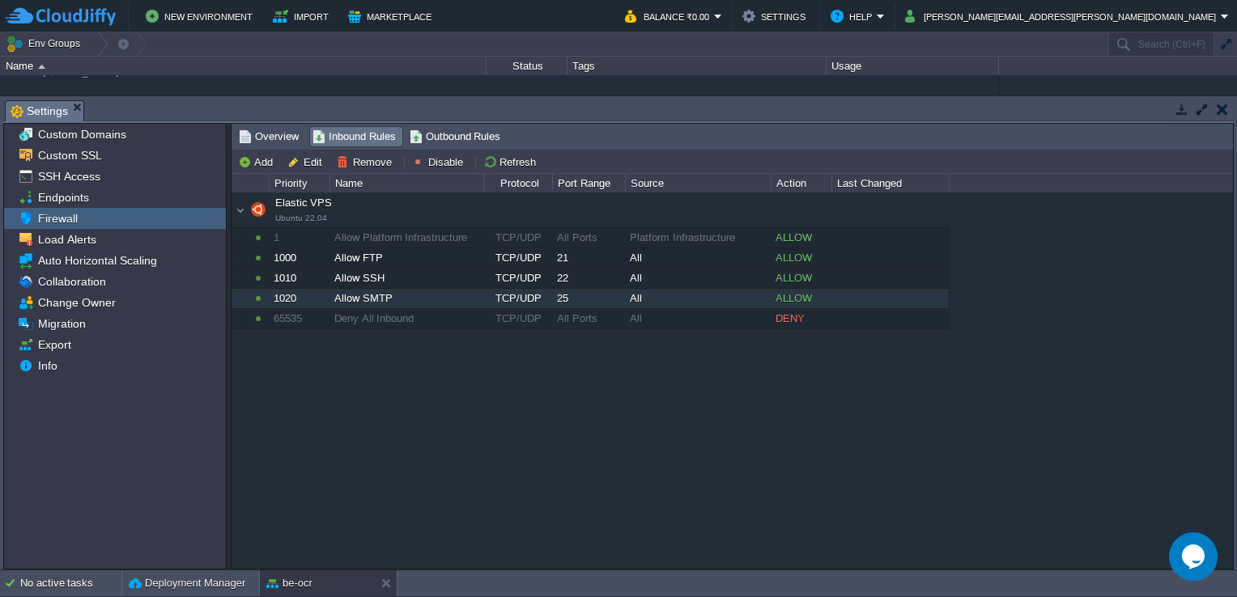
click at [437, 291] on div "Allow SMTP" at bounding box center [406, 298] width 152 height 19
click at [447, 129] on span "Outbound Rules" at bounding box center [454, 137] width 91 height 18
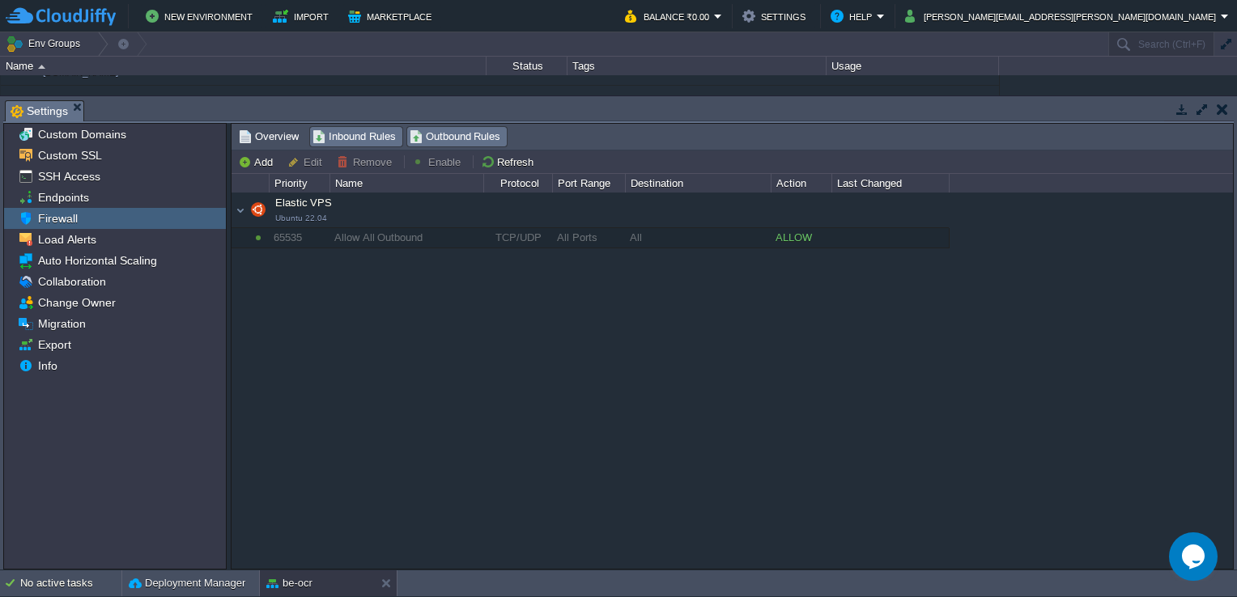
click at [341, 133] on span "Inbound Rules" at bounding box center [353, 137] width 83 height 18
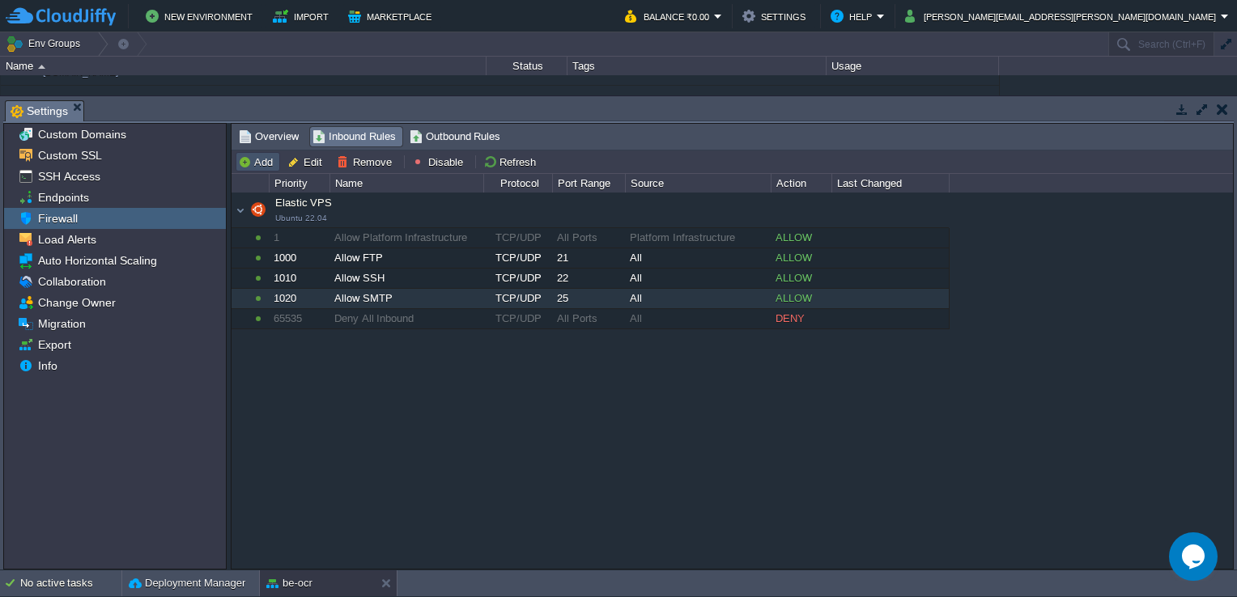
click at [257, 155] on button "Add" at bounding box center [258, 162] width 40 height 15
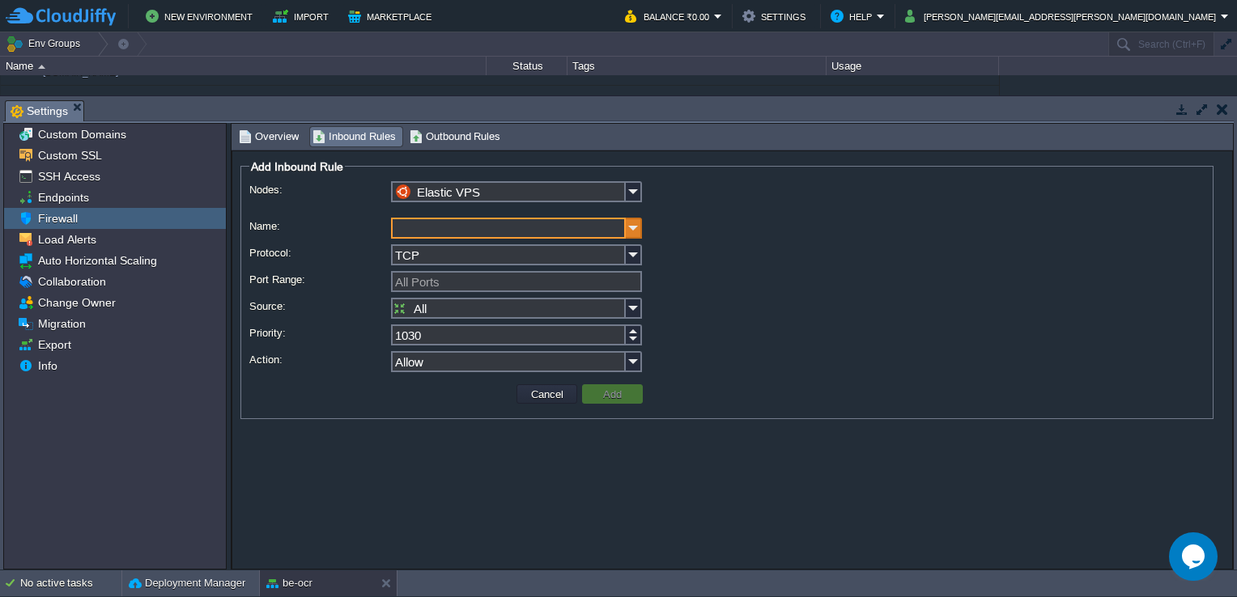
click at [630, 231] on img at bounding box center [634, 228] width 16 height 21
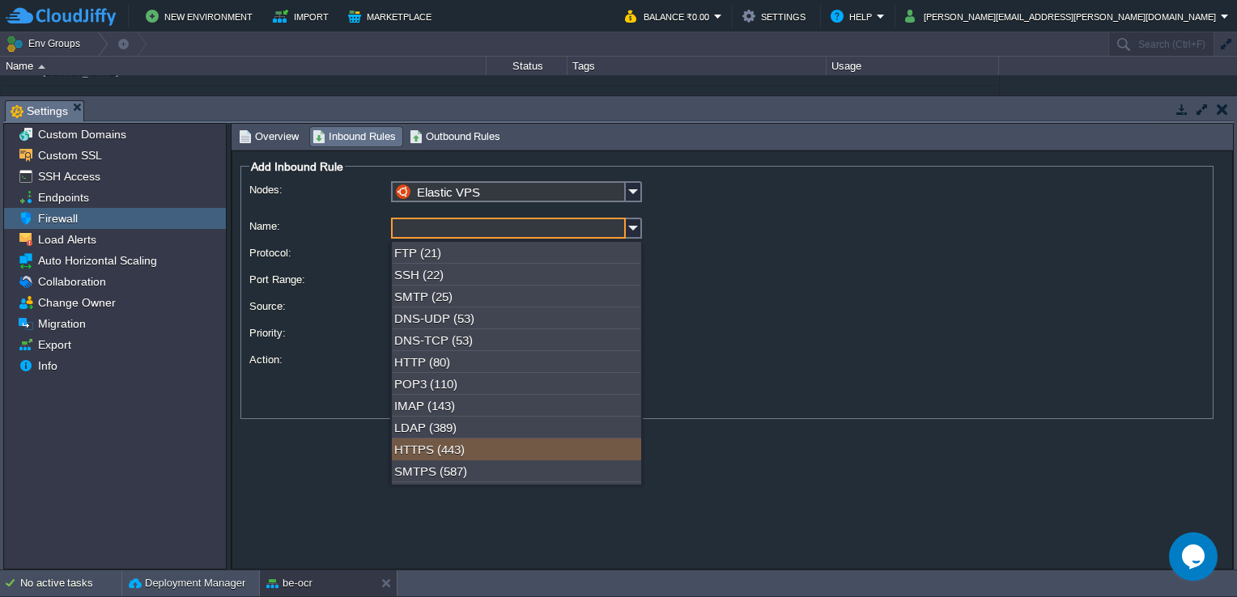
click at [505, 448] on div "HTTPS (443)" at bounding box center [516, 450] width 249 height 22
type input "HTTPS"
type input "443"
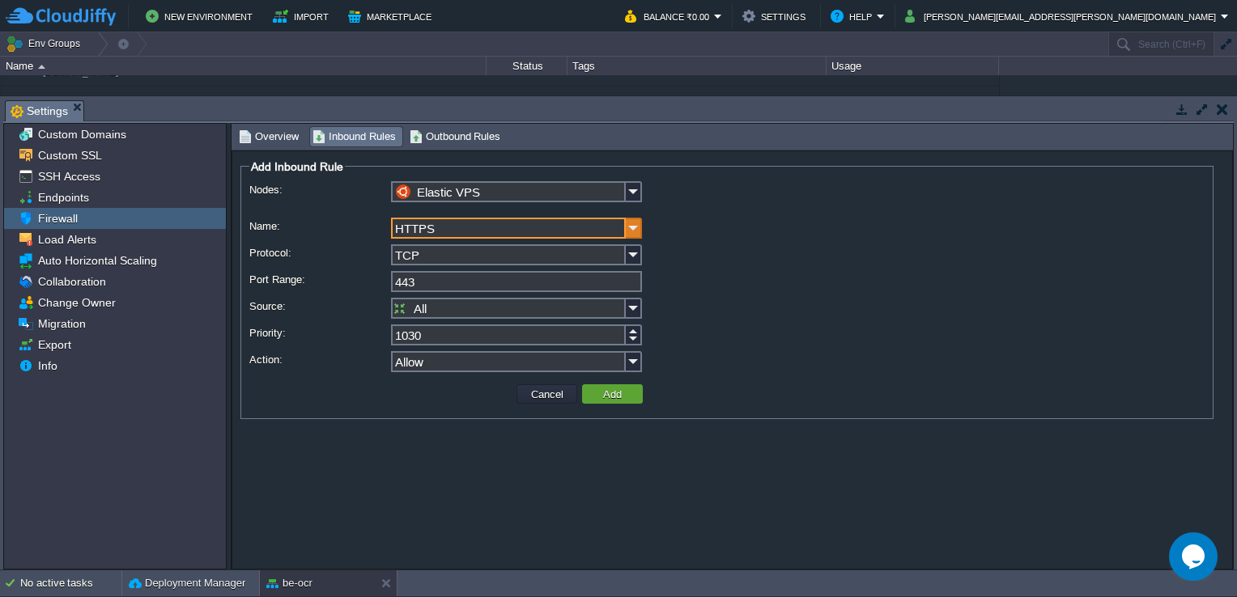
click at [631, 225] on img at bounding box center [634, 228] width 16 height 21
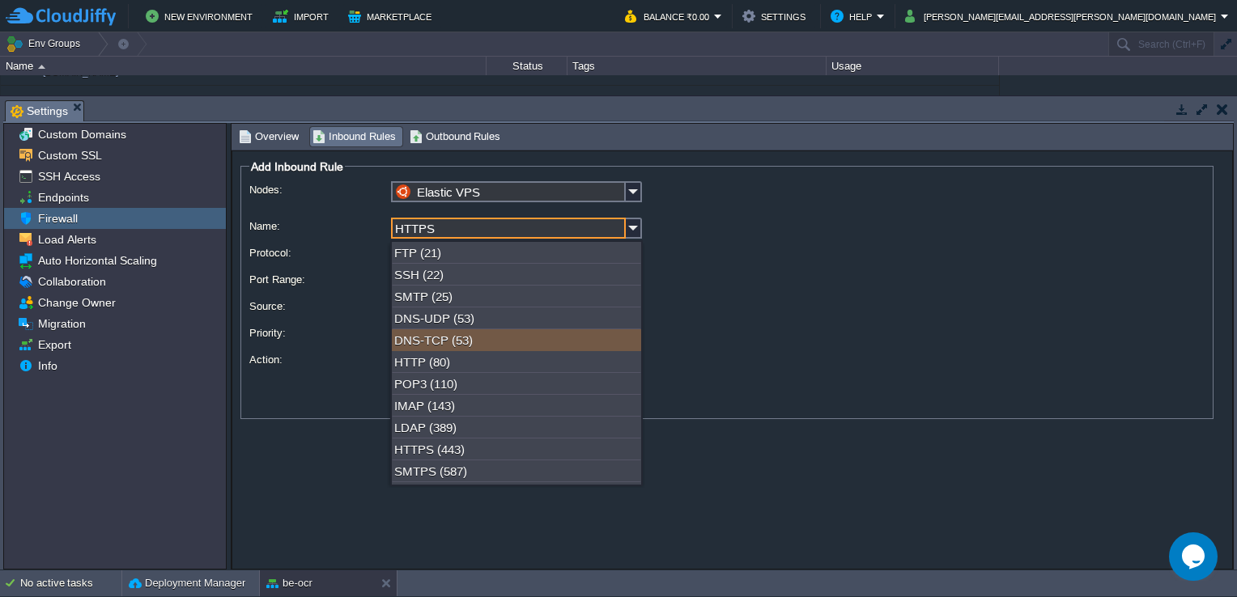
scroll to position [25, 0]
click at [498, 342] on div "HTTP (80)" at bounding box center [516, 337] width 249 height 22
type input "HTTP"
type input "80"
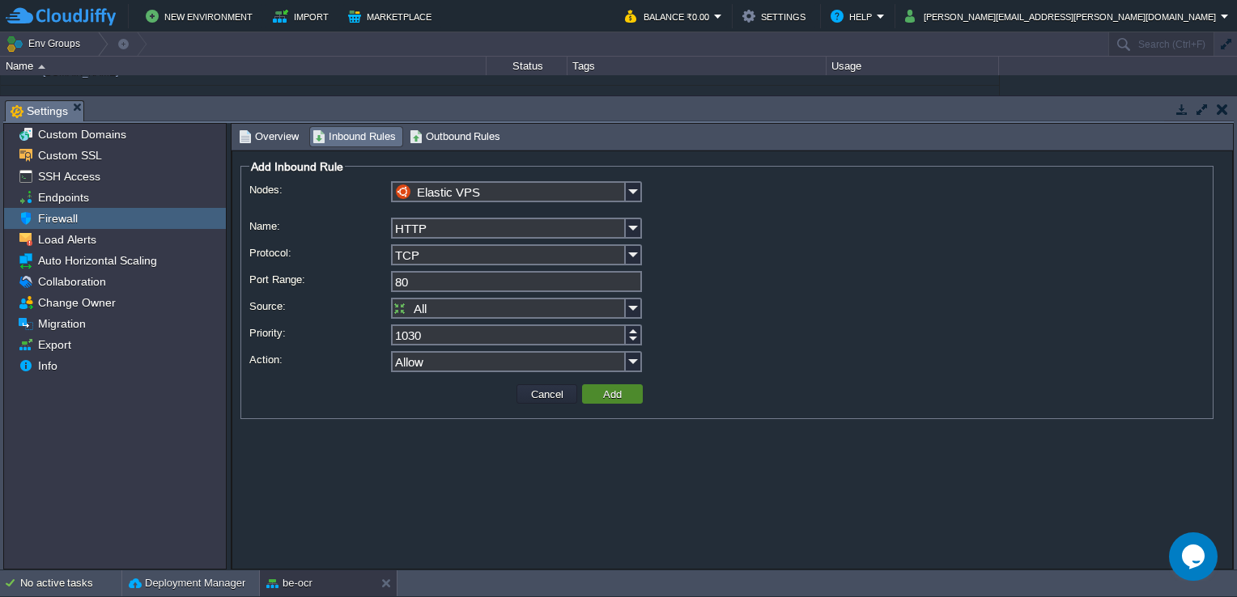
click at [605, 397] on button "Add" at bounding box center [612, 394] width 28 height 15
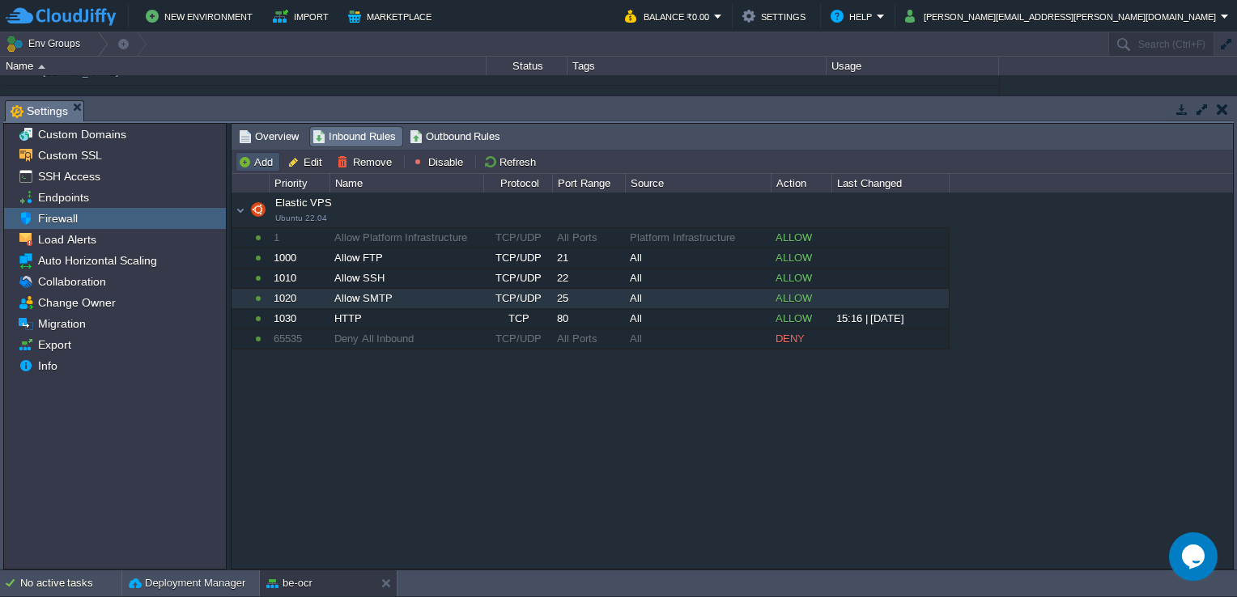
click at [261, 163] on button "Add" at bounding box center [258, 162] width 40 height 15
type input "Elastic VPS"
type input "1040"
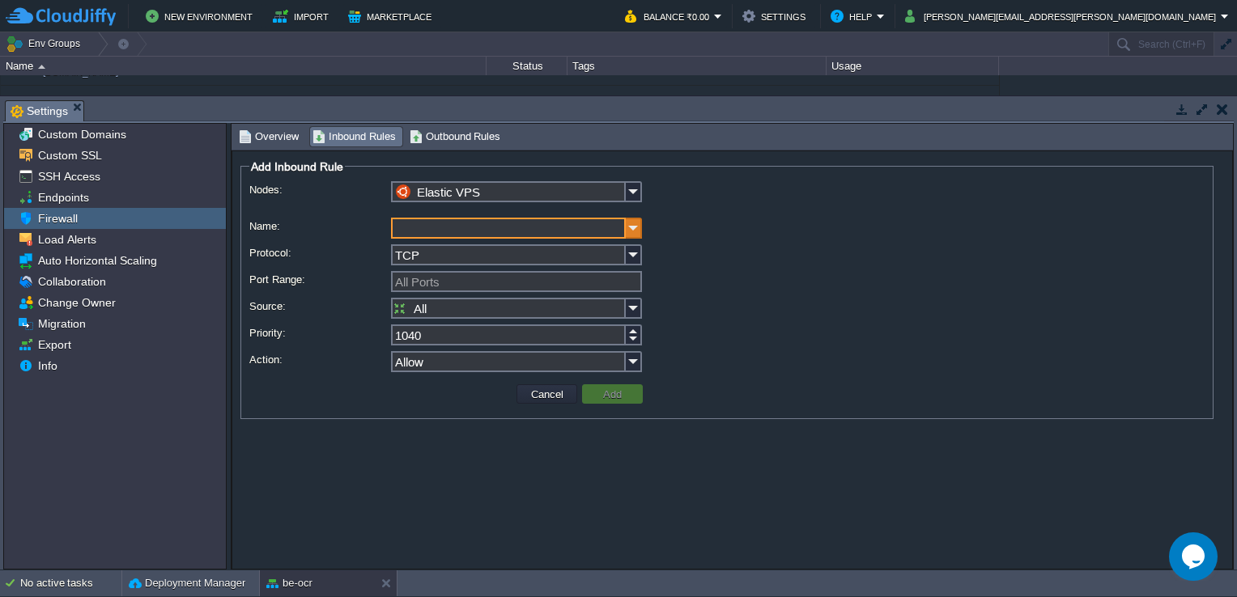
click at [632, 223] on img at bounding box center [634, 228] width 16 height 21
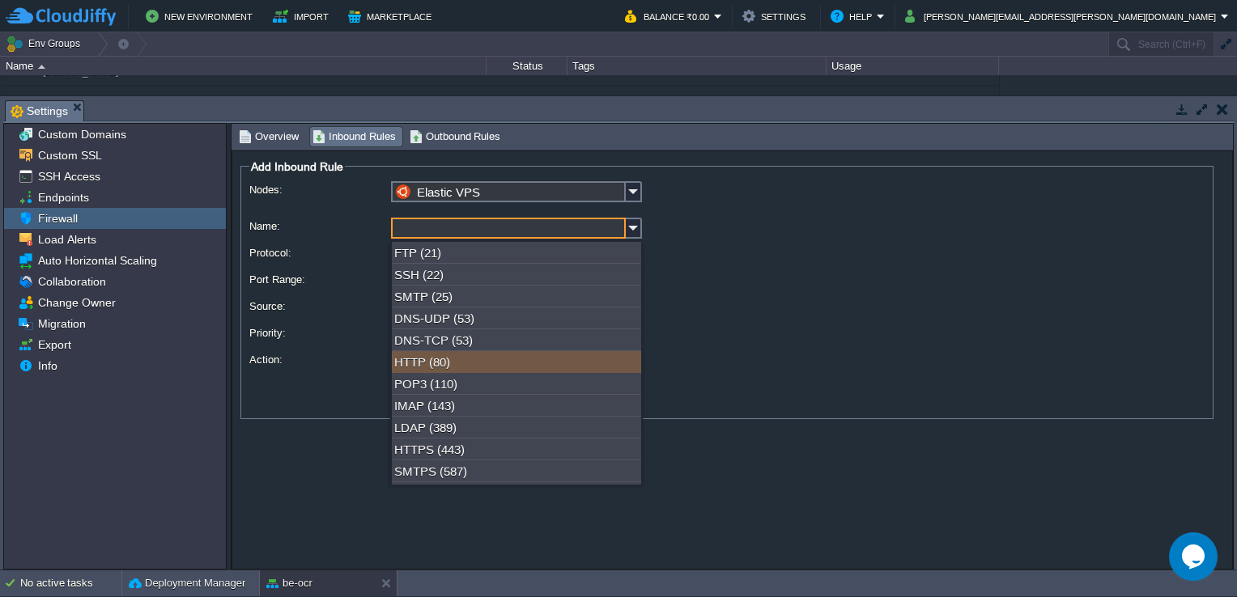
click at [459, 371] on div "HTTP (80)" at bounding box center [516, 362] width 249 height 22
type input "HTTP"
type input "80"
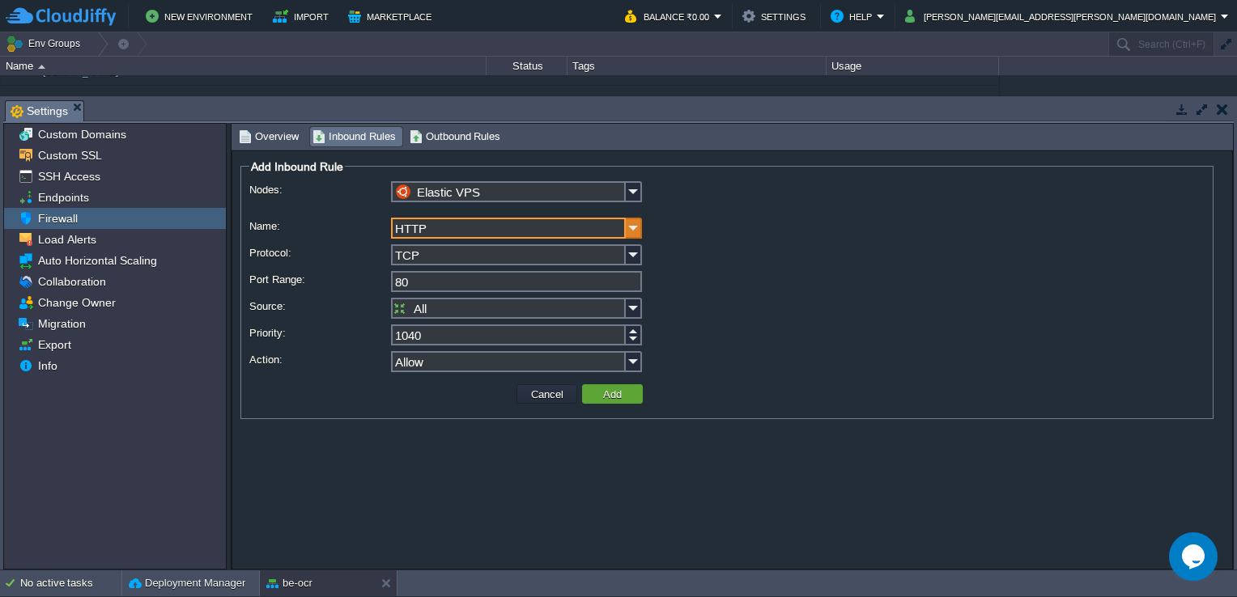
click at [638, 223] on img at bounding box center [634, 228] width 16 height 21
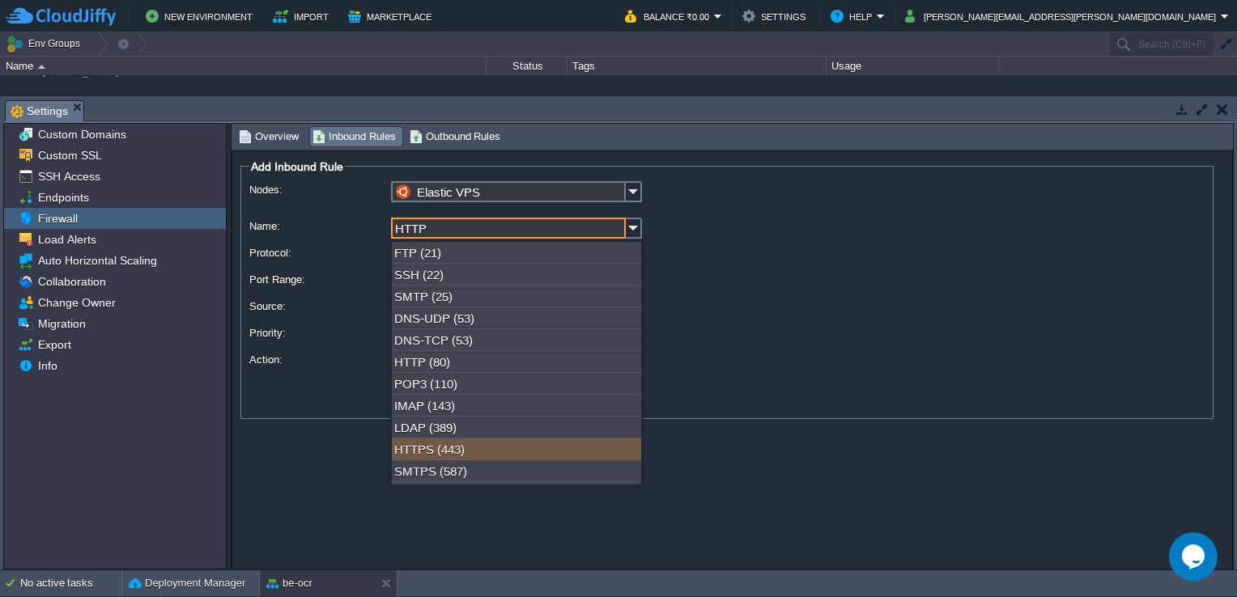
click at [486, 455] on div "HTTPS (443)" at bounding box center [516, 450] width 249 height 22
type input "HTTPS"
type input "443"
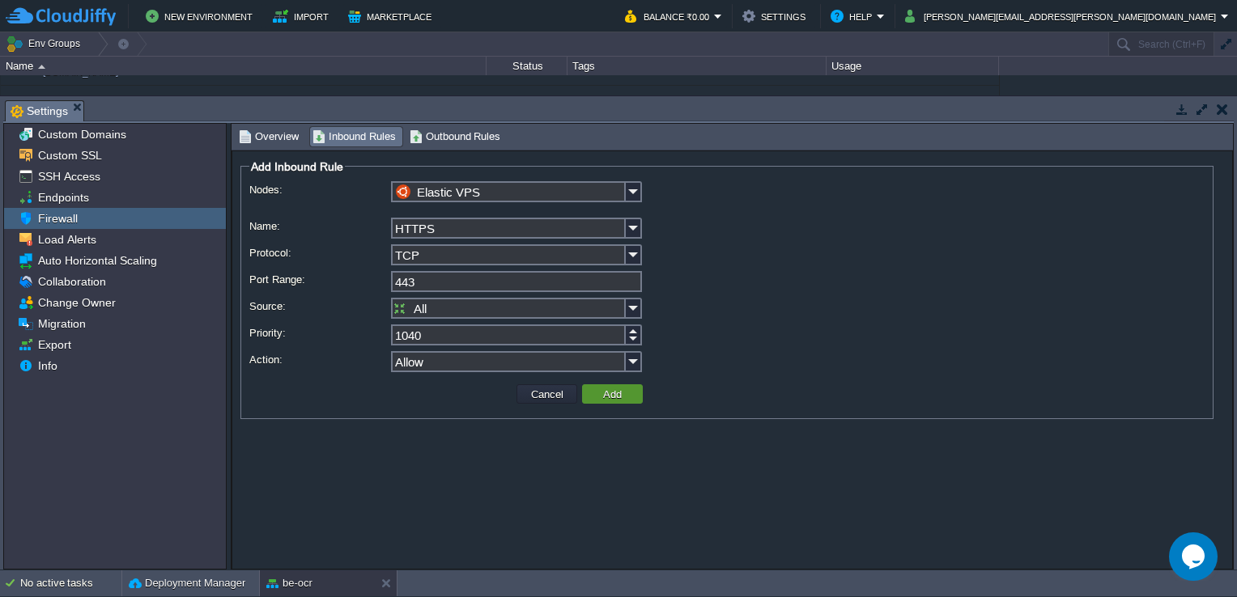
click at [626, 400] on td "Add" at bounding box center [612, 393] width 61 height 19
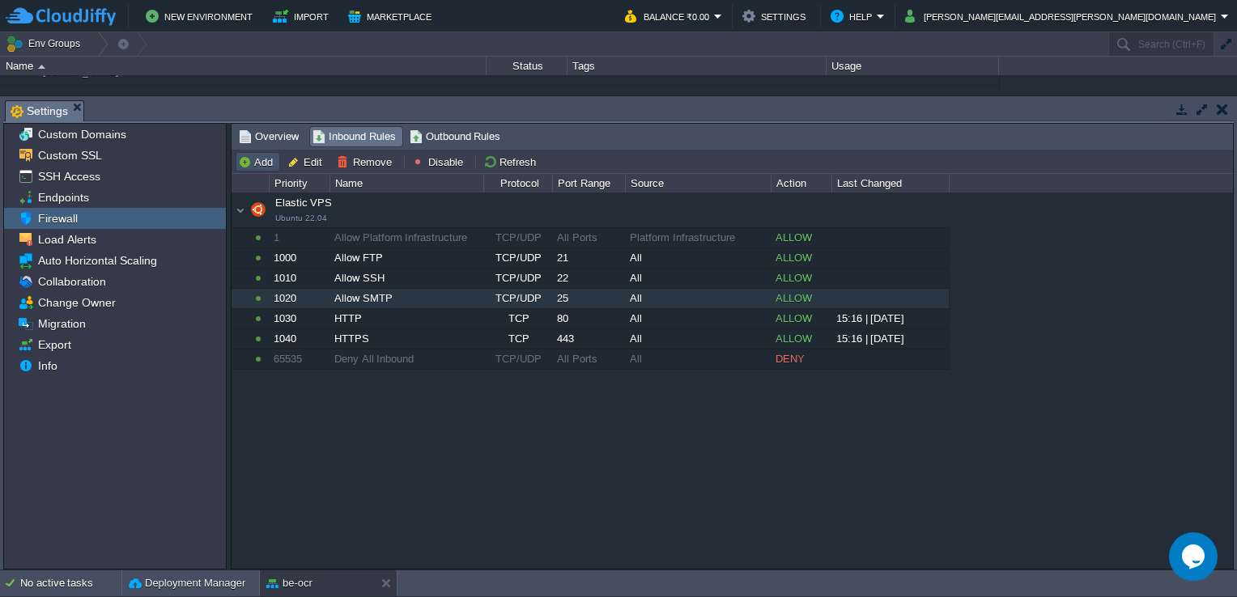
click at [256, 163] on button "Add" at bounding box center [258, 162] width 40 height 15
type input "Elastic VPS"
type input "1050"
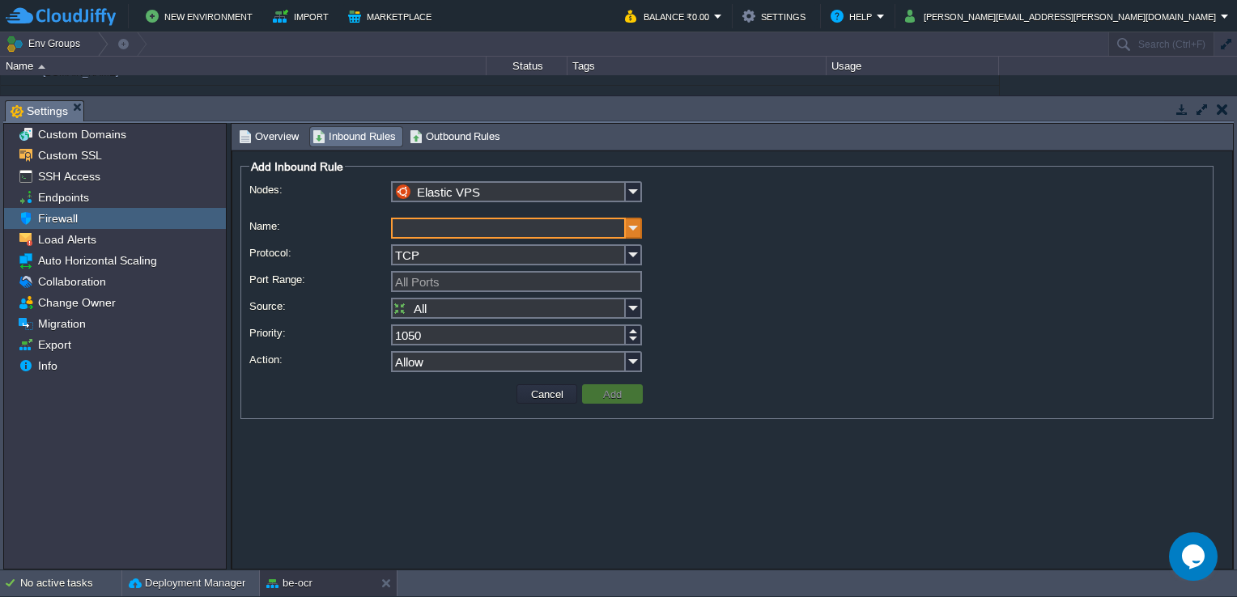
click at [633, 227] on img at bounding box center [634, 228] width 16 height 21
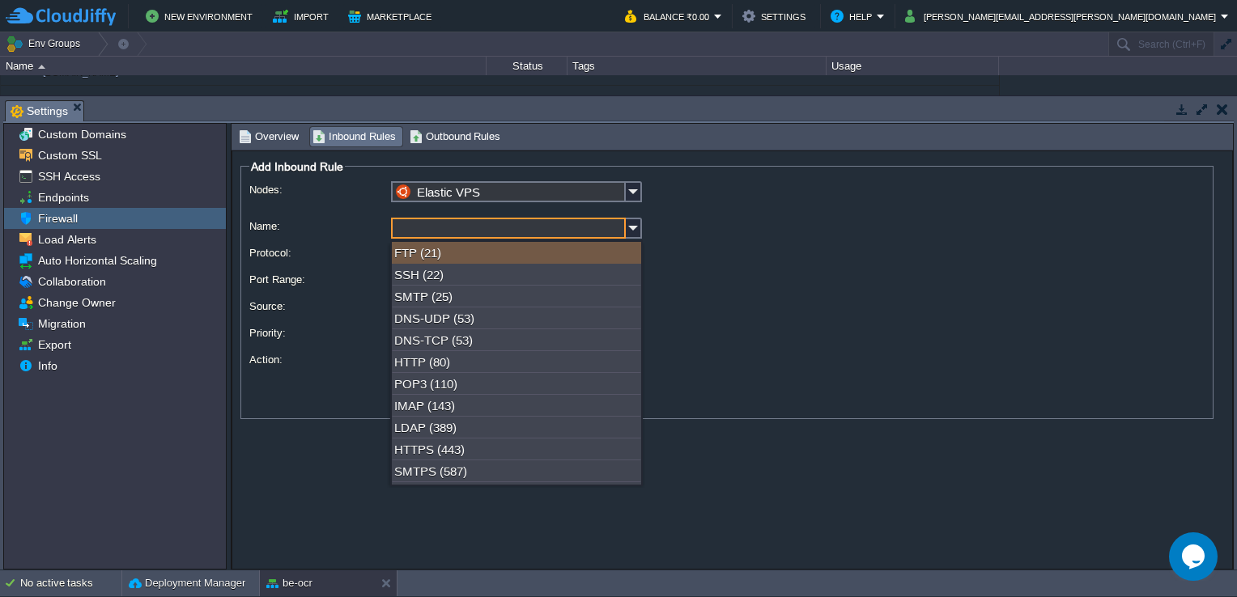
click at [488, 227] on input "Name:" at bounding box center [508, 228] width 235 height 21
type input "N"
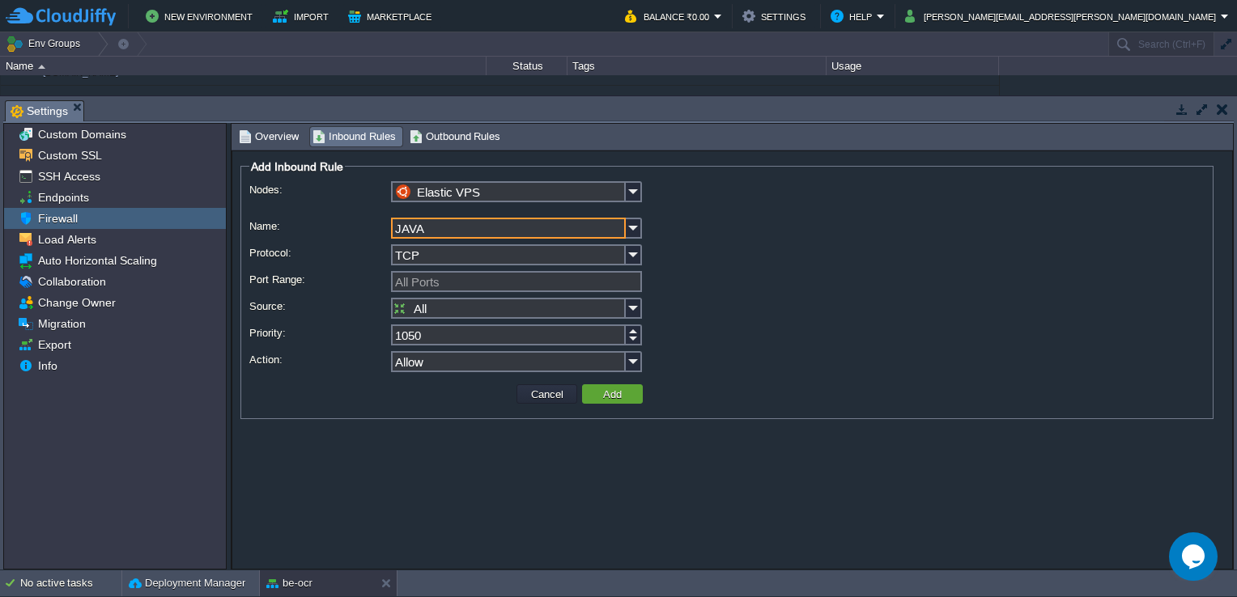
type input "JAVA"
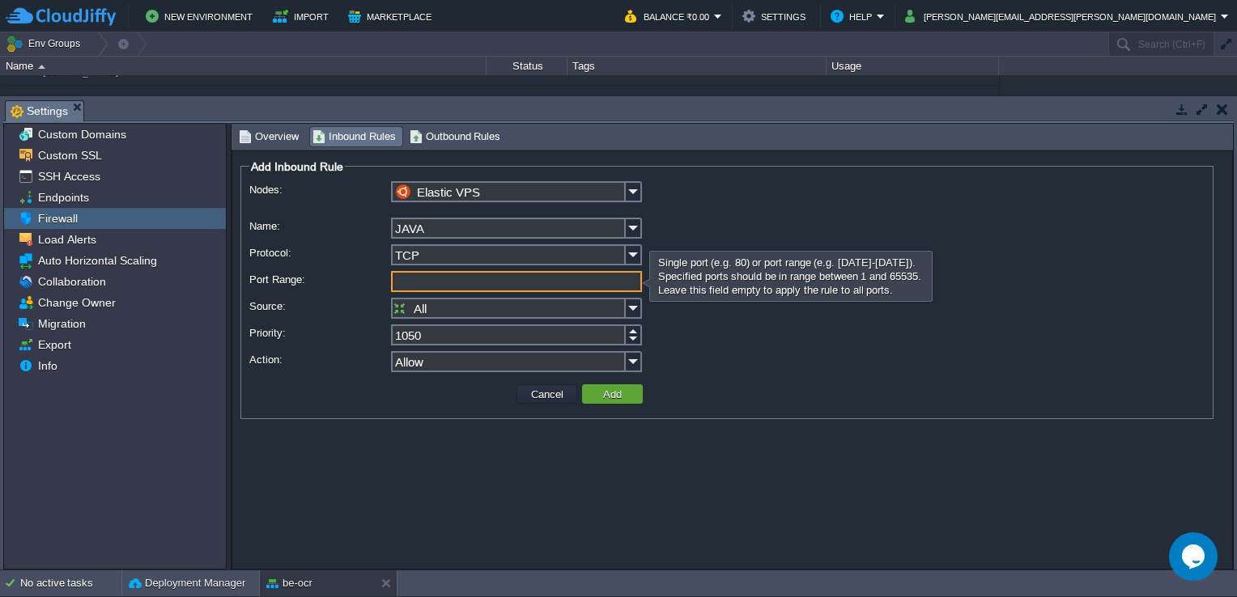
click at [459, 281] on input "Port Range:" at bounding box center [516, 281] width 251 height 21
type input "8080"
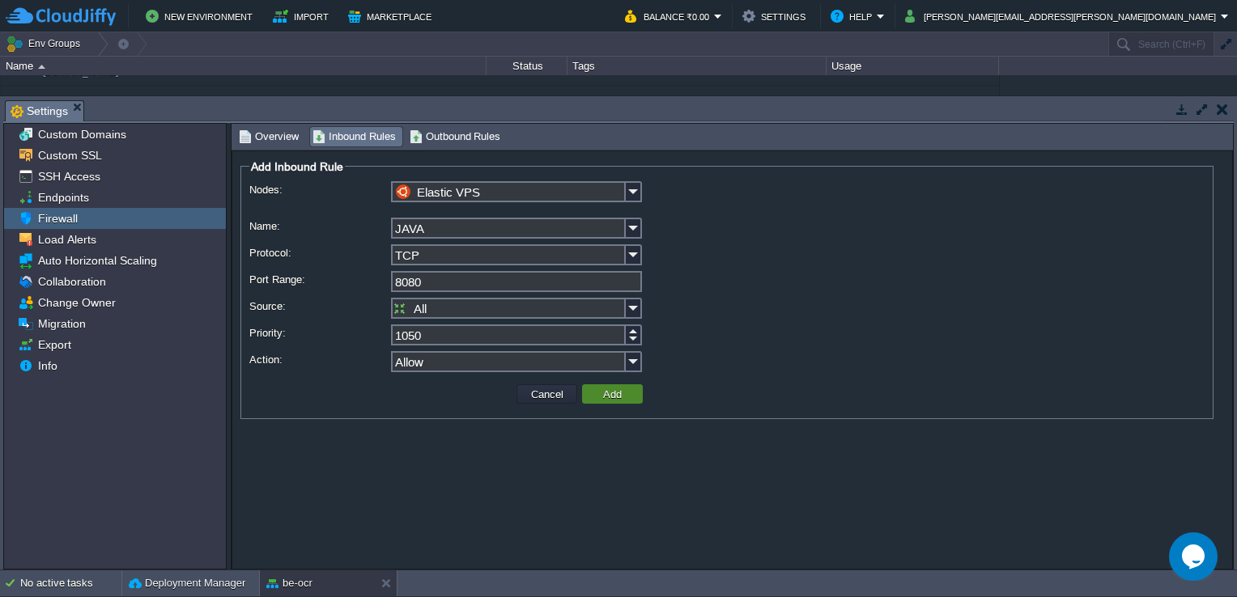
click at [606, 396] on button "Add" at bounding box center [612, 394] width 28 height 15
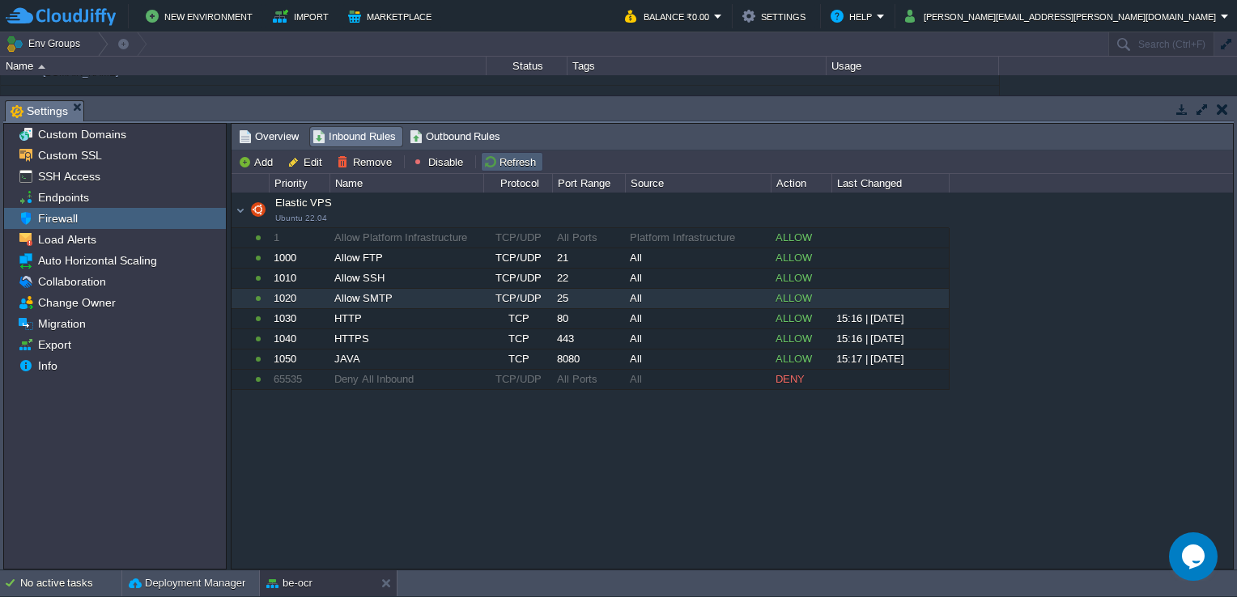
click at [508, 158] on button "Refresh" at bounding box center [511, 162] width 57 height 15
click at [513, 156] on button "Refresh" at bounding box center [511, 162] width 57 height 15
click at [511, 163] on button "Refresh" at bounding box center [511, 162] width 57 height 15
click at [504, 162] on button "Refresh" at bounding box center [511, 162] width 57 height 15
click at [431, 131] on span "Outbound Rules" at bounding box center [454, 137] width 91 height 18
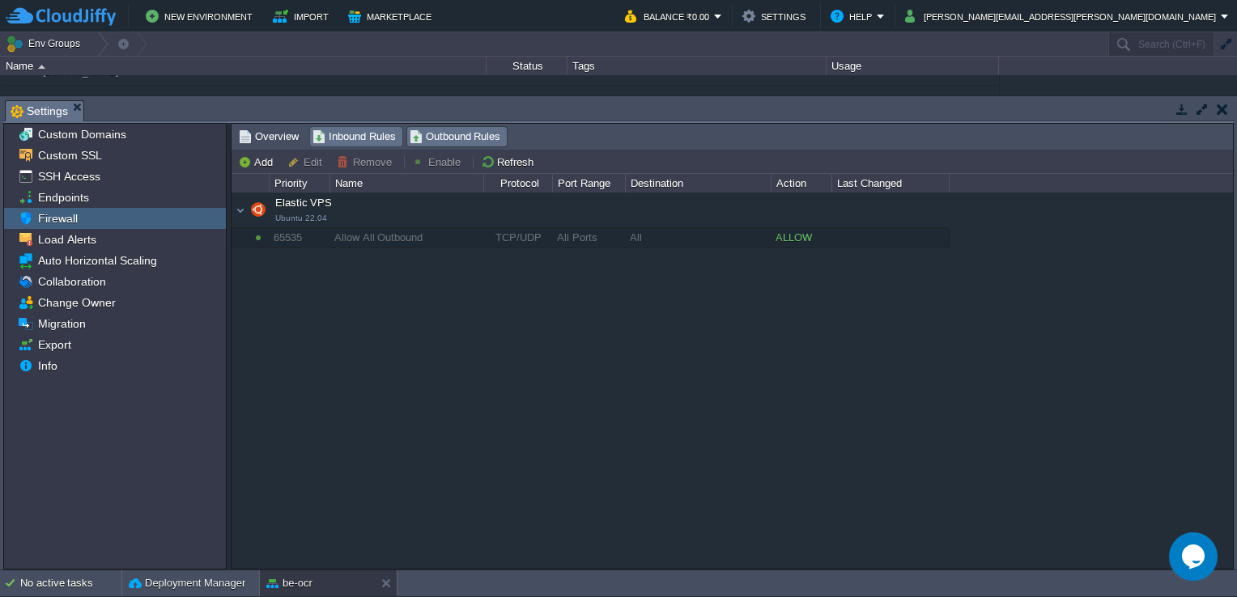
click at [359, 138] on span "Inbound Rules" at bounding box center [353, 137] width 83 height 18
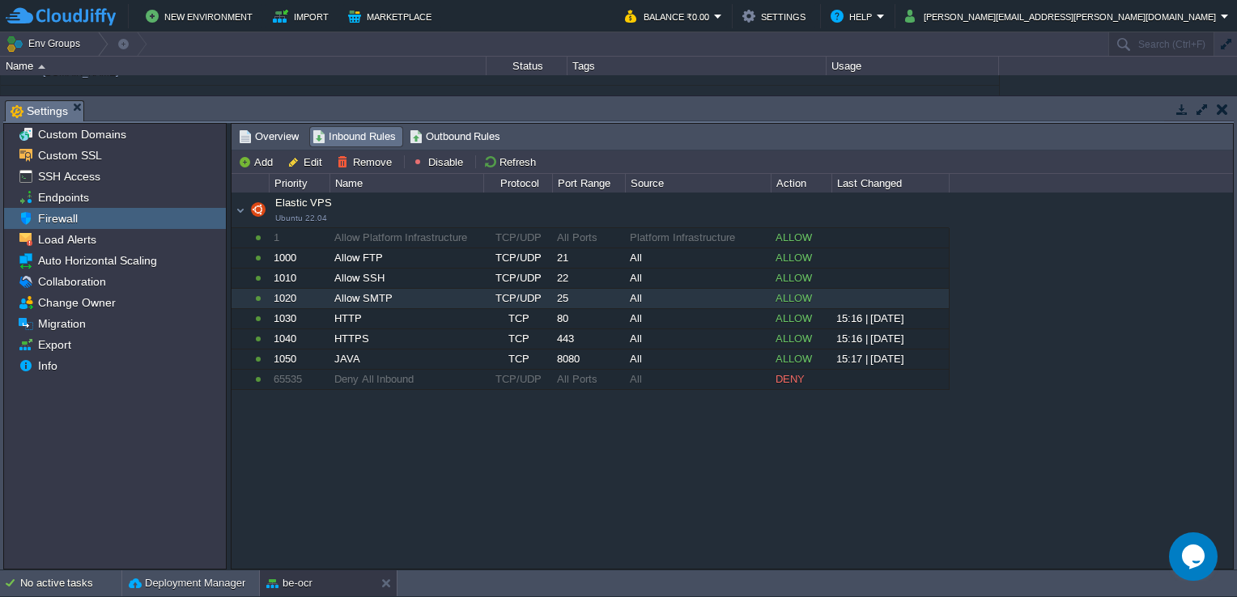
click at [1221, 102] on button "button" at bounding box center [1221, 109] width 11 height 15
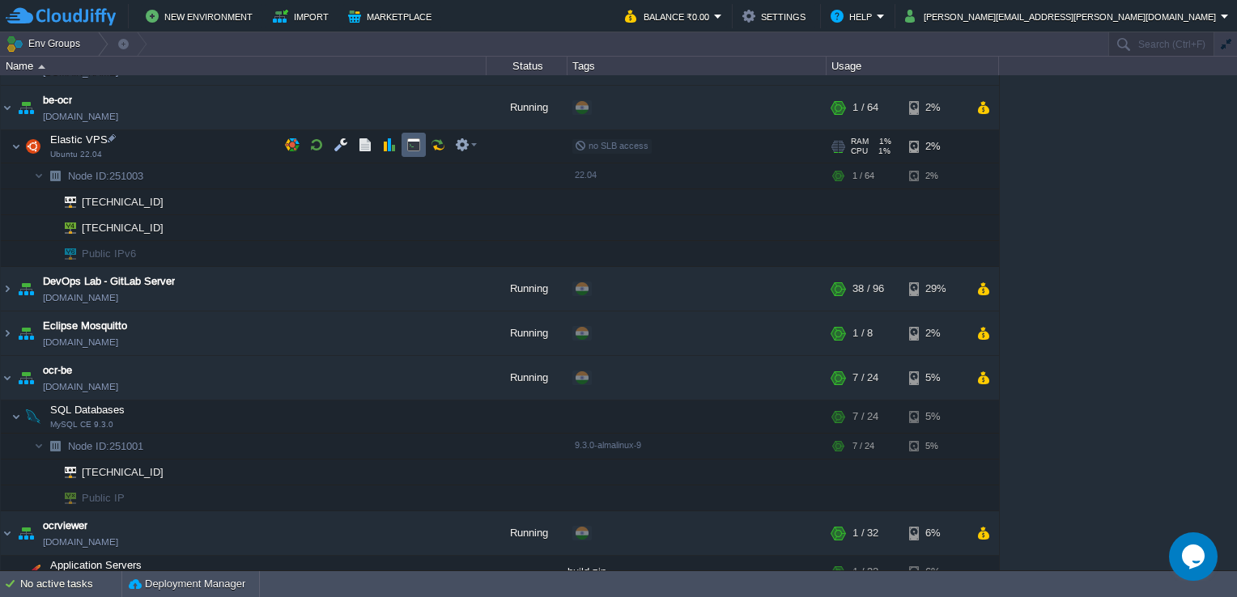
click at [409, 138] on button "button" at bounding box center [413, 145] width 15 height 15
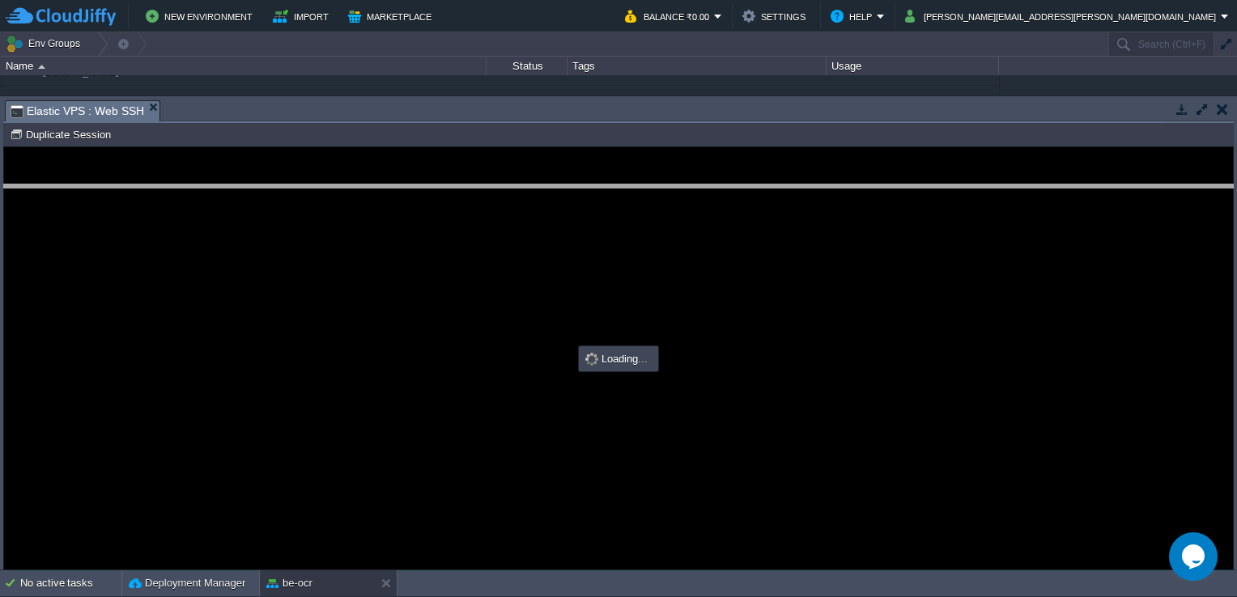
drag, startPoint x: 522, startPoint y: 106, endPoint x: 534, endPoint y: 197, distance: 91.4
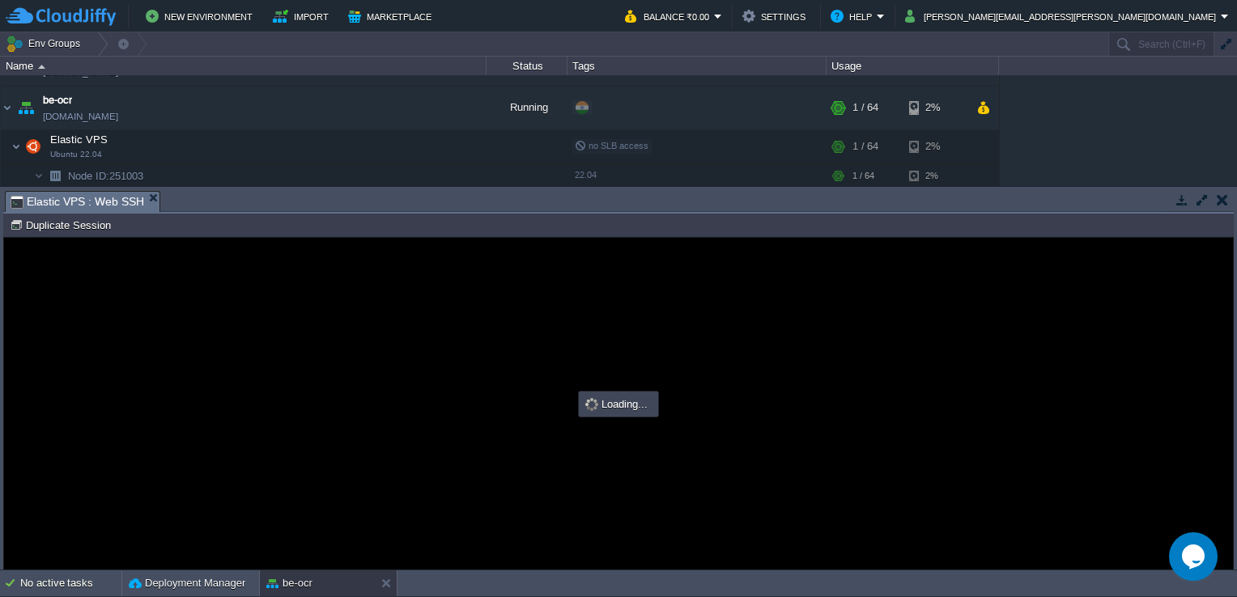
type input "#000000"
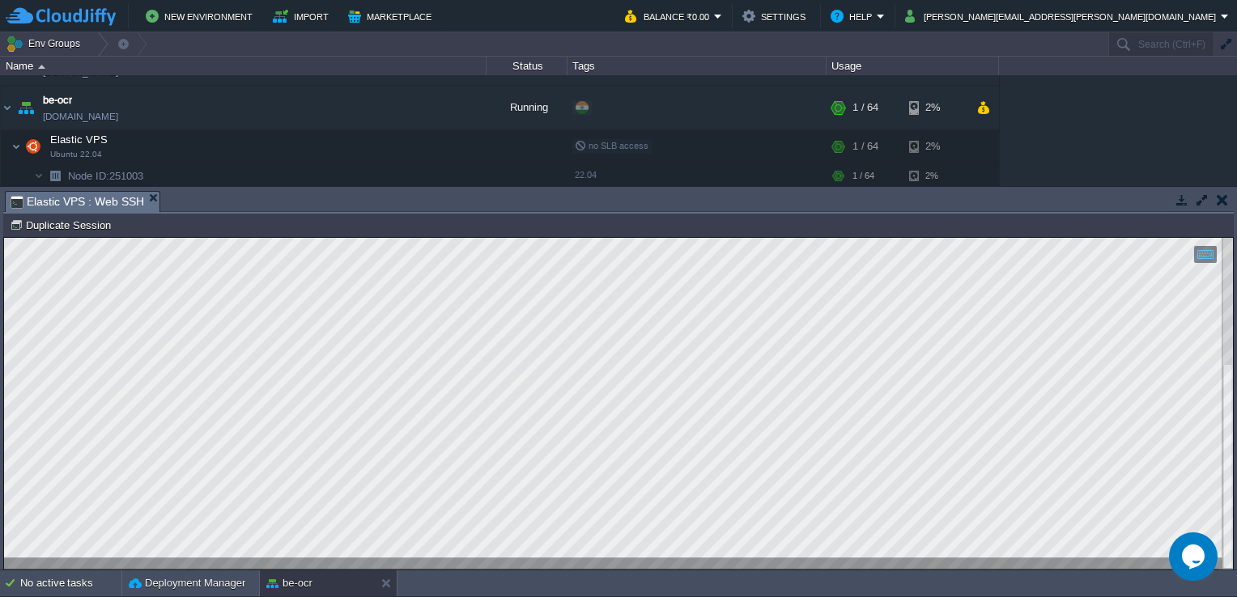
click at [1197, 199] on button "button" at bounding box center [1201, 200] width 15 height 15
click at [1198, 199] on button "button" at bounding box center [1201, 200] width 15 height 15
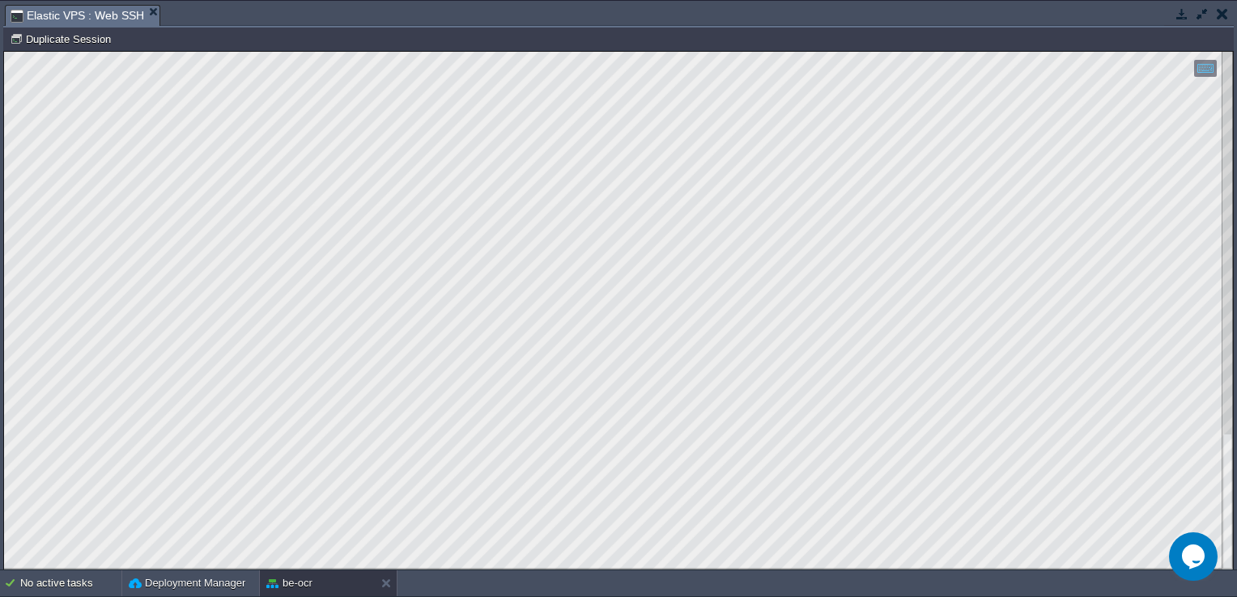
click at [1220, 6] on button "button" at bounding box center [1221, 13] width 11 height 15
